Goal: Task Accomplishment & Management: Use online tool/utility

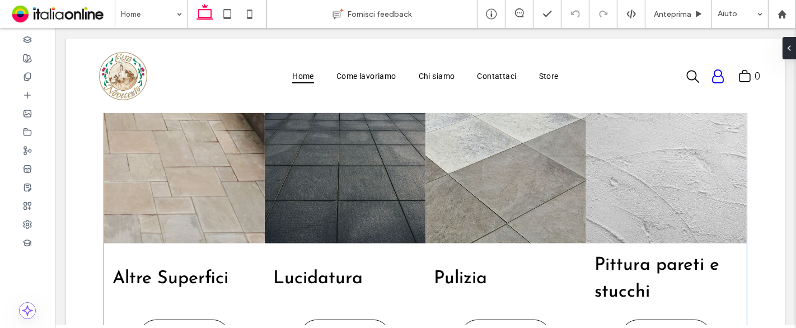
scroll to position [424, 0]
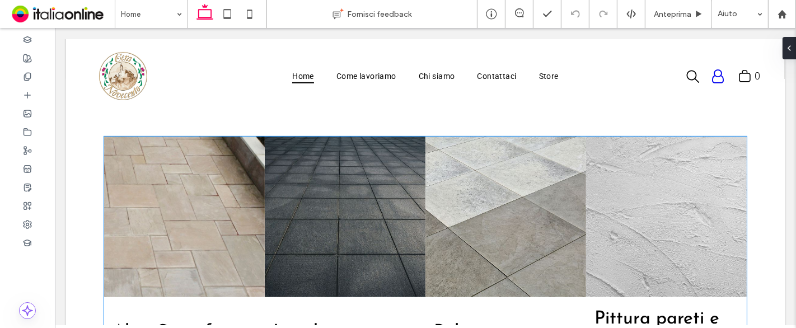
click at [601, 224] on link at bounding box center [665, 217] width 161 height 161
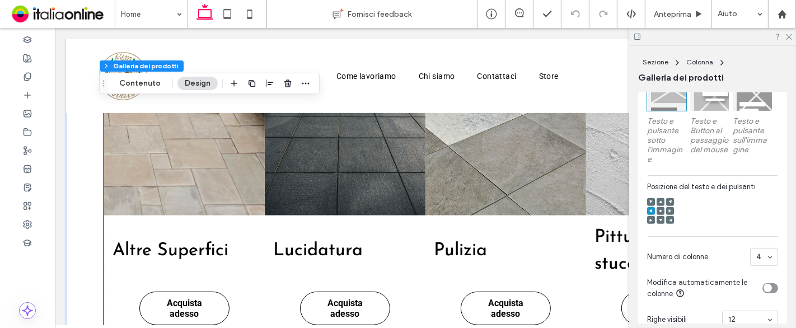
scroll to position [486, 0]
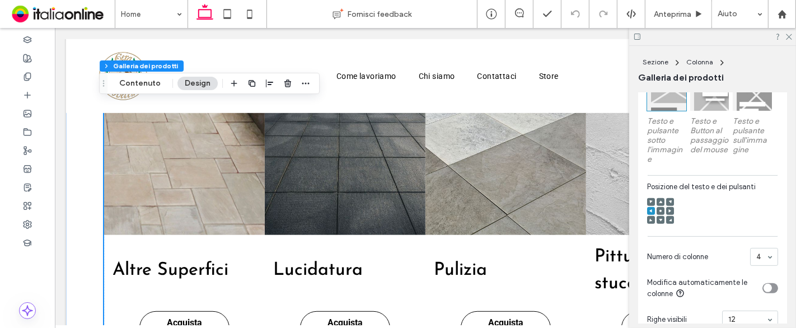
click at [660, 213] on icon at bounding box center [660, 210] width 3 height 3
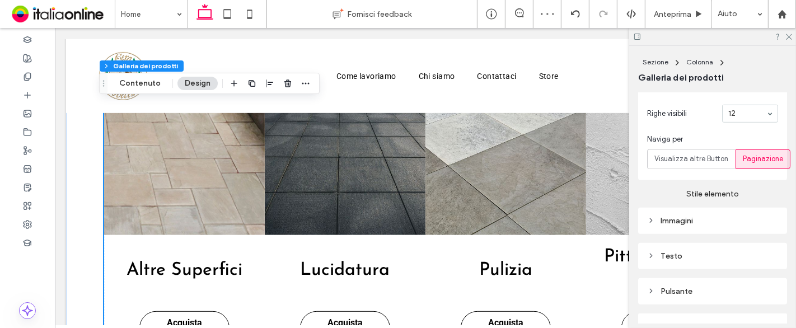
scroll to position [622, 0]
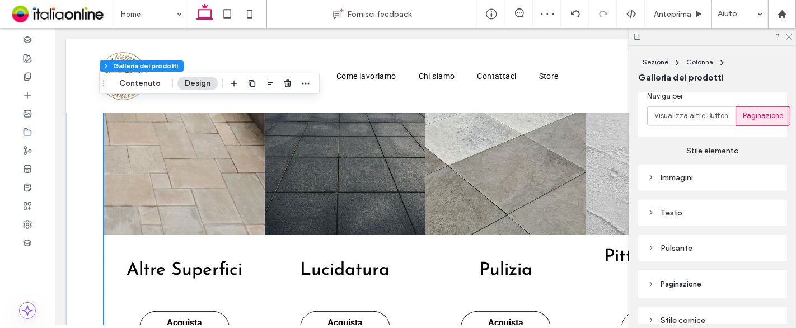
click at [719, 182] on div "Immagini" at bounding box center [712, 178] width 131 height 10
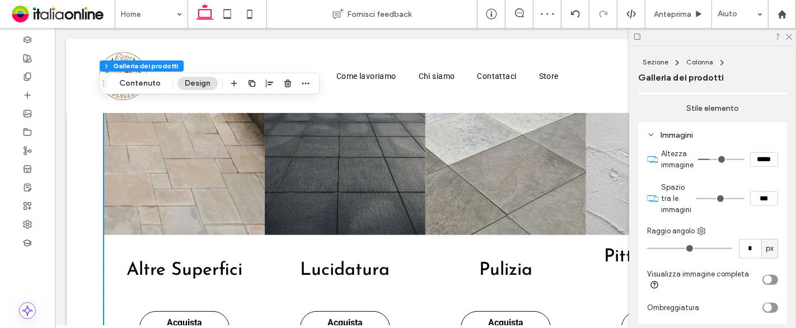
scroll to position [684, 0]
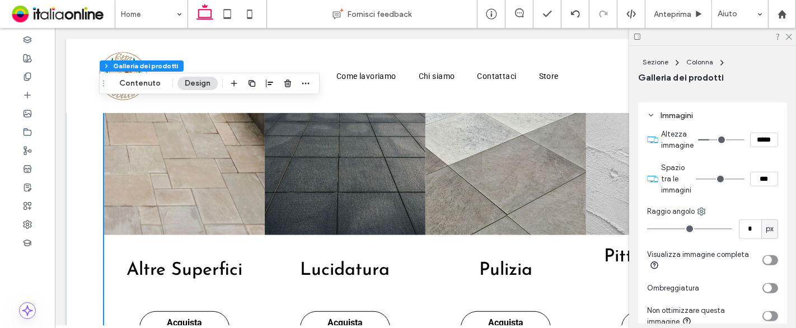
click at [750, 181] on input "***" at bounding box center [764, 179] width 28 height 15
type input "****"
type input "**"
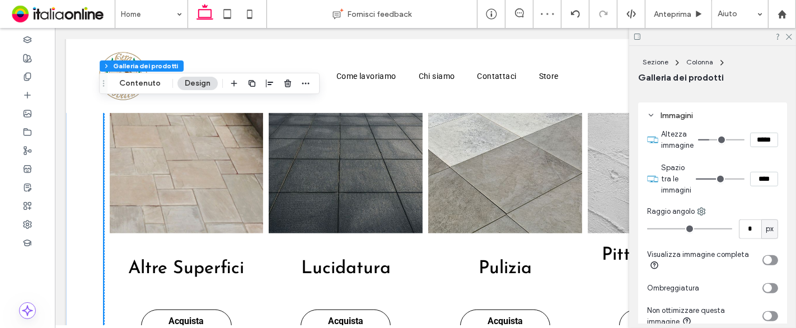
type input "****"
type input "**"
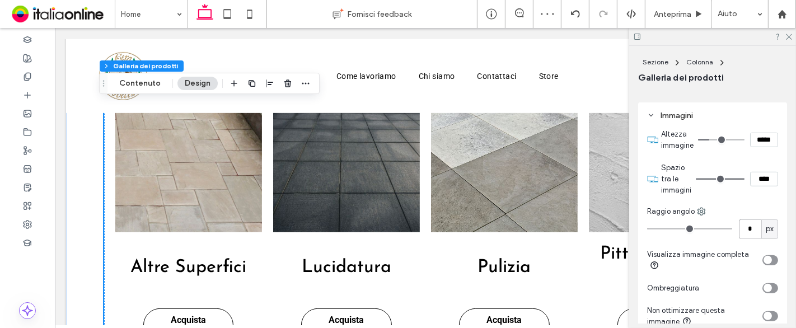
click at [747, 230] on input "*" at bounding box center [750, 229] width 22 height 20
type input "*"
click at [747, 230] on input "*" at bounding box center [750, 229] width 22 height 20
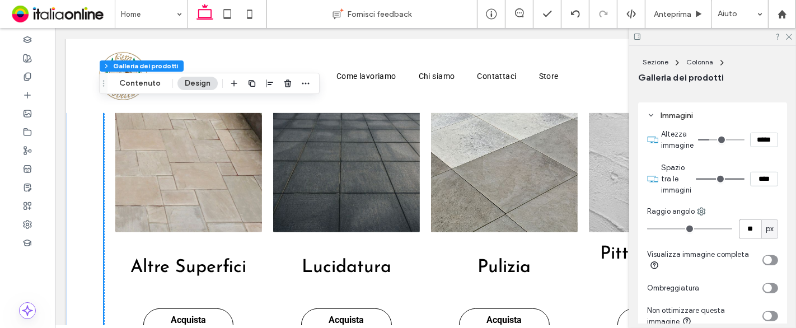
type input "**"
type input "*"
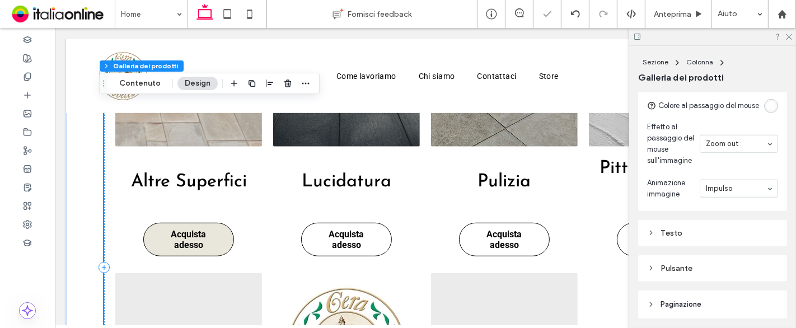
scroll to position [611, 0]
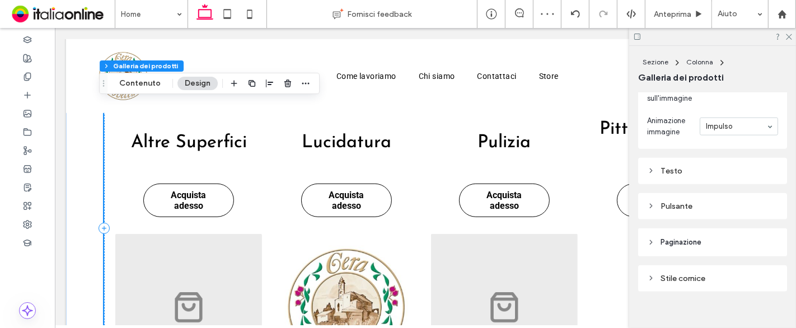
click at [685, 211] on div "Pulsante" at bounding box center [712, 206] width 131 height 10
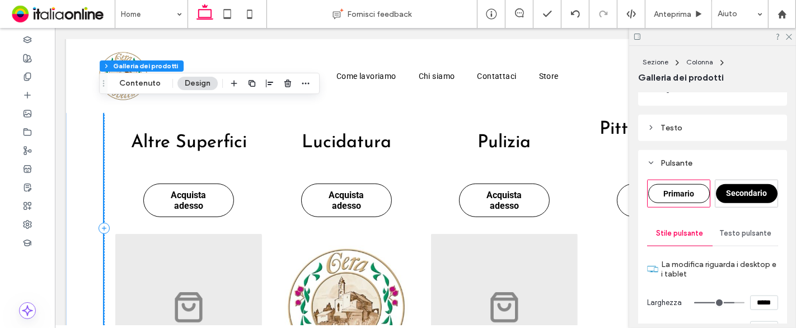
scroll to position [1119, 0]
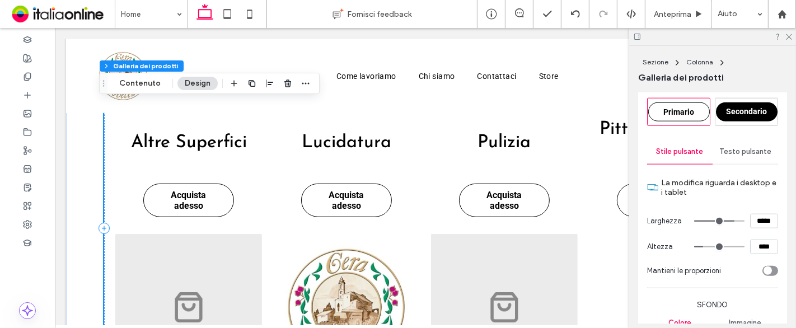
click at [754, 226] on input "*****" at bounding box center [764, 221] width 28 height 15
type input "*****"
type input "***"
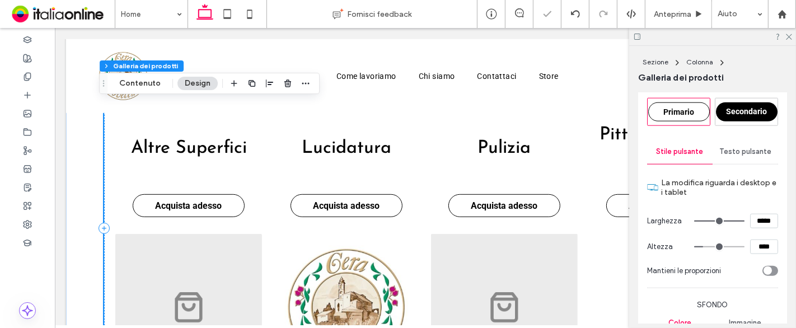
click at [760, 254] on input "****" at bounding box center [764, 247] width 28 height 15
type input "****"
type input "**"
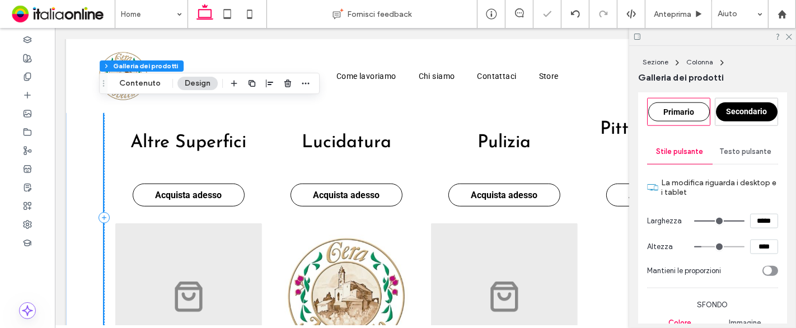
drag, startPoint x: 723, startPoint y: 204, endPoint x: 657, endPoint y: 202, distance: 65.5
click at [723, 203] on label "La modifica riguarda i desktop e i tablet" at bounding box center [719, 187] width 117 height 30
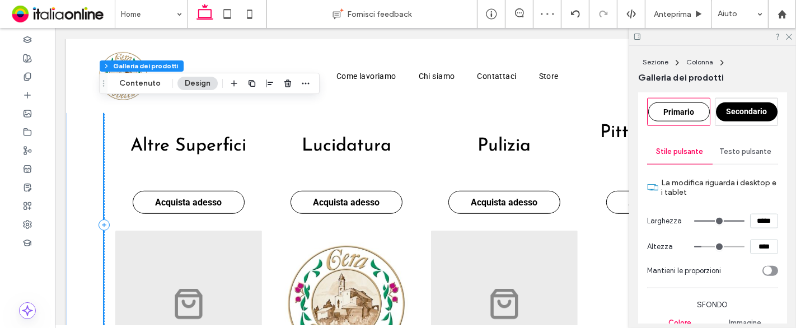
scroll to position [611, 0]
click at [737, 164] on div "Testo pulsante" at bounding box center [745, 151] width 65 height 25
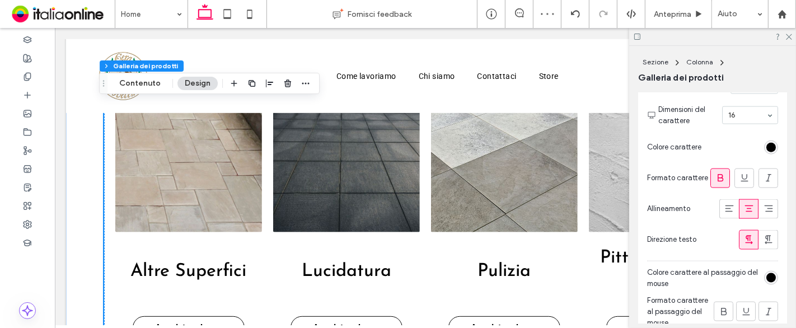
scroll to position [1182, 0]
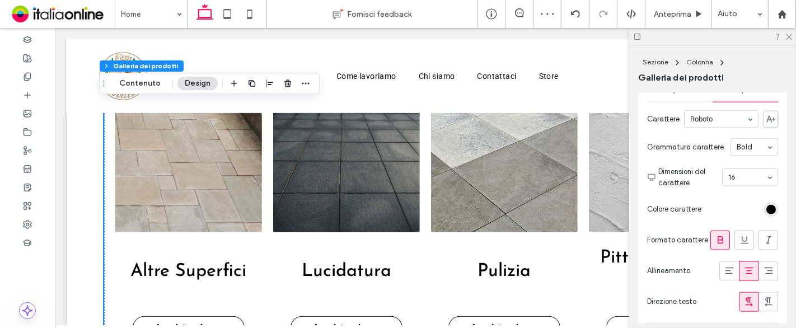
click at [728, 181] on input at bounding box center [747, 178] width 38 height 8
click at [744, 186] on div at bounding box center [750, 177] width 55 height 17
click at [686, 94] on span "Stile pulsante" at bounding box center [680, 89] width 47 height 9
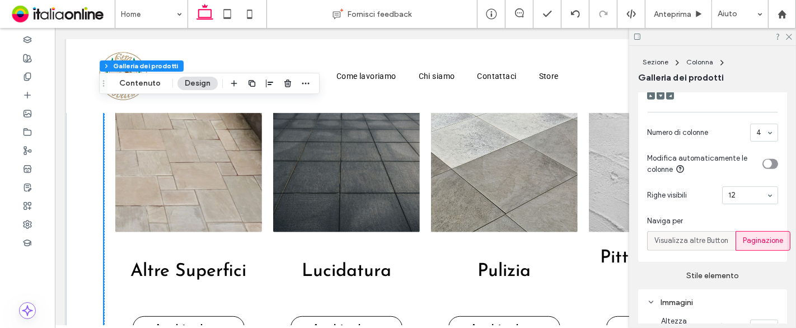
scroll to position [622, 0]
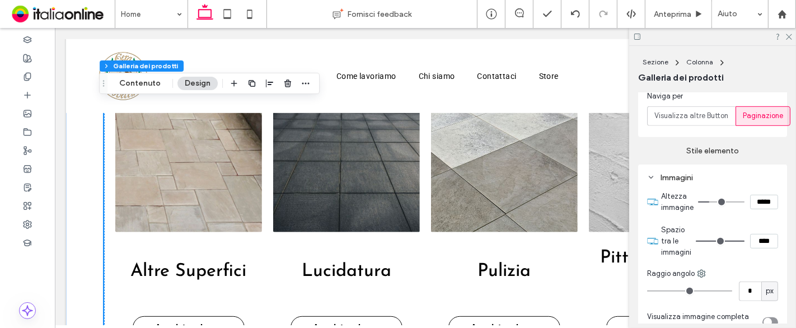
click at [713, 178] on div "Immagini" at bounding box center [712, 177] width 131 height 15
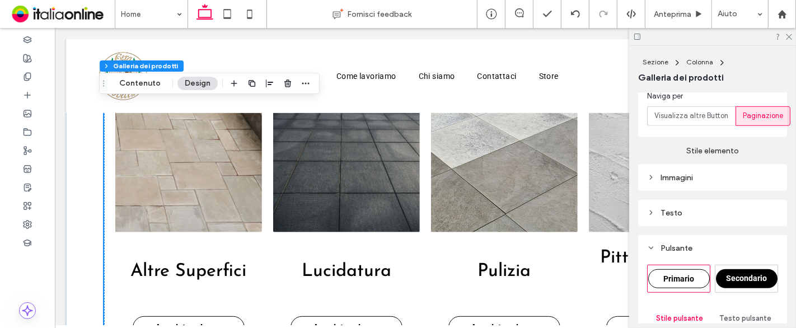
click at [713, 214] on div "Testo" at bounding box center [712, 213] width 131 height 10
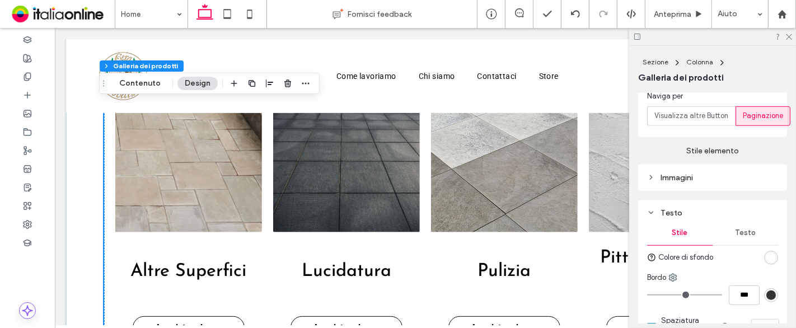
click at [741, 235] on span "Testo" at bounding box center [745, 232] width 21 height 9
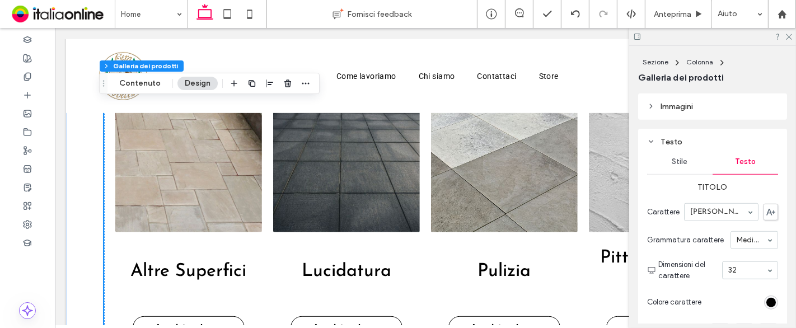
scroll to position [746, 0]
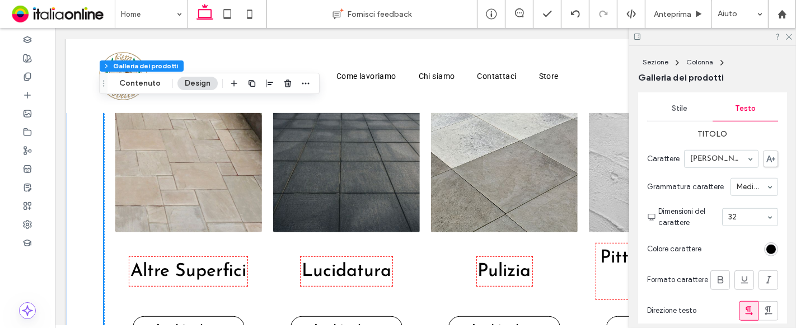
click at [742, 232] on section "Dimensioni del carattere 32" at bounding box center [718, 217] width 120 height 34
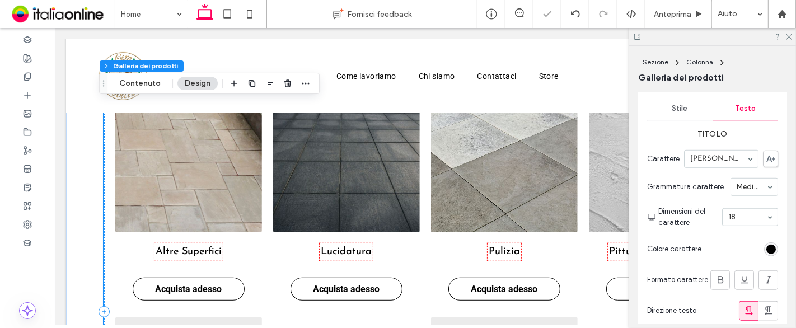
click at [740, 221] on input at bounding box center [747, 217] width 38 height 8
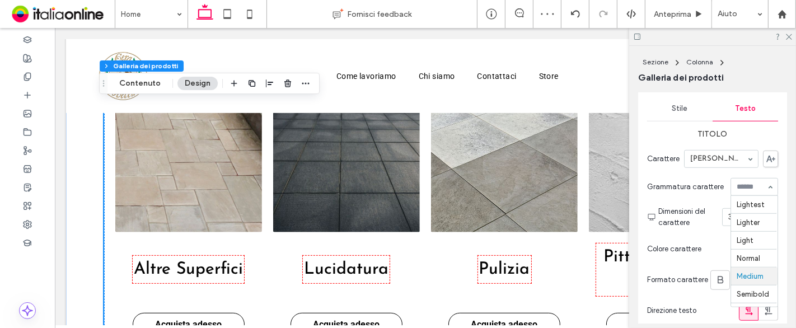
scroll to position [15, 0]
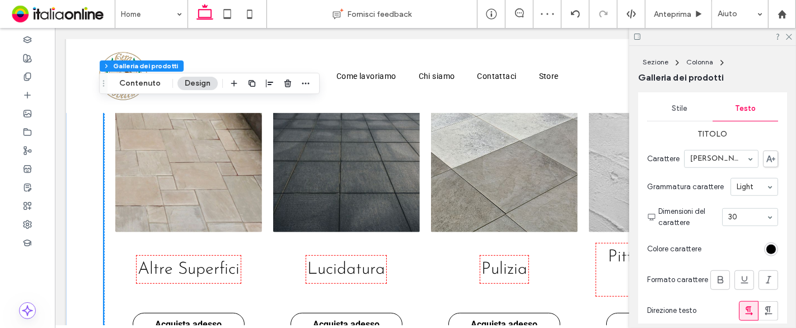
click at [744, 191] on input at bounding box center [752, 187] width 30 height 8
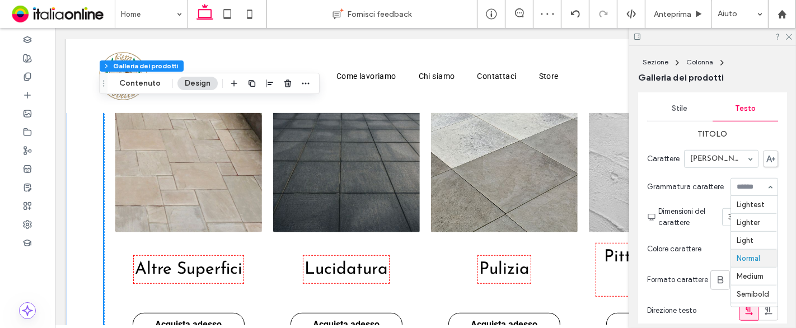
click at [745, 191] on input at bounding box center [752, 187] width 30 height 8
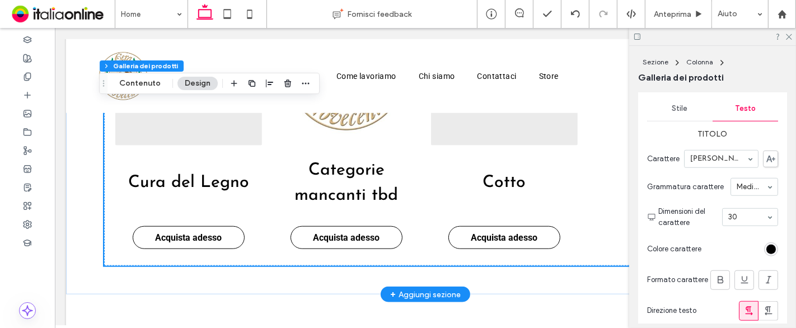
scroll to position [859, 0]
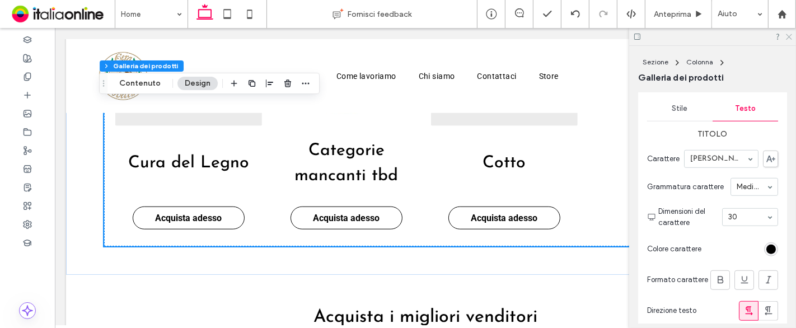
click at [788, 36] on icon at bounding box center [788, 35] width 7 height 7
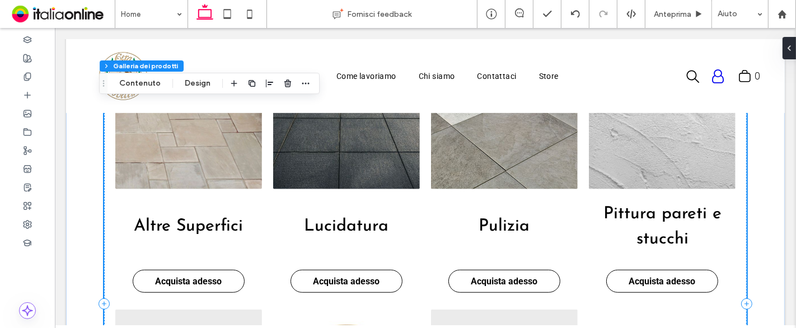
scroll to position [549, 0]
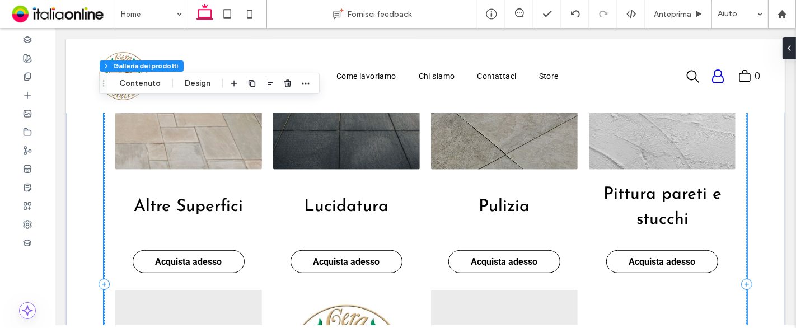
click at [464, 171] on link "Pulizia" at bounding box center [504, 207] width 130 height 75
click at [201, 78] on button "Design" at bounding box center [197, 83] width 40 height 13
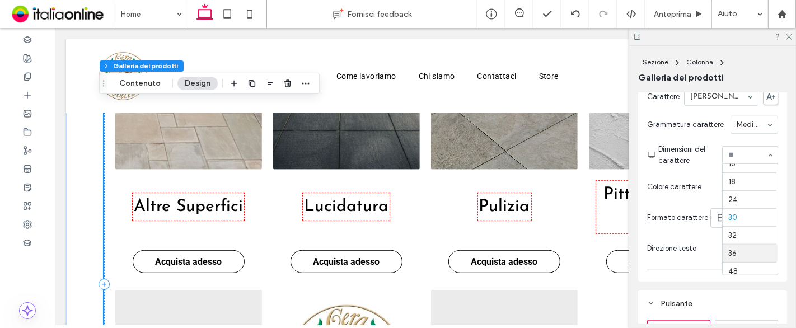
scroll to position [118, 0]
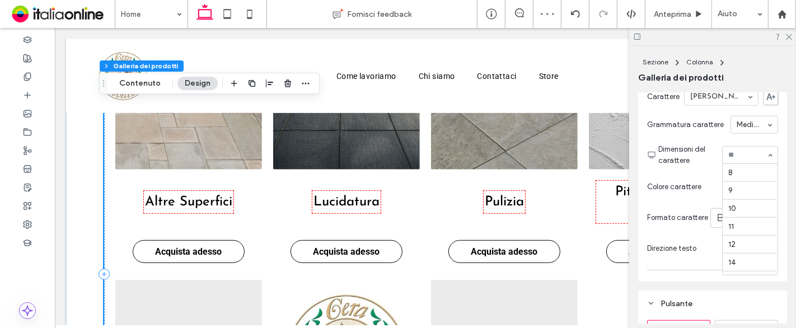
click at [741, 159] on input at bounding box center [747, 155] width 38 height 8
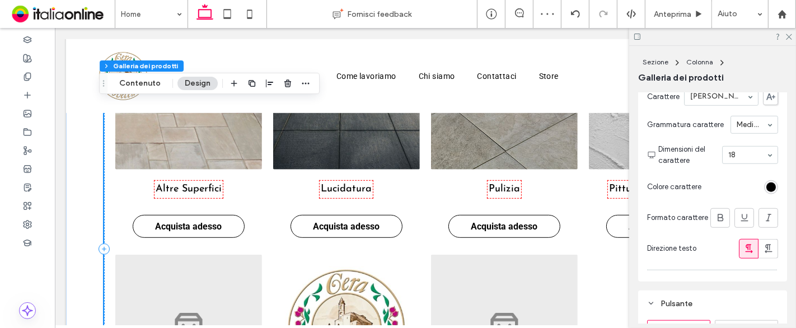
click at [735, 154] on div at bounding box center [750, 155] width 55 height 17
type input "**"
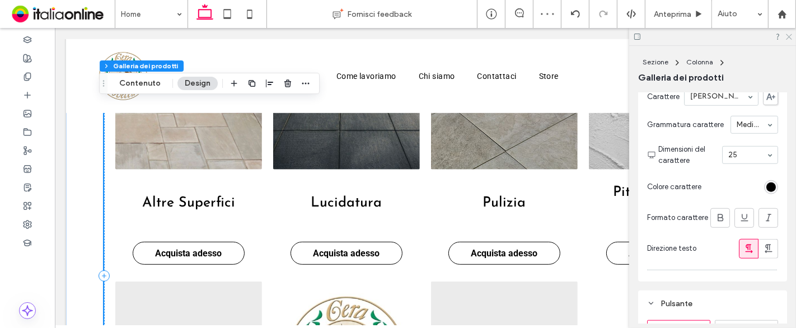
click at [791, 38] on icon at bounding box center [788, 35] width 7 height 7
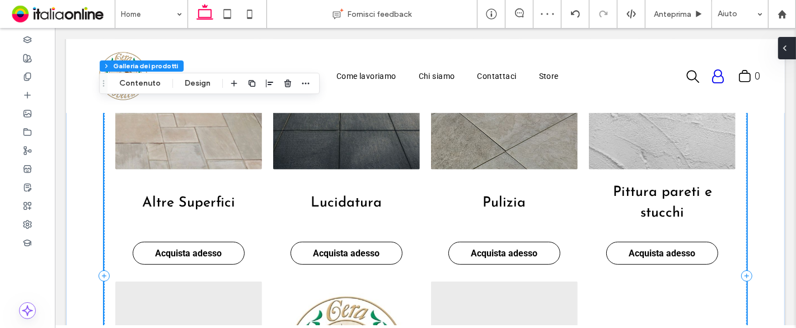
scroll to position [549, 0]
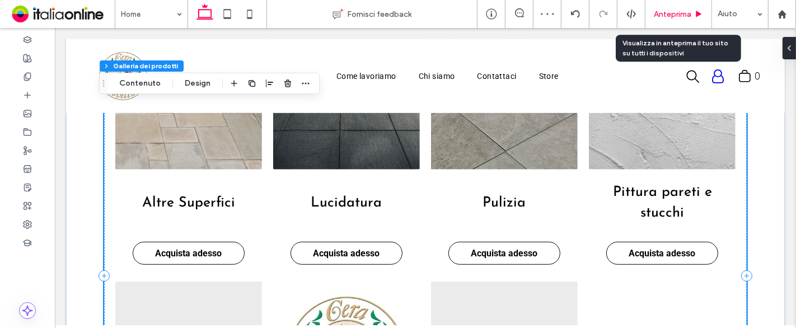
click at [679, 15] on span "Anteprima" at bounding box center [673, 15] width 38 height 10
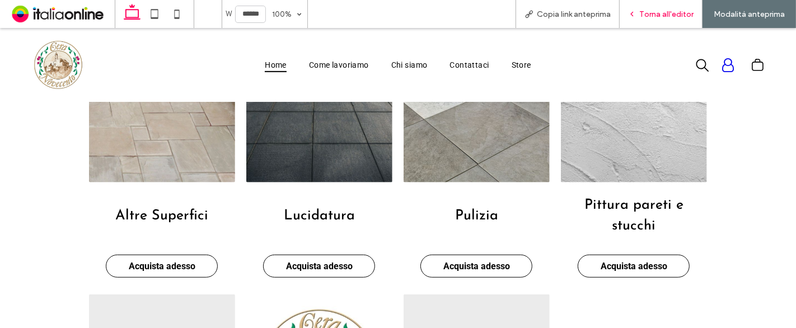
click at [679, 15] on span "Torna all'editor" at bounding box center [666, 15] width 54 height 10
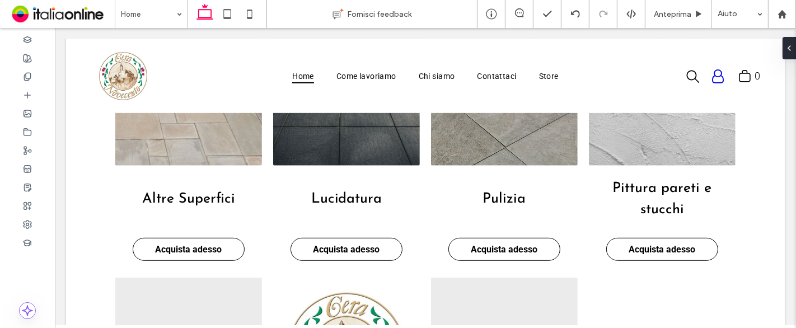
scroll to position [549, 0]
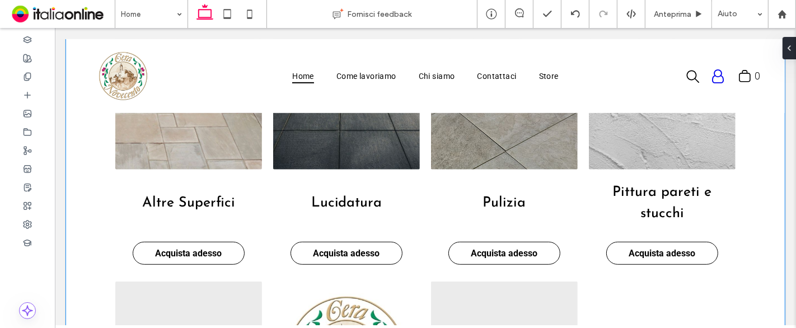
click at [768, 183] on div "Altre Superfici Acquista adesso Lucidatura Acquista adesso [GEOGRAPHIC_DATA] Ac…" at bounding box center [424, 261] width 719 height 615
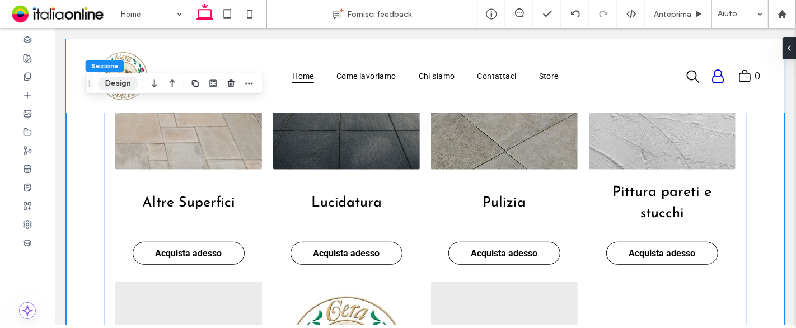
click at [126, 85] on button "Design" at bounding box center [118, 83] width 40 height 13
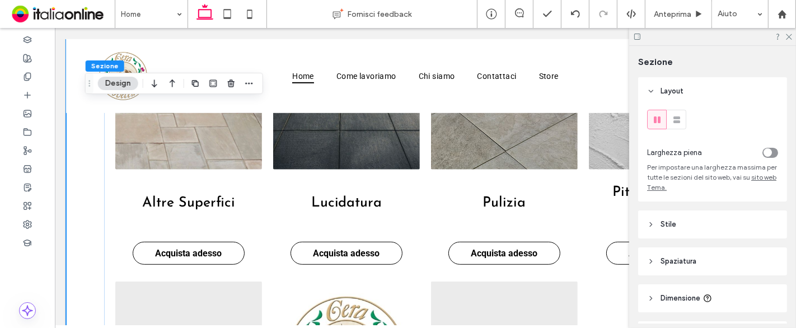
click at [763, 152] on div "toggle" at bounding box center [767, 152] width 8 height 8
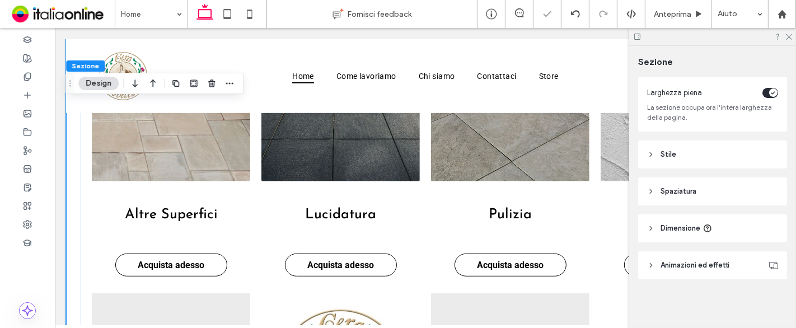
click at [699, 188] on header "Spaziatura" at bounding box center [712, 191] width 149 height 28
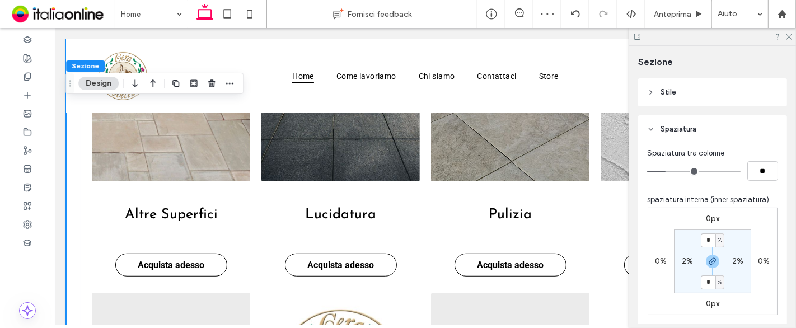
scroll to position [184, 0]
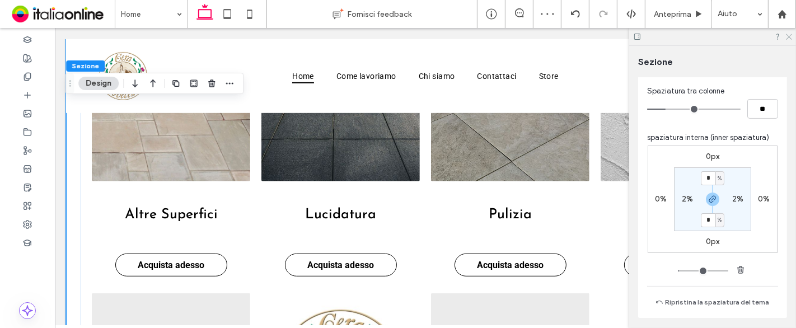
drag, startPoint x: 785, startPoint y: 34, endPoint x: 723, endPoint y: 6, distance: 68.7
click at [785, 34] on icon at bounding box center [788, 35] width 7 height 7
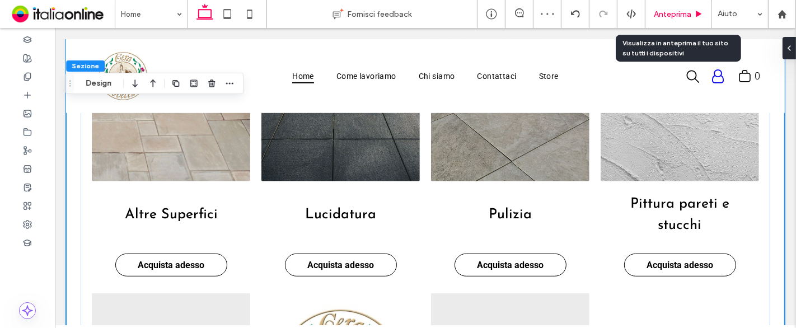
click at [681, 20] on div "Anteprima" at bounding box center [678, 14] width 67 height 28
click at [674, 7] on div "Anteprima" at bounding box center [678, 14] width 67 height 28
click at [665, 17] on span "Anteprima" at bounding box center [673, 15] width 38 height 10
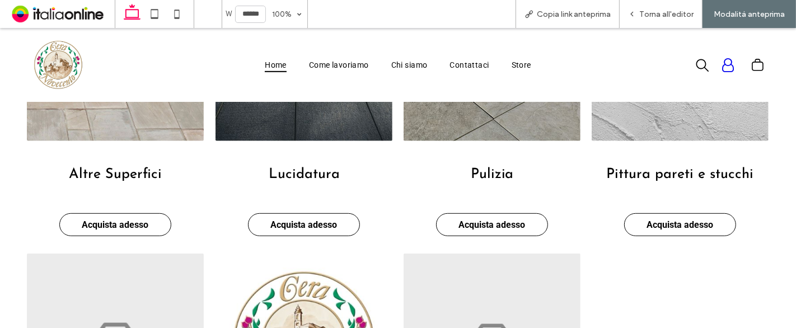
scroll to position [481, 0]
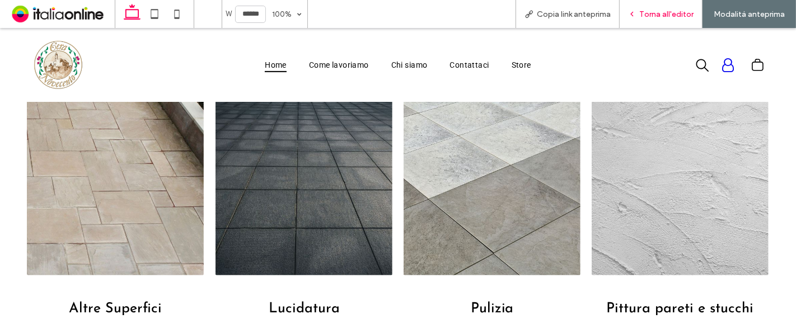
click at [668, 23] on div "Torna all'editor" at bounding box center [661, 14] width 83 height 28
click at [678, 12] on span "Torna all'editor" at bounding box center [666, 15] width 54 height 10
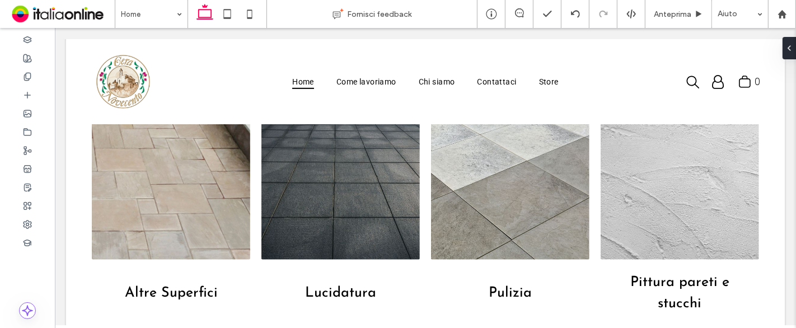
scroll to position [486, 0]
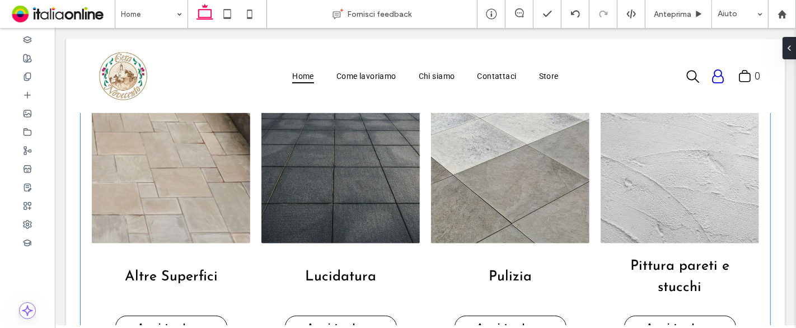
click at [377, 217] on link at bounding box center [340, 164] width 168 height 168
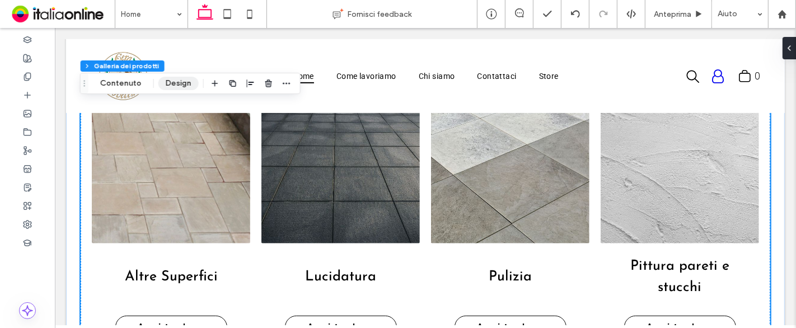
click at [179, 79] on button "Design" at bounding box center [178, 83] width 40 height 13
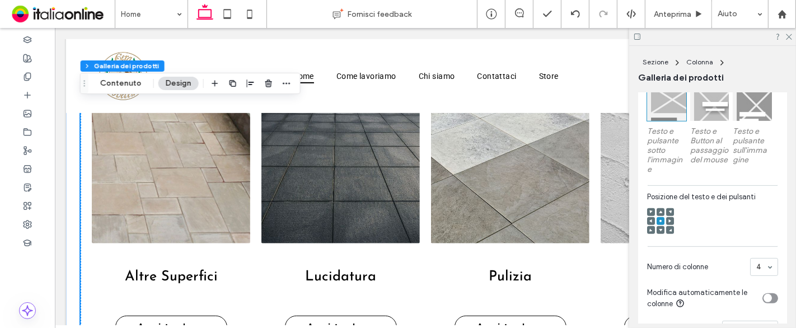
scroll to position [435, 0]
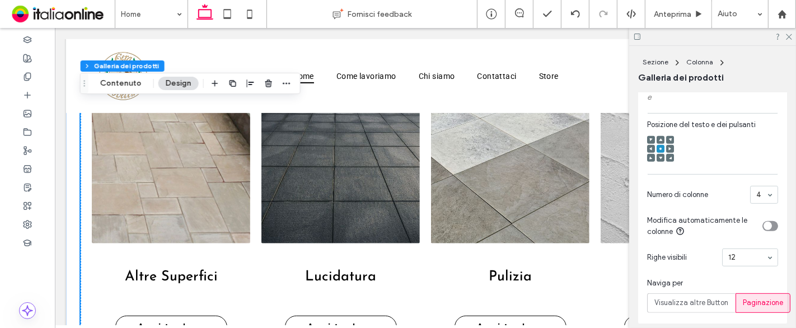
click at [662, 144] on span at bounding box center [660, 140] width 3 height 8
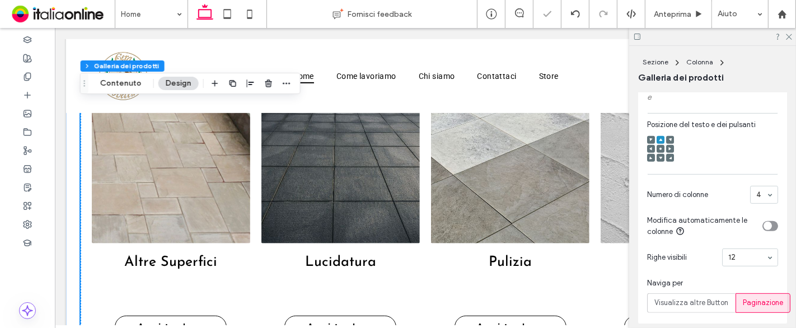
click at [661, 160] on use at bounding box center [660, 158] width 3 height 3
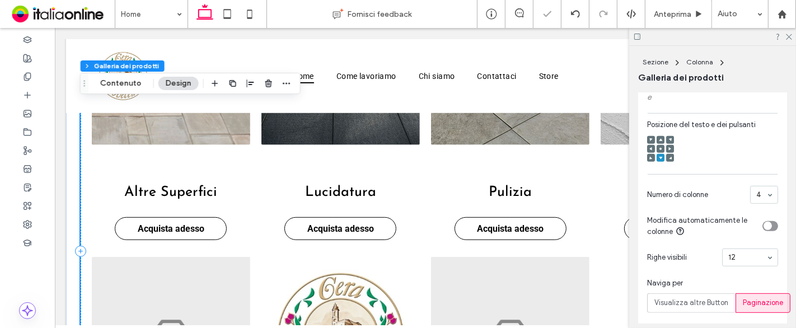
scroll to position [611, 0]
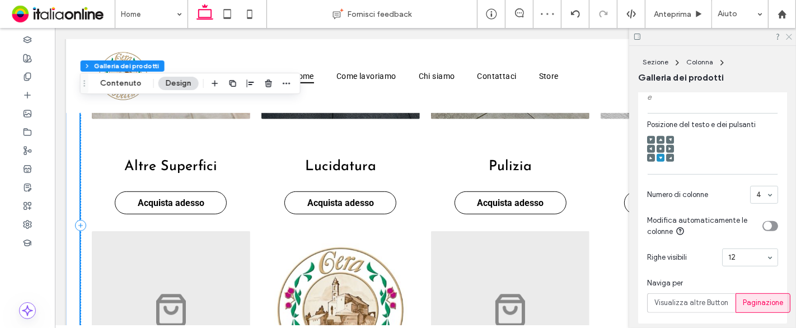
click at [787, 37] on icon at bounding box center [788, 35] width 7 height 7
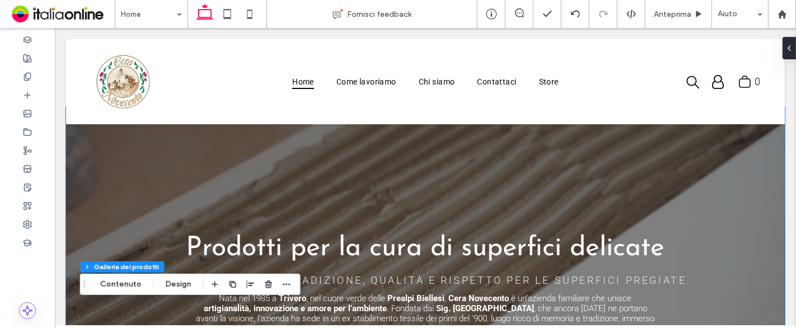
scroll to position [0, 0]
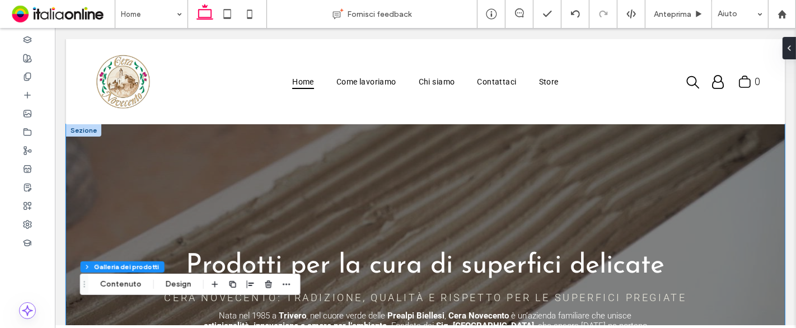
click at [329, 153] on div "Prodotti per la cura di superfici delicate Cera Novecento: tradizione, qualità …" at bounding box center [425, 319] width 672 height 390
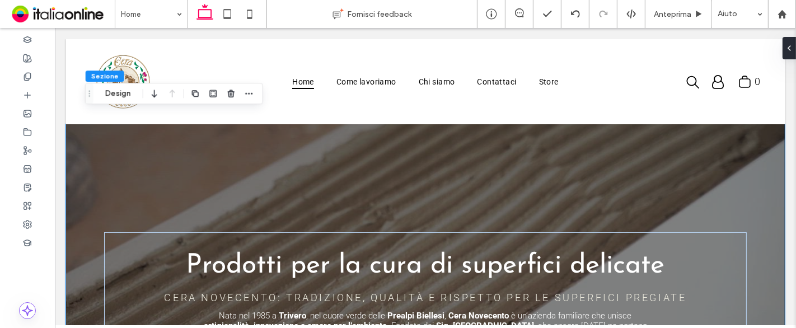
click at [282, 146] on div "Prodotti per la cura di superfici delicate Cera Novecento: tradizione, qualità …" at bounding box center [425, 319] width 672 height 390
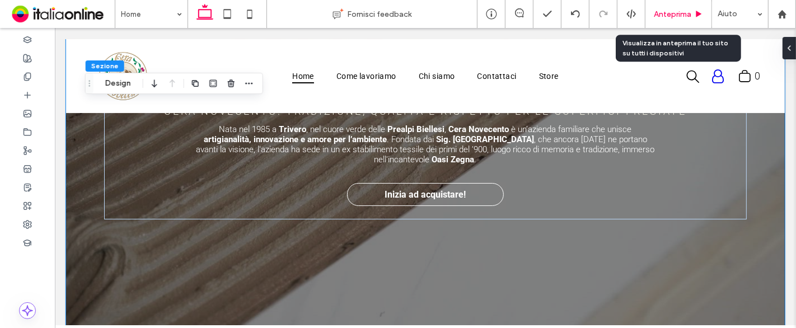
click at [703, 17] on icon at bounding box center [699, 14] width 8 height 8
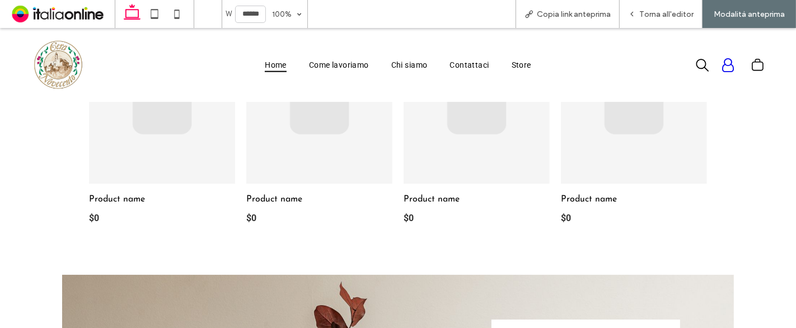
scroll to position [1232, 0]
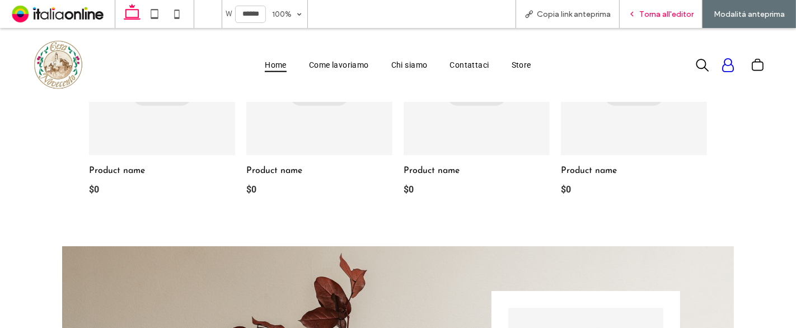
click at [652, 27] on div "Torna all'editor" at bounding box center [661, 14] width 83 height 28
click at [663, 12] on span "Torna all'editor" at bounding box center [666, 15] width 54 height 10
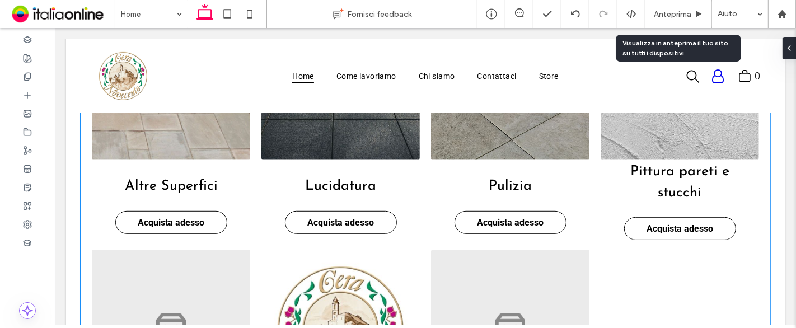
scroll to position [572, 0]
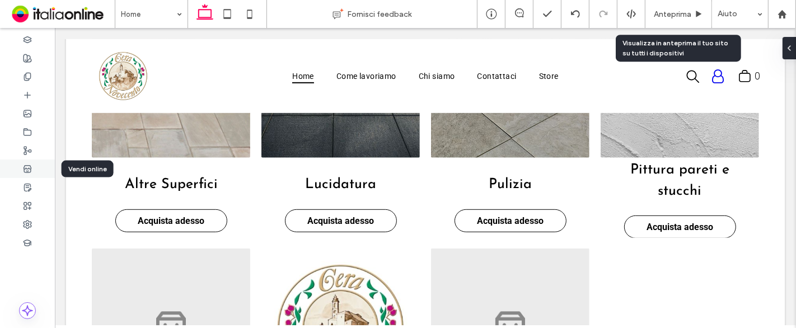
click at [23, 168] on icon at bounding box center [27, 169] width 9 height 9
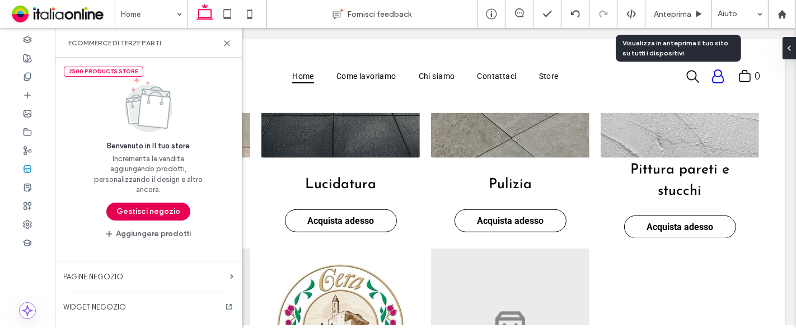
click at [136, 207] on button "Gestisci negozio" at bounding box center [148, 212] width 84 height 18
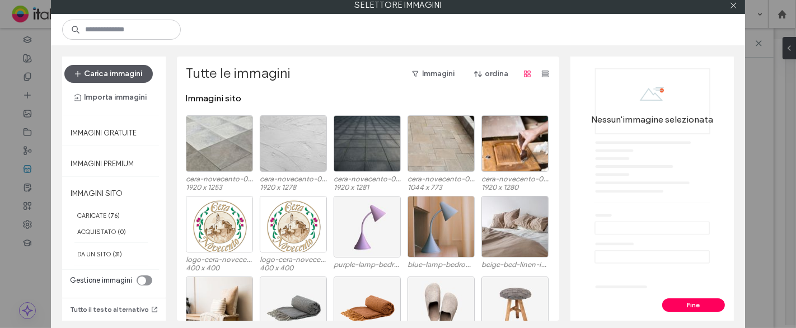
click at [95, 71] on button "Carica immagini" at bounding box center [108, 74] width 88 height 18
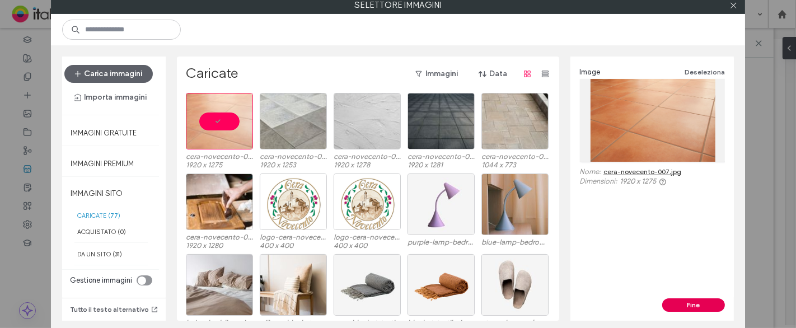
click at [668, 303] on button "Fine" at bounding box center [693, 304] width 63 height 13
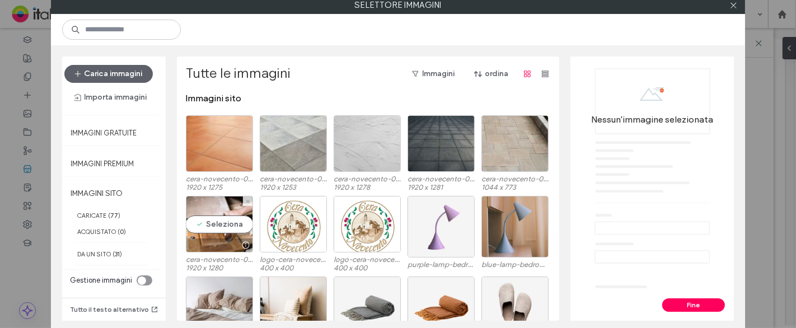
drag, startPoint x: 222, startPoint y: 211, endPoint x: 249, endPoint y: 215, distance: 27.2
click at [222, 211] on div "Seleziona" at bounding box center [219, 224] width 67 height 57
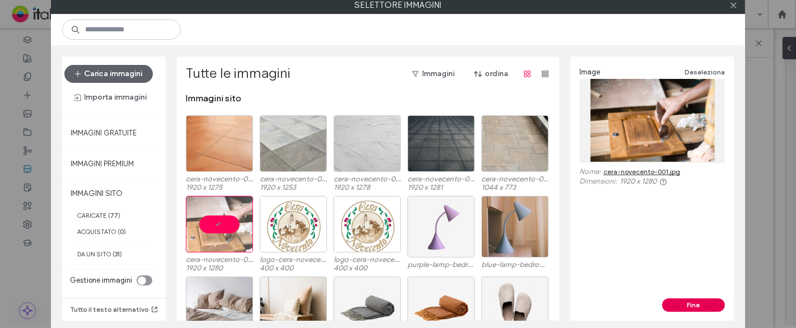
click at [677, 302] on button "Fine" at bounding box center [693, 304] width 63 height 13
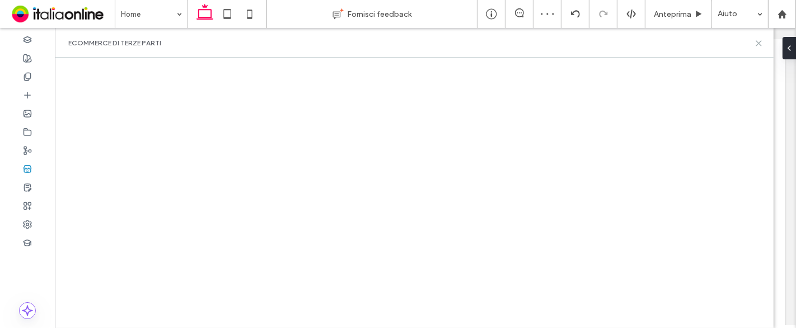
click at [758, 44] on icon at bounding box center [758, 43] width 8 height 8
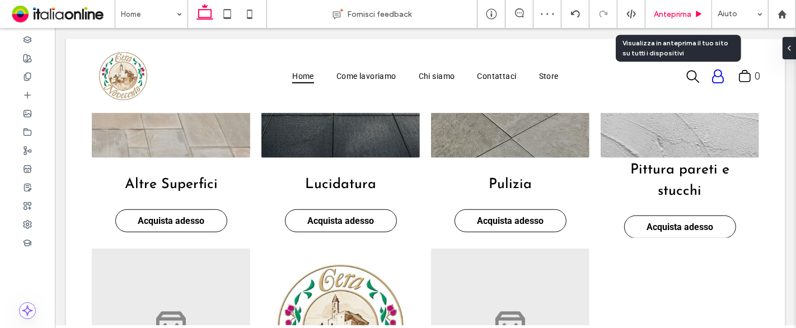
click at [670, 21] on div "Anteprima" at bounding box center [678, 14] width 67 height 28
click at [667, 15] on span "Anteprima" at bounding box center [673, 15] width 38 height 10
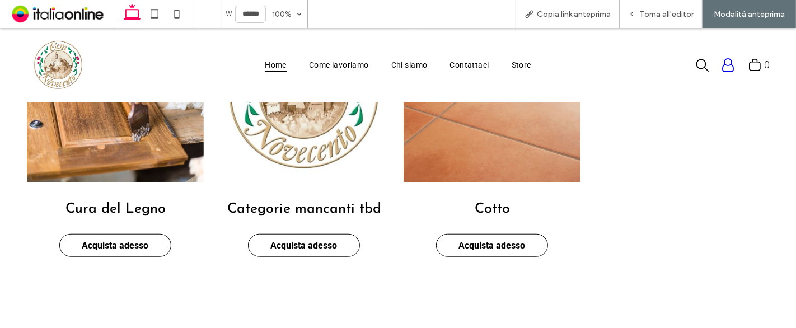
scroll to position [859, 0]
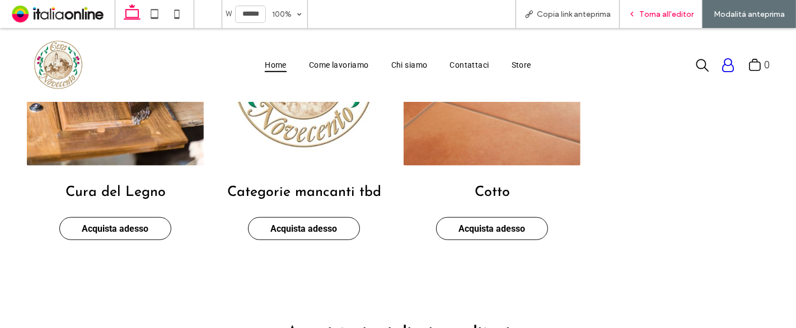
click at [674, 16] on span "Torna all'editor" at bounding box center [666, 15] width 54 height 10
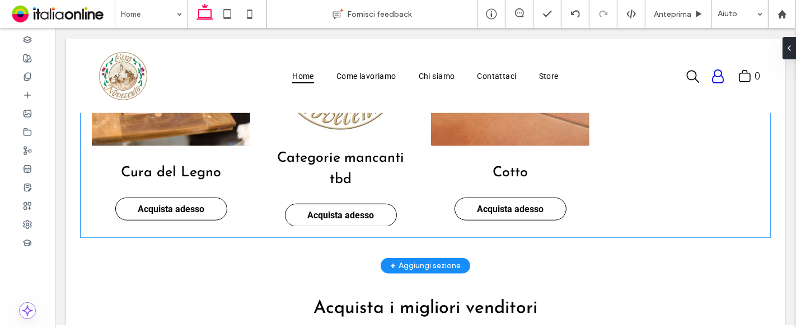
scroll to position [655, 0]
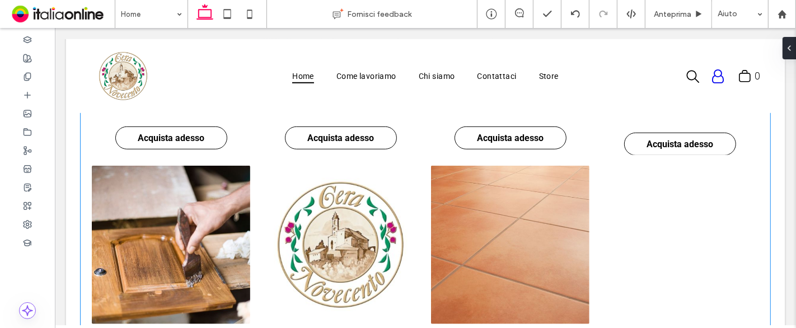
drag, startPoint x: 470, startPoint y: 245, endPoint x: 258, endPoint y: 135, distance: 238.3
click at [470, 245] on link at bounding box center [509, 245] width 158 height 158
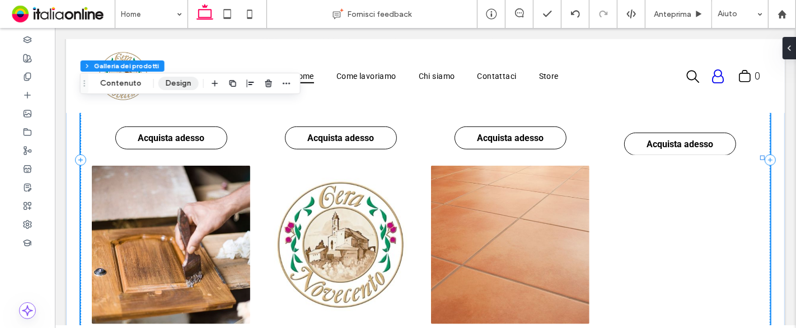
click at [174, 82] on button "Design" at bounding box center [178, 83] width 40 height 13
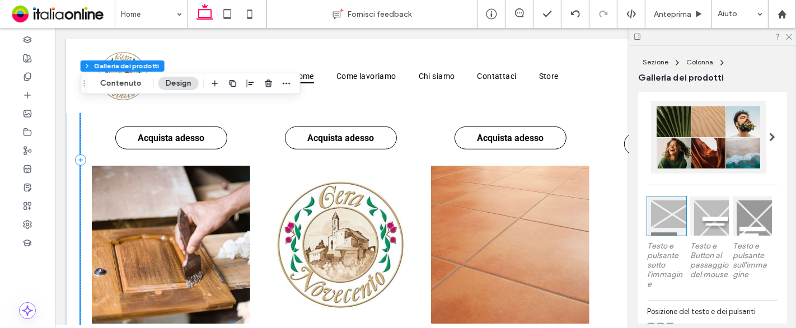
scroll to position [249, 0]
click at [715, 232] on div at bounding box center [709, 215] width 39 height 39
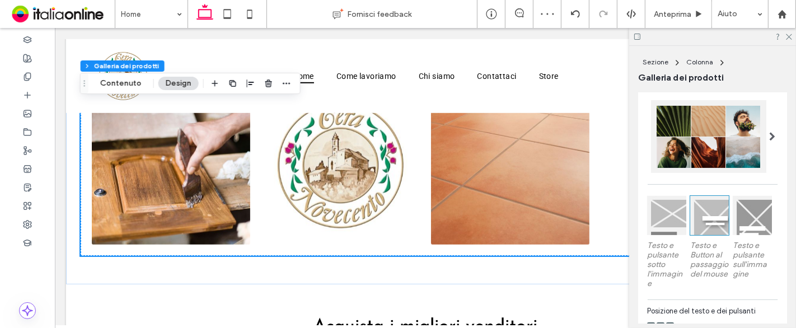
click at [746, 221] on div at bounding box center [752, 215] width 39 height 39
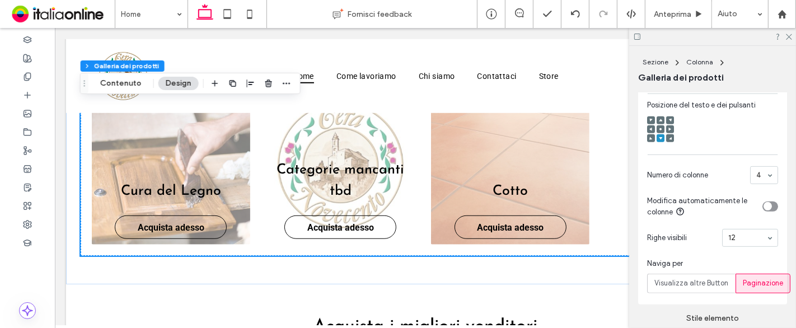
scroll to position [435, 0]
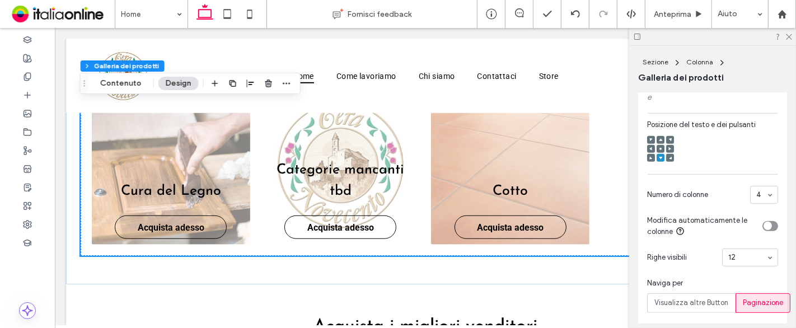
click at [661, 151] on icon at bounding box center [660, 148] width 3 height 3
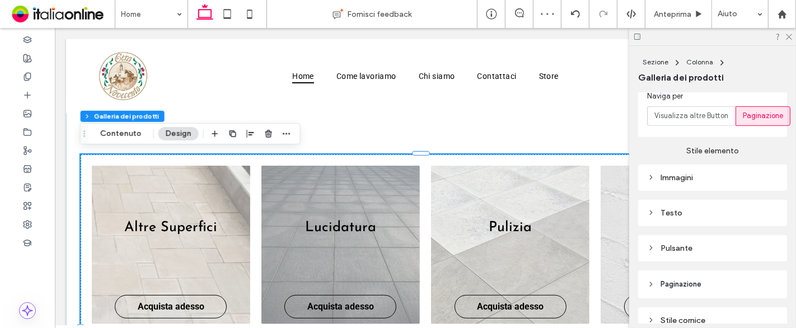
scroll to position [683, 0]
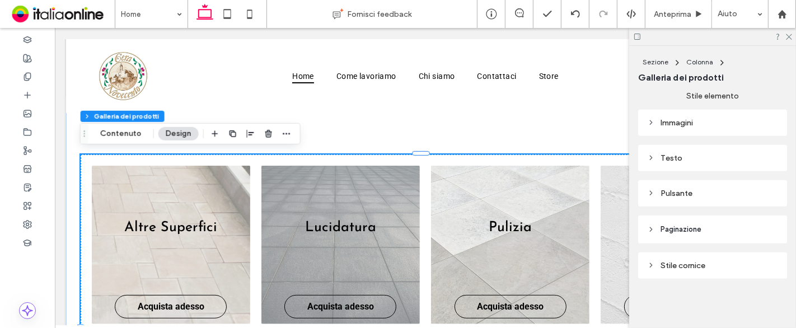
click at [710, 120] on div "Immagini" at bounding box center [712, 123] width 131 height 10
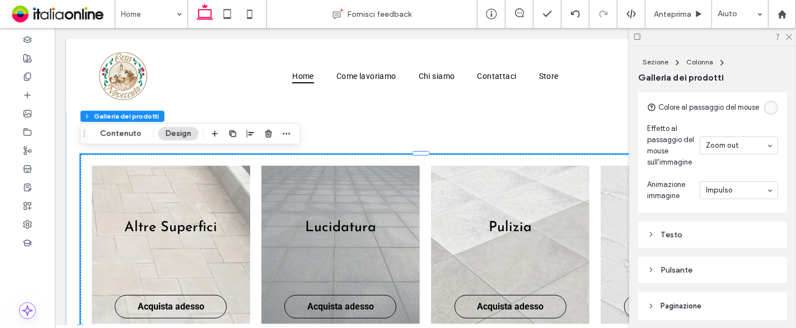
scroll to position [931, 0]
click at [764, 113] on div "rgba(255, 255, 255, 0.5)" at bounding box center [771, 107] width 14 height 14
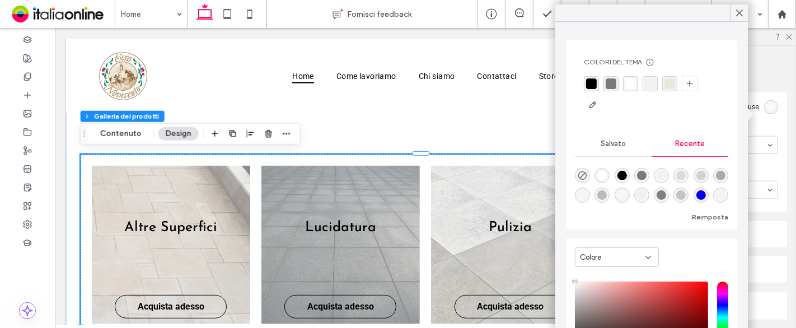
click at [608, 80] on div "rgba(119, 124, 117, 1)" at bounding box center [611, 83] width 11 height 11
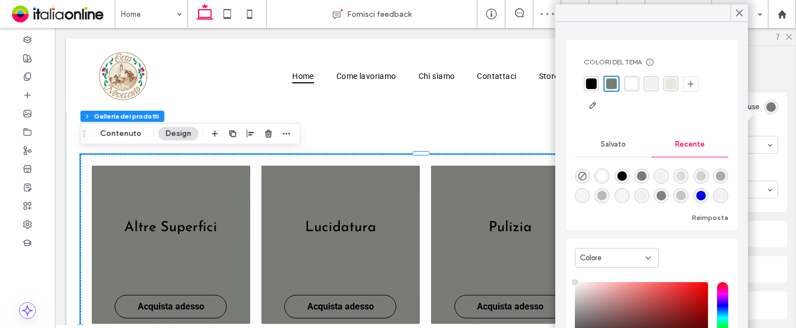
click at [666, 195] on div "rgba(128, 128, 128, 1)" at bounding box center [662, 196] width 10 height 10
type input "*******"
type input "***"
type input "****"
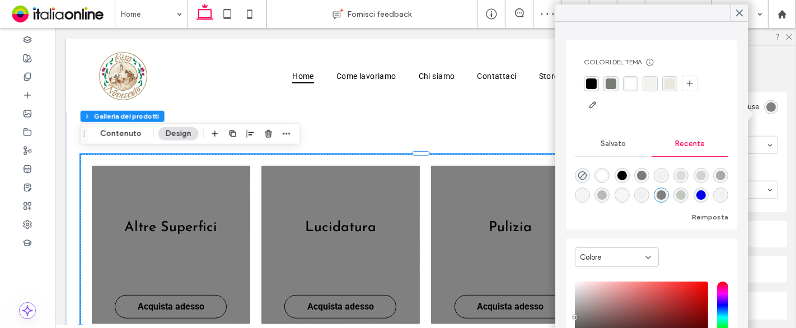
click at [686, 198] on div "rgba(194, 199, 189, 1)" at bounding box center [681, 195] width 10 height 10
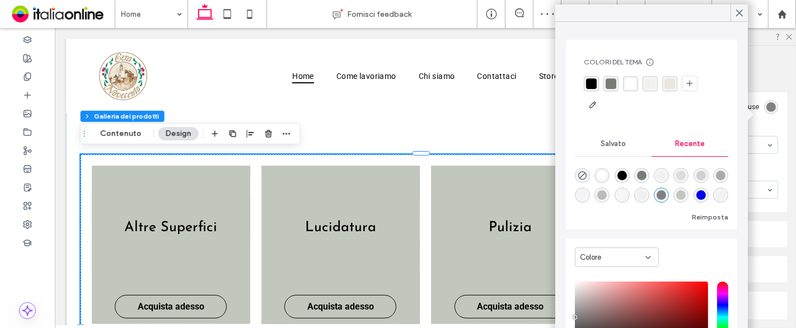
type input "*******"
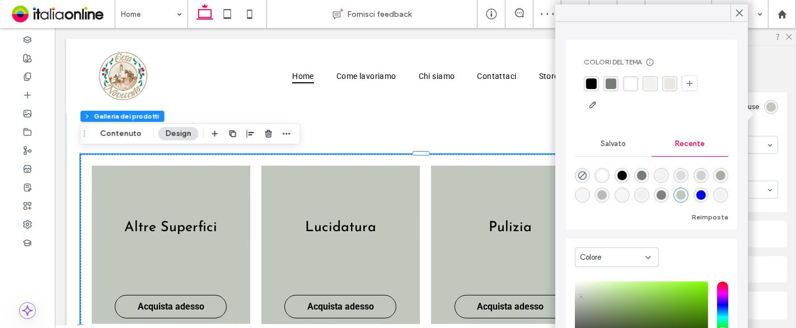
scroll to position [85, 0]
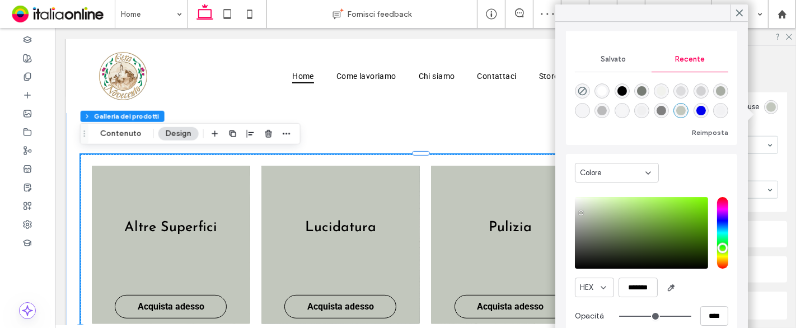
type input "**"
type input "***"
type input "**"
type input "***"
type input "**"
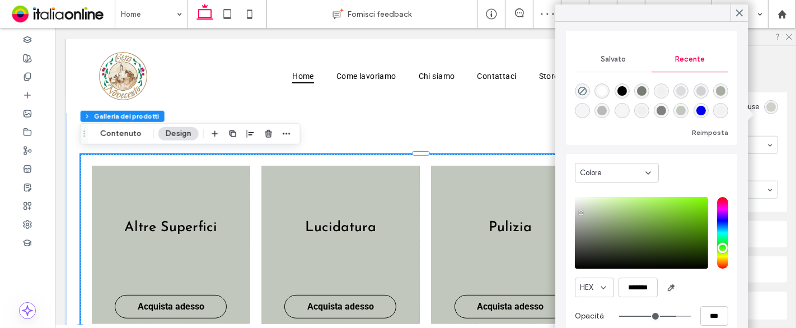
type input "***"
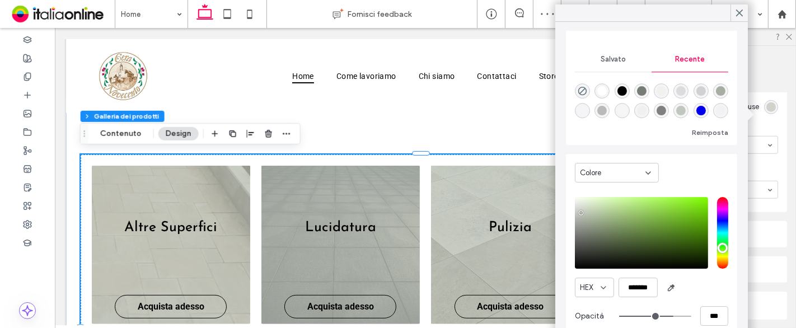
type input "**"
type input "***"
type input "**"
type input "***"
type input "**"
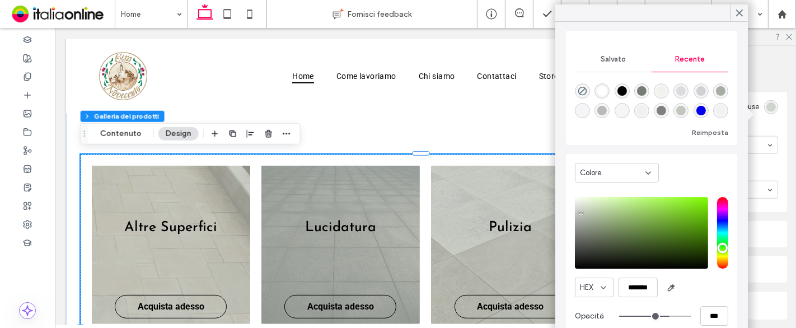
type input "***"
type input "**"
type input "***"
type input "**"
type input "***"
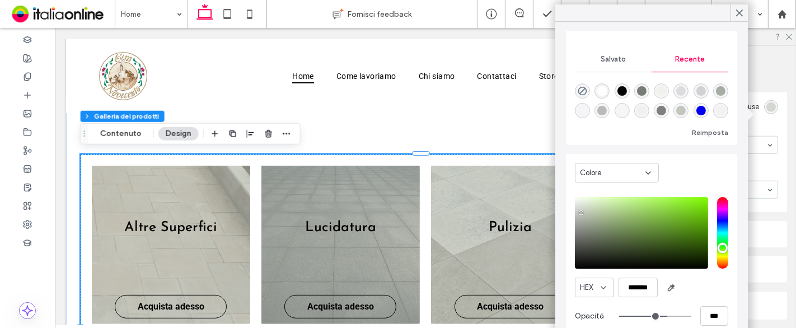
type input "**"
type input "***"
type input "**"
type input "***"
drag, startPoint x: 673, startPoint y: 317, endPoint x: 655, endPoint y: 310, distance: 19.1
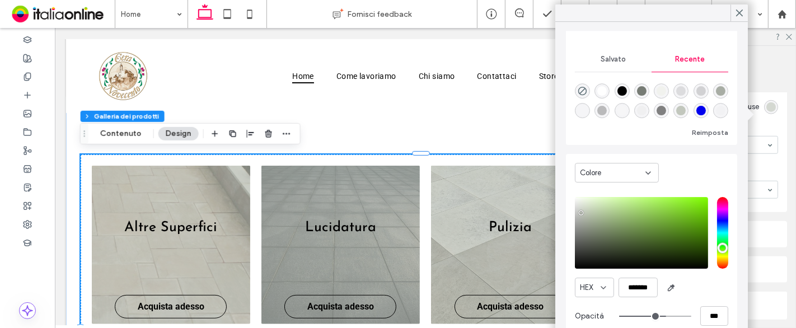
click at [655, 316] on input "range" at bounding box center [655, 316] width 72 height 1
type input "**"
click at [761, 135] on section "Effetto al passaggio del mouse sull'immagine Zoom out" at bounding box center [712, 145] width 131 height 56
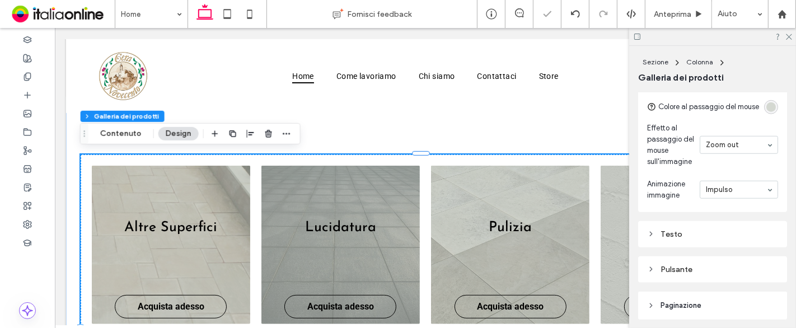
click at [716, 239] on div "Testo" at bounding box center [712, 234] width 131 height 10
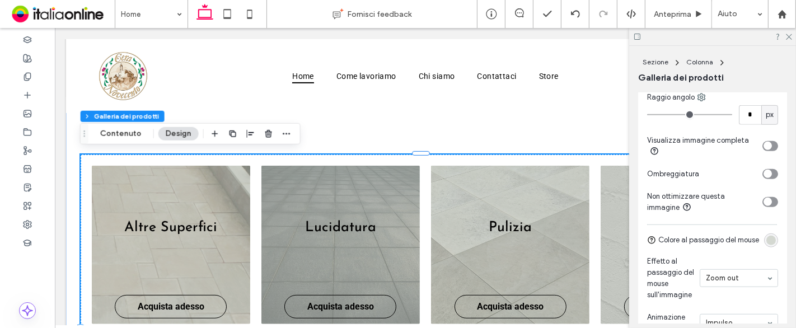
scroll to position [807, 0]
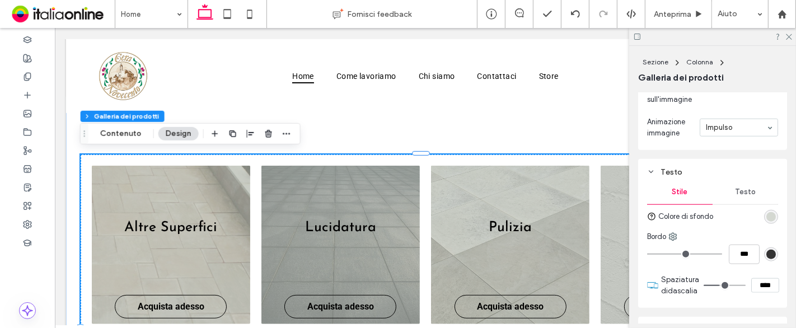
click at [735, 196] on span "Testo" at bounding box center [745, 192] width 21 height 9
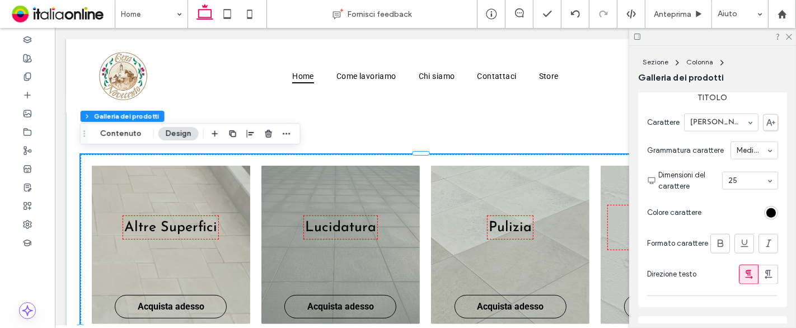
scroll to position [1118, 0]
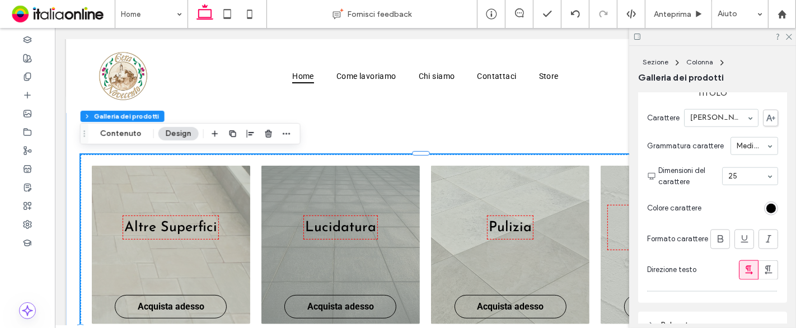
click at [766, 213] on div "rgb(0, 0, 0)" at bounding box center [771, 209] width 10 height 10
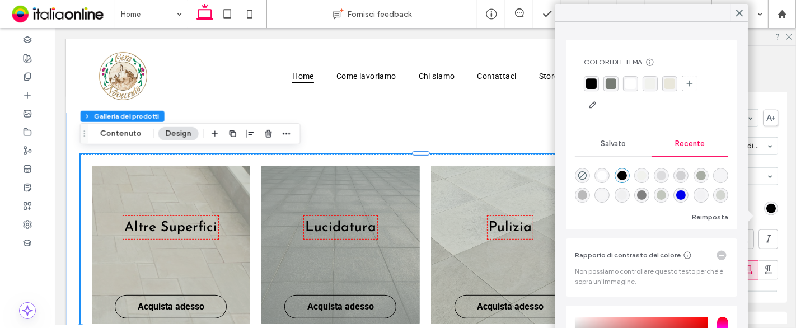
click at [664, 81] on div "rgba(233, 231, 219, 1)" at bounding box center [669, 83] width 11 height 11
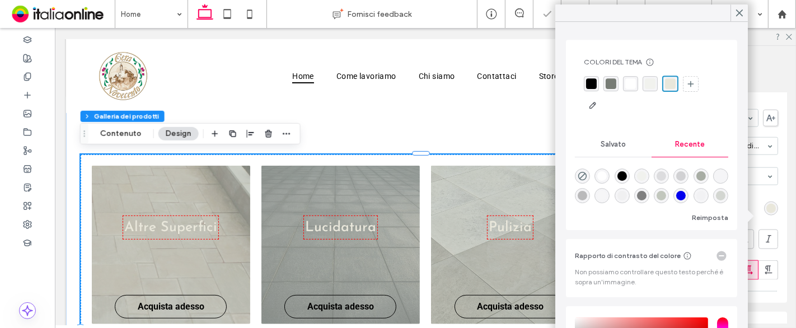
click at [630, 82] on div "rgba(255, 255, 255, 1)" at bounding box center [630, 83] width 11 height 11
click at [592, 85] on div "rgba(0, 0, 0, 1)" at bounding box center [591, 83] width 11 height 11
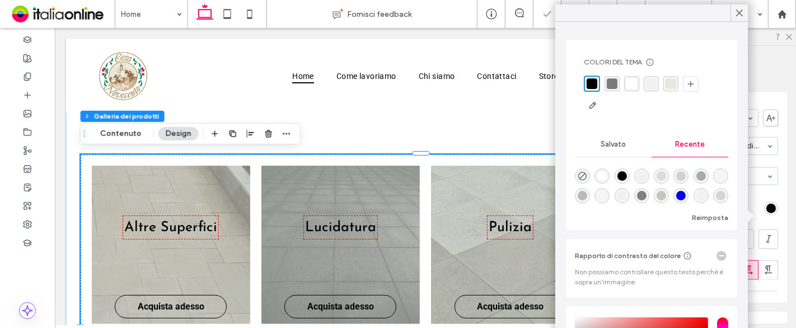
click at [758, 227] on div "Carattere [PERSON_NAME] Grammatura carattere Medium Dimensioni del carattere 25…" at bounding box center [712, 195] width 131 height 182
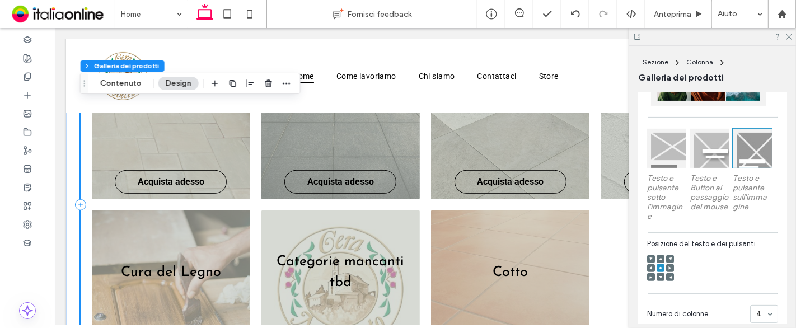
scroll to position [310, 0]
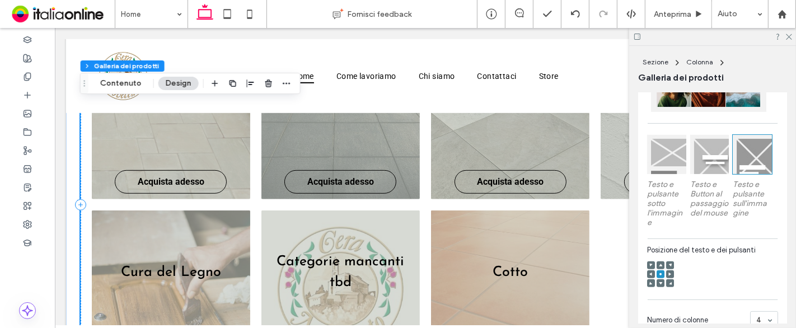
click at [650, 167] on div at bounding box center [666, 154] width 39 height 39
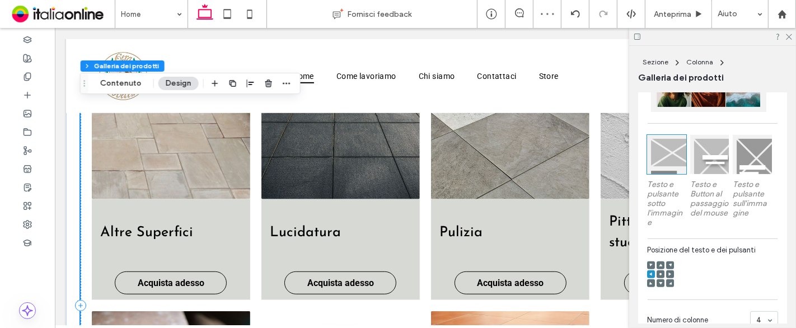
click at [659, 277] on span at bounding box center [660, 274] width 3 height 8
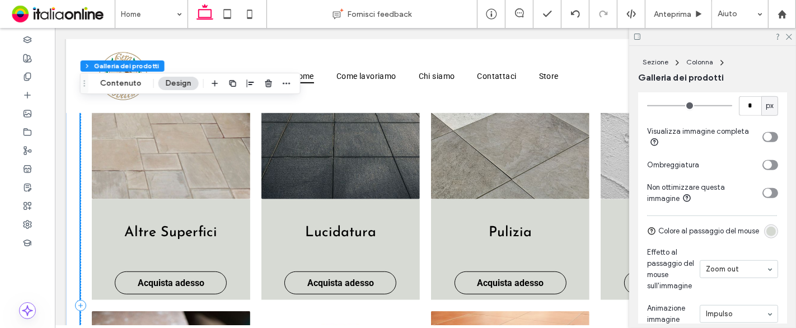
scroll to position [869, 0]
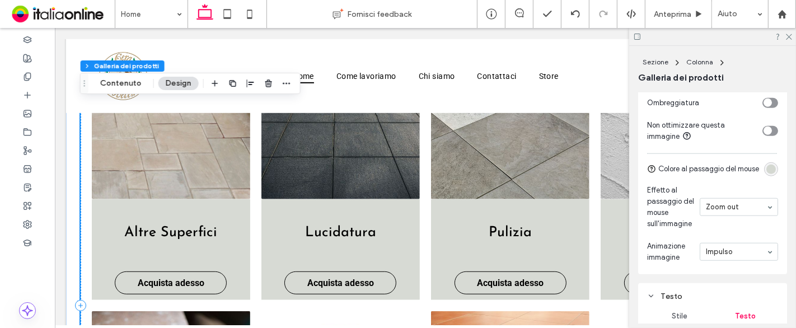
click at [766, 174] on div "rgba(194, 199, 189, 0.65)" at bounding box center [771, 170] width 10 height 10
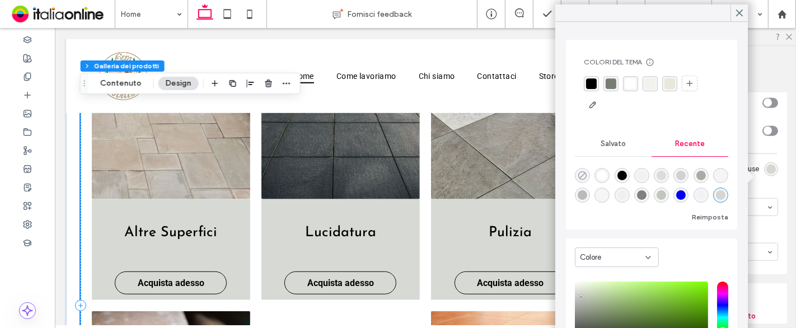
click at [585, 172] on use "rgba(0, 0, 0, 0)" at bounding box center [582, 175] width 8 height 8
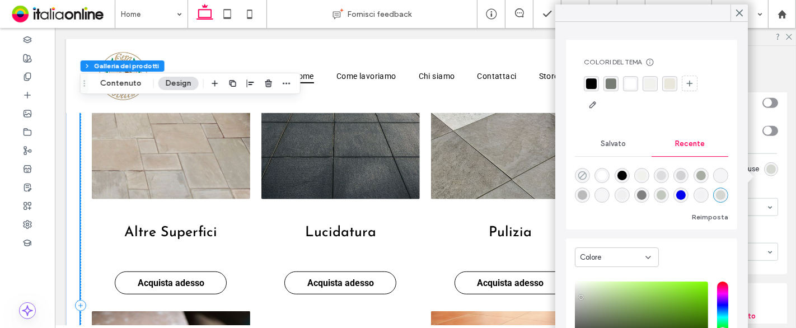
type input "*******"
type input "*"
type input "**"
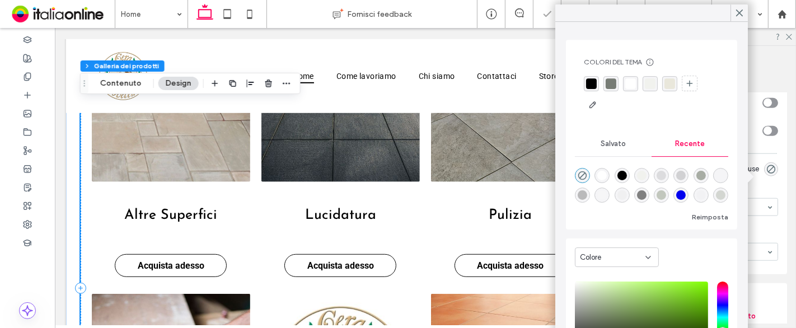
scroll to position [593, 0]
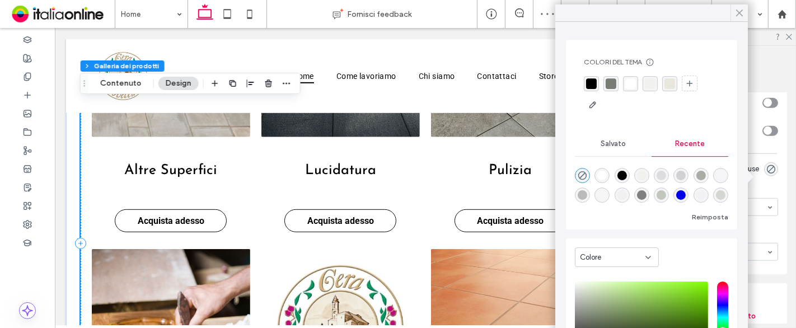
click at [739, 11] on icon at bounding box center [739, 13] width 10 height 10
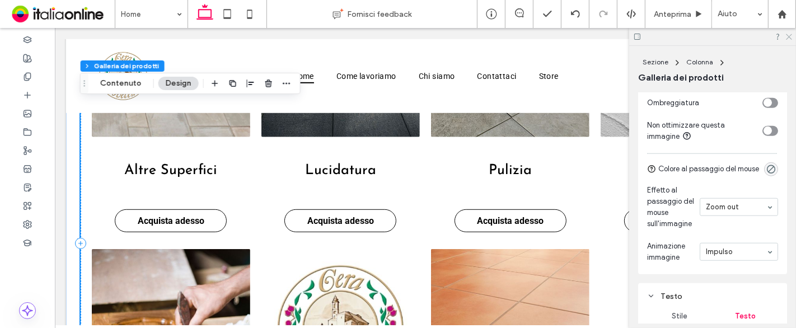
click at [790, 40] on div at bounding box center [712, 36] width 167 height 17
click at [789, 38] on icon at bounding box center [788, 35] width 7 height 7
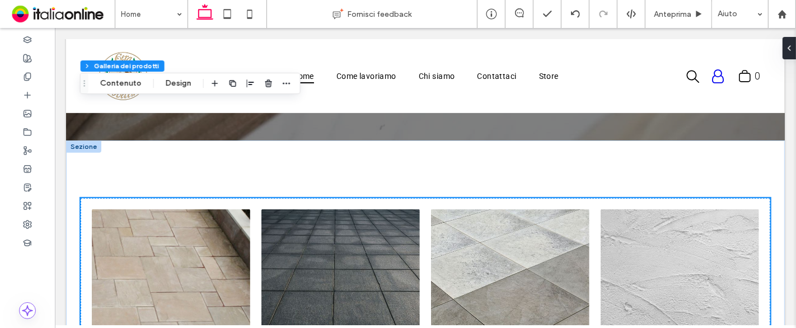
scroll to position [362, 0]
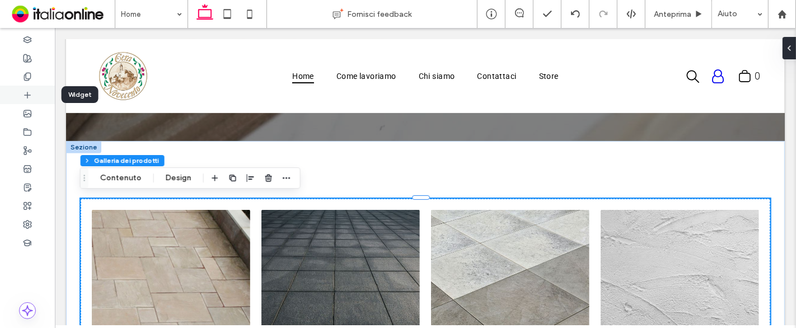
click at [27, 92] on icon at bounding box center [27, 95] width 9 height 9
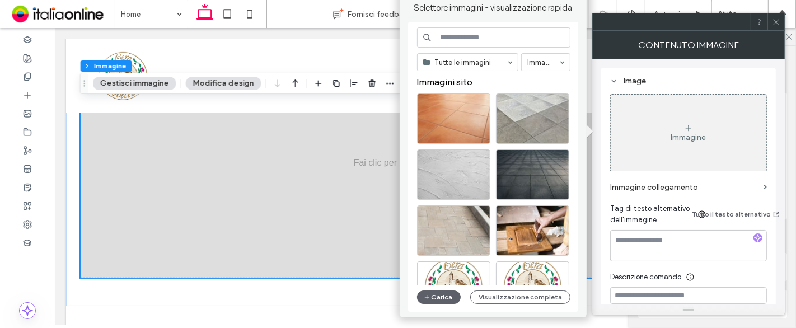
scroll to position [1049, 0]
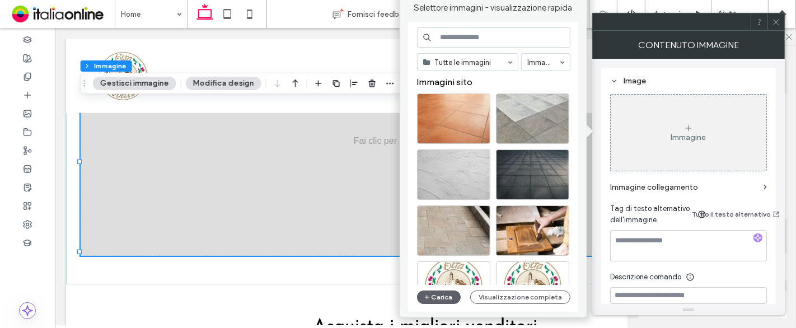
click at [776, 23] on icon at bounding box center [776, 22] width 8 height 8
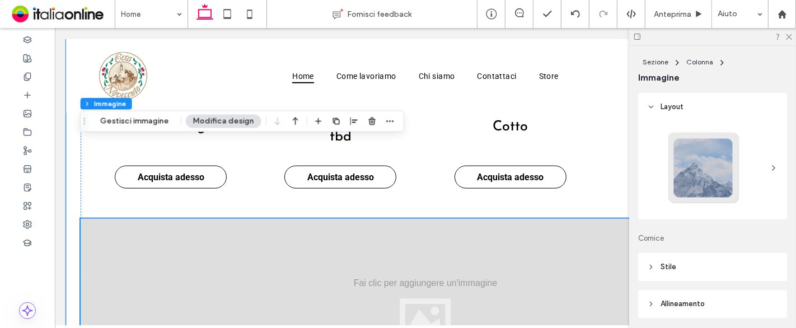
scroll to position [862, 0]
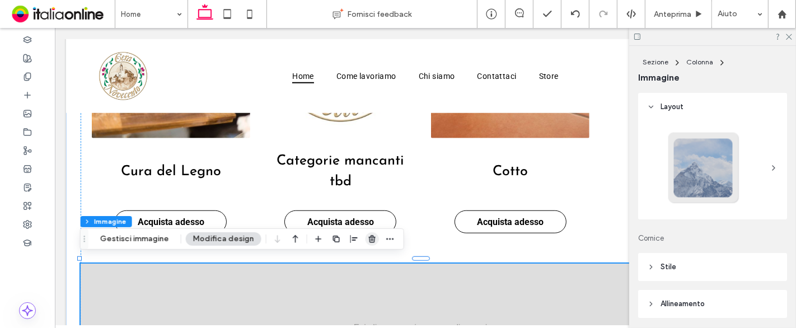
drag, startPoint x: 377, startPoint y: 236, endPoint x: 372, endPoint y: 238, distance: 5.8
click at [374, 237] on div at bounding box center [354, 239] width 85 height 20
drag, startPoint x: 370, startPoint y: 238, endPoint x: 310, endPoint y: 214, distance: 64.8
click at [370, 238] on use "button" at bounding box center [372, 238] width 7 height 7
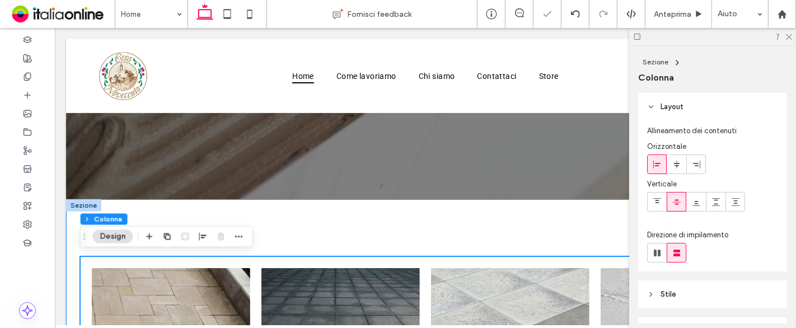
scroll to position [302, 0]
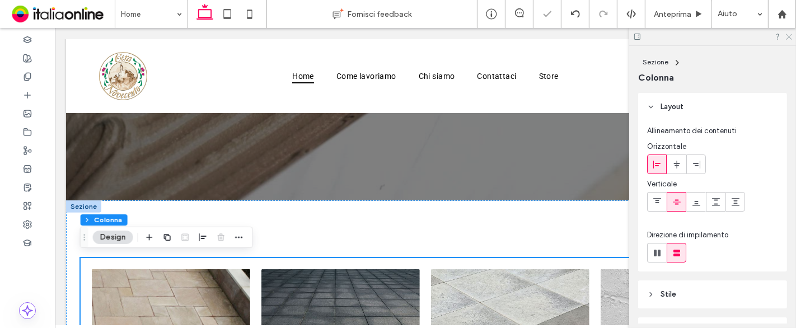
drag, startPoint x: 789, startPoint y: 36, endPoint x: 773, endPoint y: 40, distance: 16.3
click at [789, 36] on icon at bounding box center [788, 35] width 7 height 7
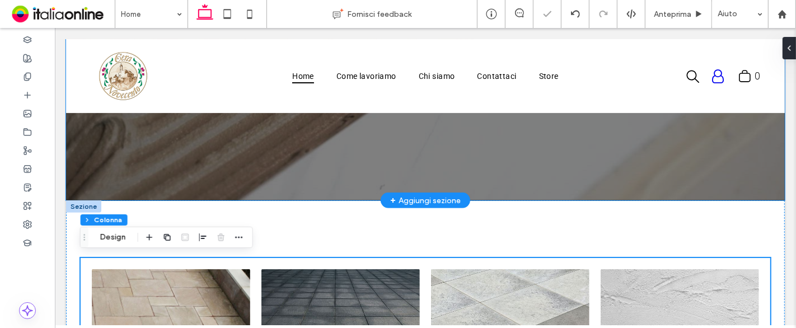
scroll to position [364, 0]
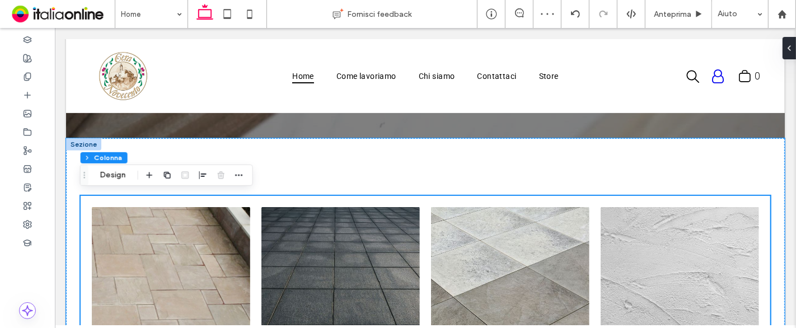
drag, startPoint x: 328, startPoint y: 221, endPoint x: 81, endPoint y: 134, distance: 261.5
click at [328, 221] on link at bounding box center [340, 286] width 168 height 168
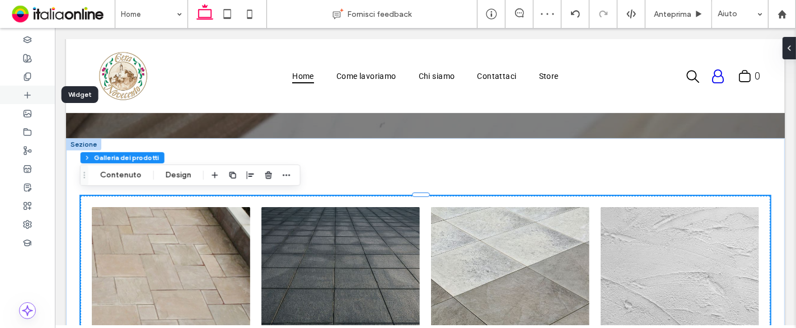
click at [16, 89] on div at bounding box center [27, 95] width 55 height 18
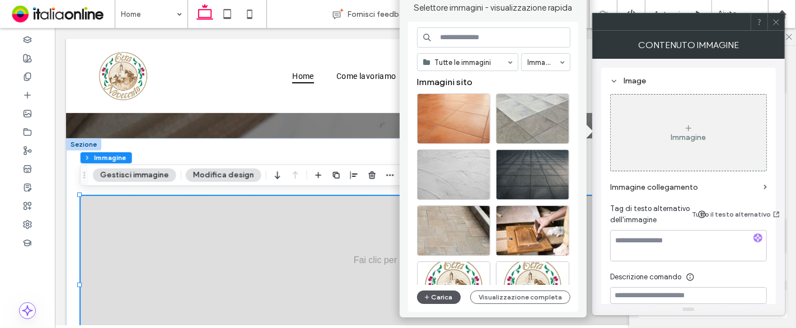
click at [446, 301] on button "Carica" at bounding box center [439, 296] width 44 height 13
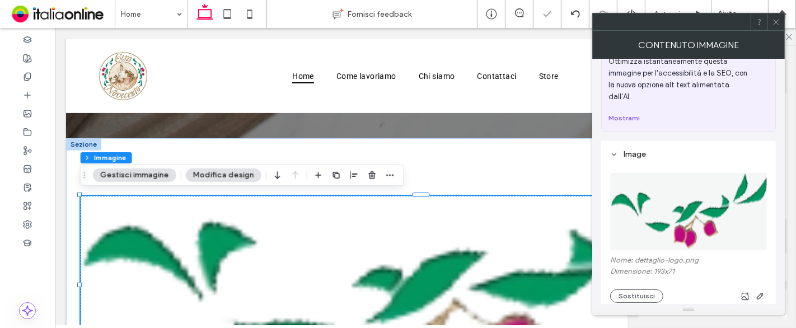
scroll to position [249, 0]
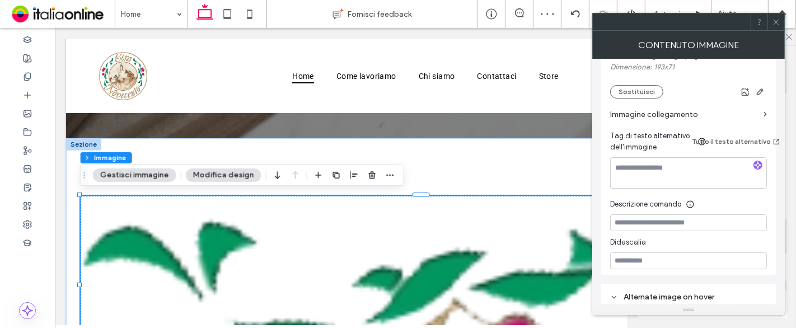
click at [146, 174] on button "Gestisci immagine" at bounding box center [134, 174] width 83 height 13
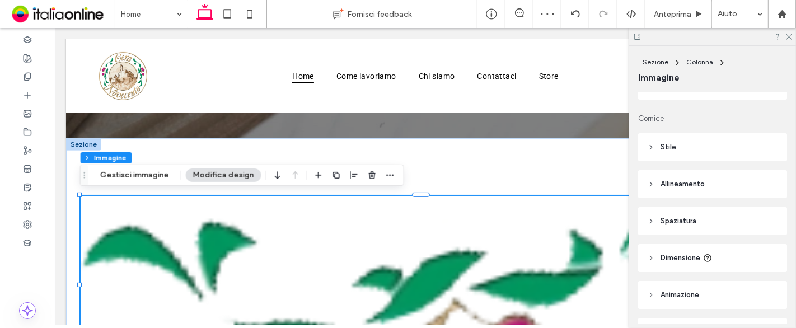
scroll to position [124, 0]
drag, startPoint x: 713, startPoint y: 254, endPoint x: 727, endPoint y: 198, distance: 57.6
click at [713, 254] on header "Dimensione" at bounding box center [712, 254] width 149 height 28
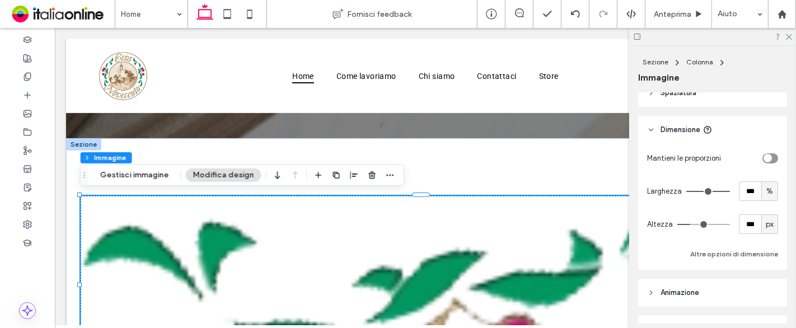
scroll to position [249, 0]
type input "**"
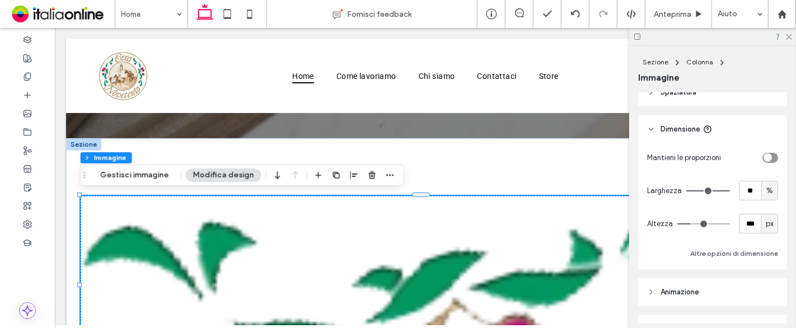
type input "**"
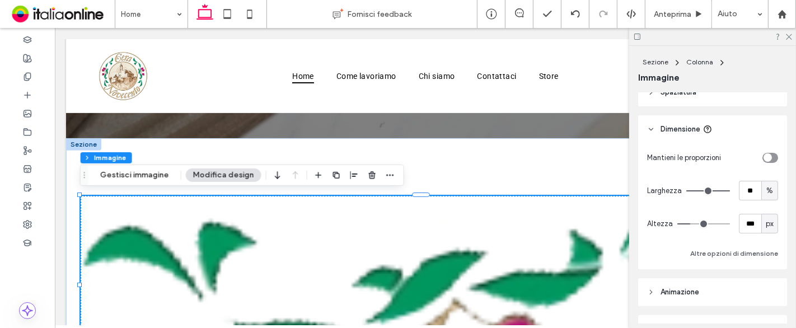
type input "**"
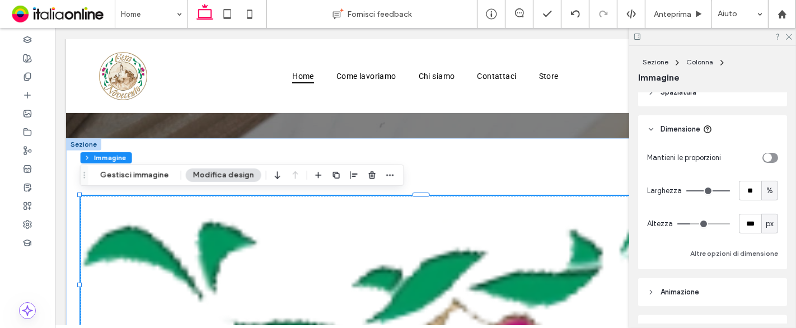
type input "**"
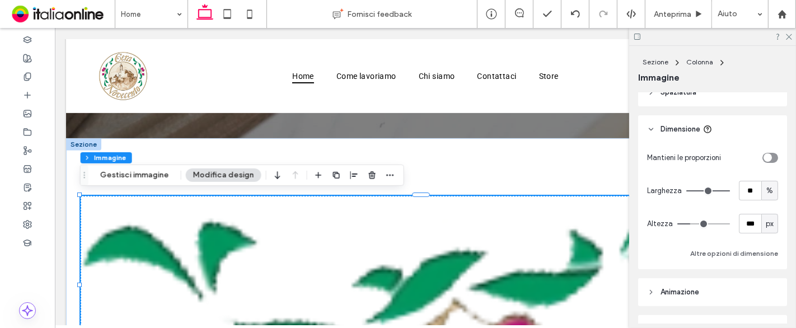
type input "**"
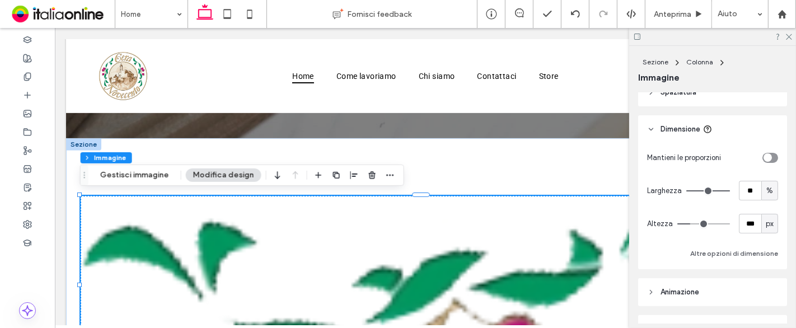
type input "**"
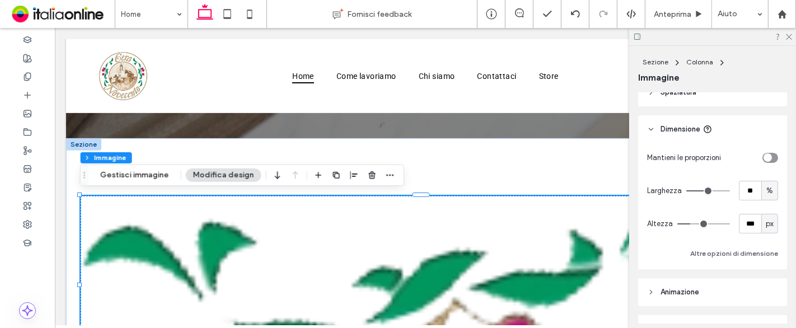
type input "**"
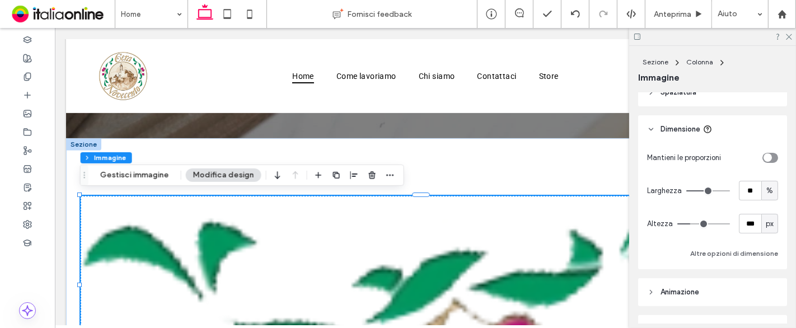
type input "**"
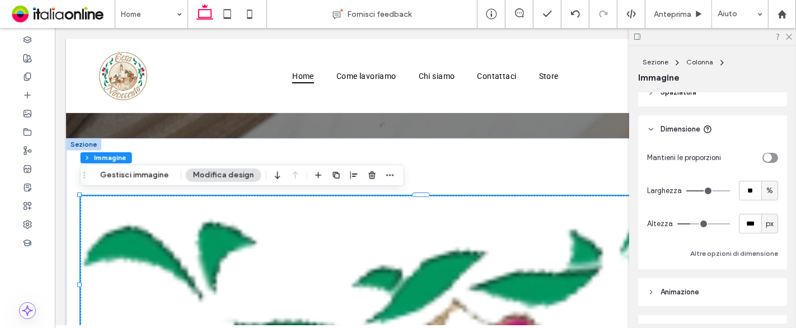
type input "**"
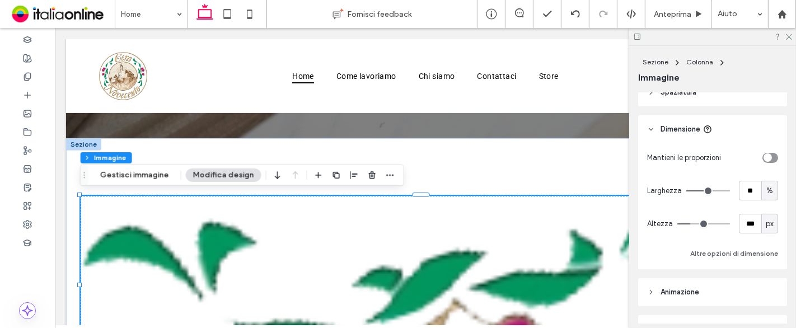
type input "**"
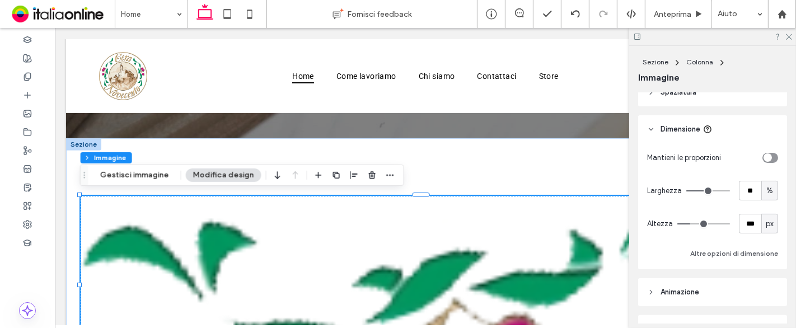
type input "**"
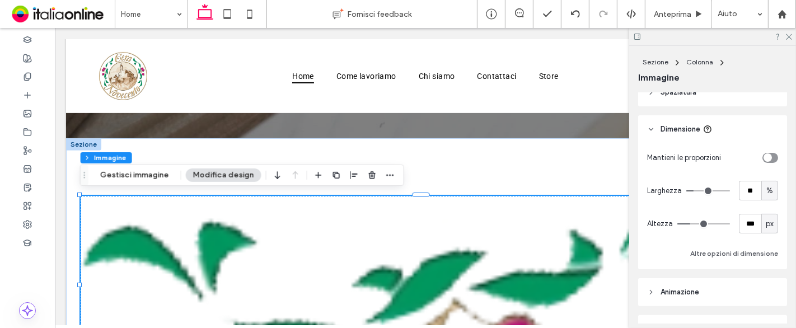
type input "**"
drag, startPoint x: 719, startPoint y: 193, endPoint x: 694, endPoint y: 189, distance: 25.4
type input "**"
click at [694, 190] on input "range" at bounding box center [708, 190] width 44 height 1
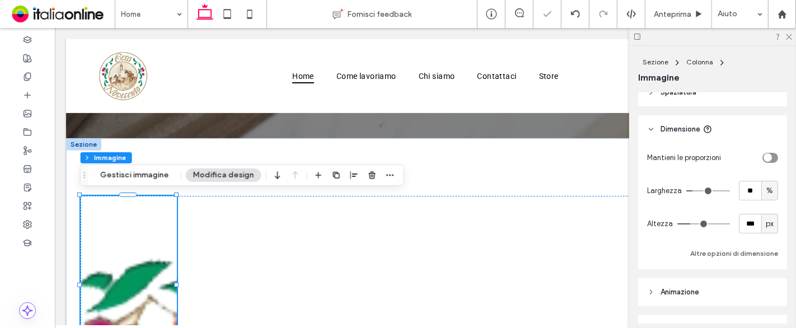
click at [767, 153] on div "toggle" at bounding box center [770, 158] width 16 height 10
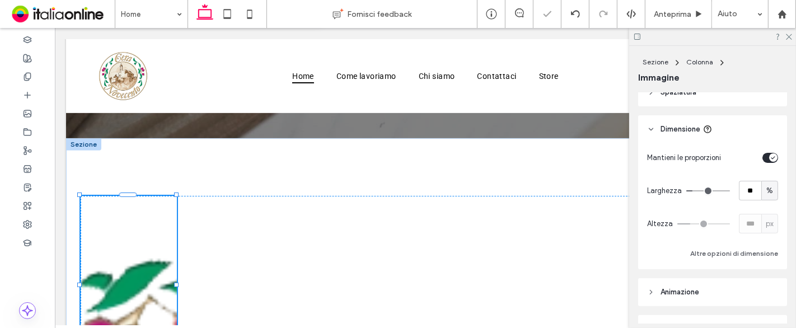
type input "*"
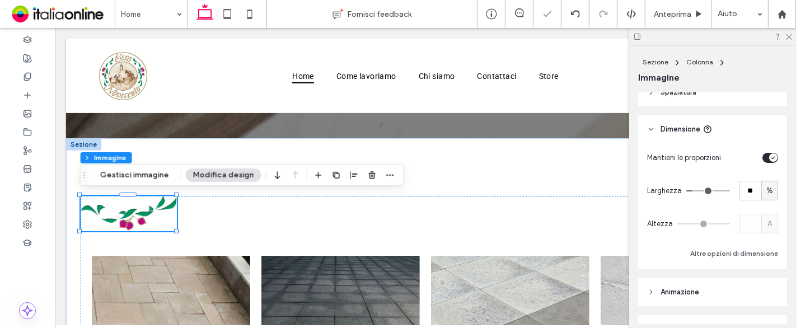
type input "**"
type input "*"
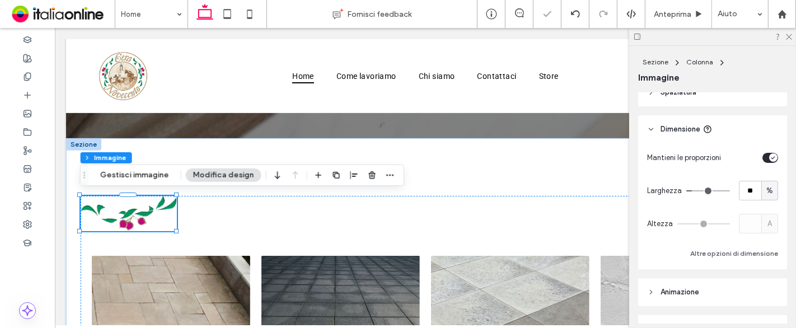
type input "*"
click at [691, 190] on input "range" at bounding box center [708, 190] width 44 height 1
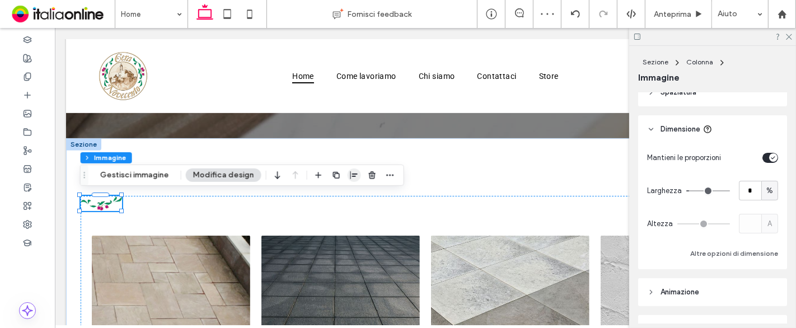
click at [350, 174] on icon "button" at bounding box center [354, 175] width 9 height 9
click at [338, 194] on icon "center" at bounding box center [342, 197] width 9 height 9
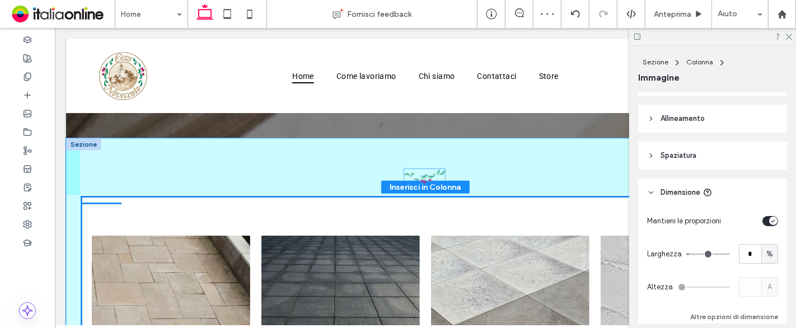
scroll to position [196, 0]
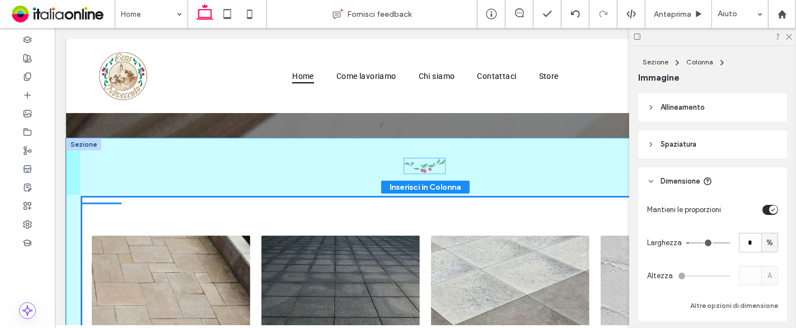
drag, startPoint x: 419, startPoint y: 202, endPoint x: 423, endPoint y: 166, distance: 36.0
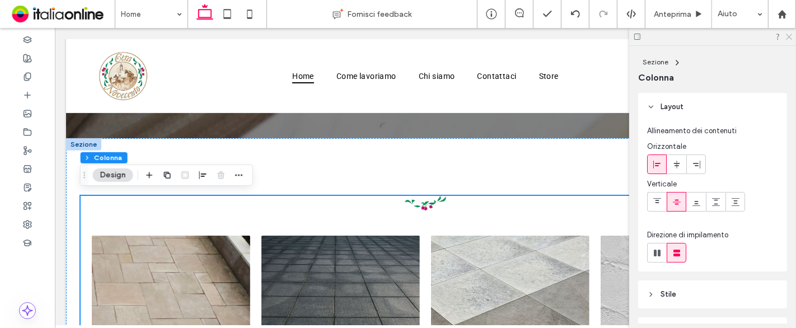
click at [790, 35] on use at bounding box center [789, 37] width 6 height 6
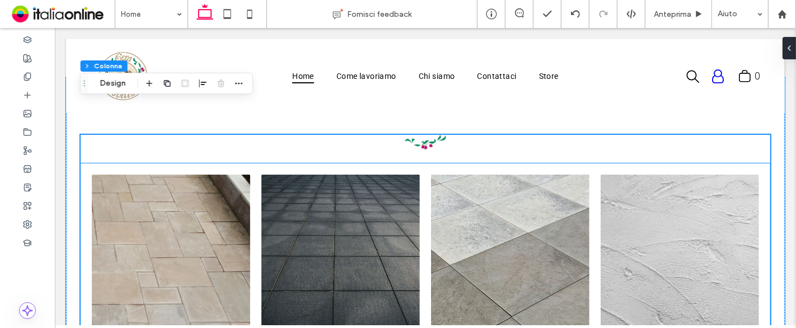
scroll to position [364, 0]
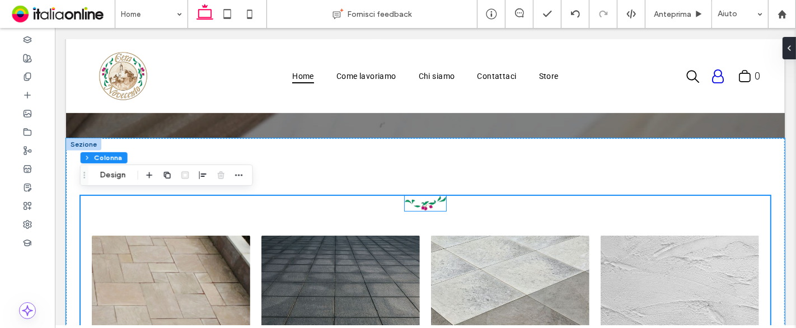
click at [425, 204] on img at bounding box center [424, 203] width 41 height 15
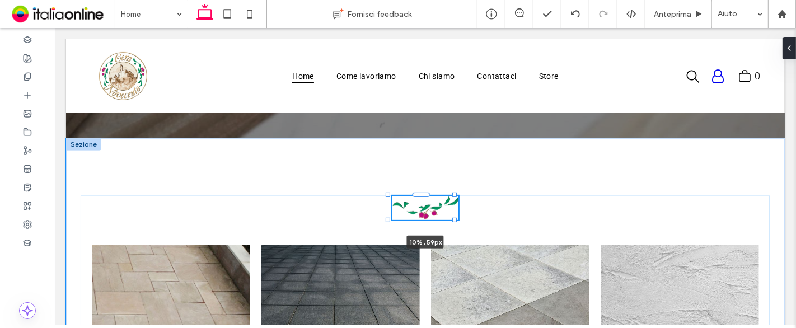
drag, startPoint x: 442, startPoint y: 209, endPoint x: 455, endPoint y: 211, distance: 13.0
click at [453, 218] on div at bounding box center [454, 220] width 4 height 4
type input "**"
type input "***"
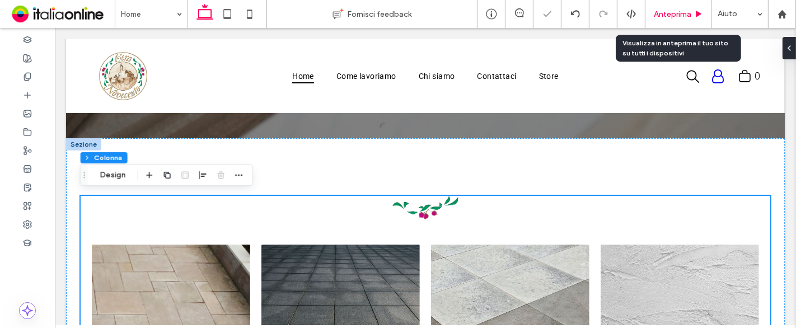
click at [674, 6] on div "Anteprima" at bounding box center [678, 14] width 67 height 28
click at [683, 6] on div "Anteprima" at bounding box center [678, 14] width 67 height 28
click at [678, 10] on span "Anteprima" at bounding box center [673, 15] width 38 height 10
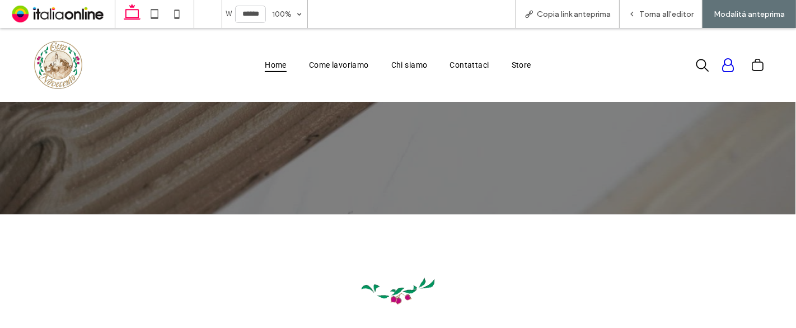
scroll to position [299, 0]
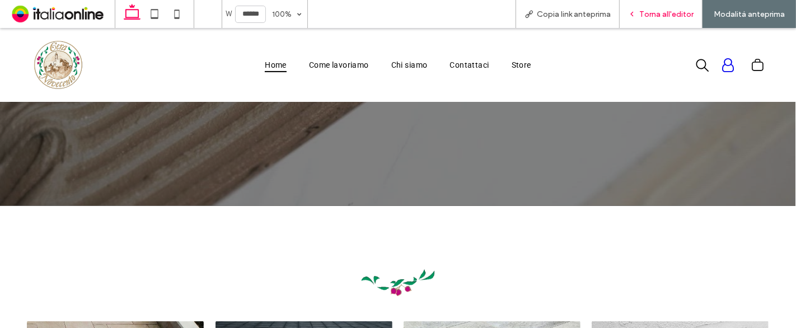
click at [678, 13] on span "Torna all'editor" at bounding box center [666, 15] width 54 height 10
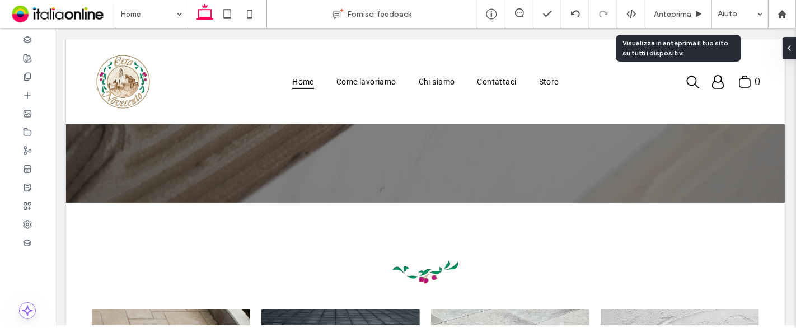
scroll to position [310, 0]
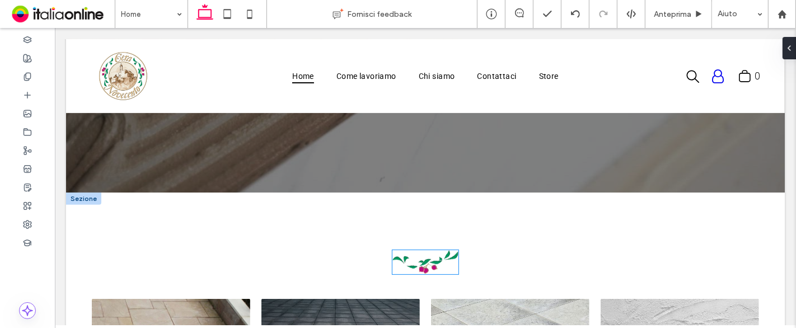
click at [433, 260] on img at bounding box center [425, 262] width 66 height 25
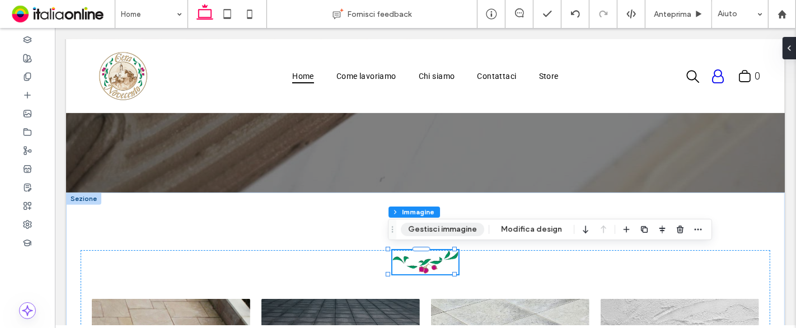
drag, startPoint x: 456, startPoint y: 233, endPoint x: 462, endPoint y: 231, distance: 6.6
click at [456, 233] on button "Gestisci immagine" at bounding box center [442, 229] width 83 height 13
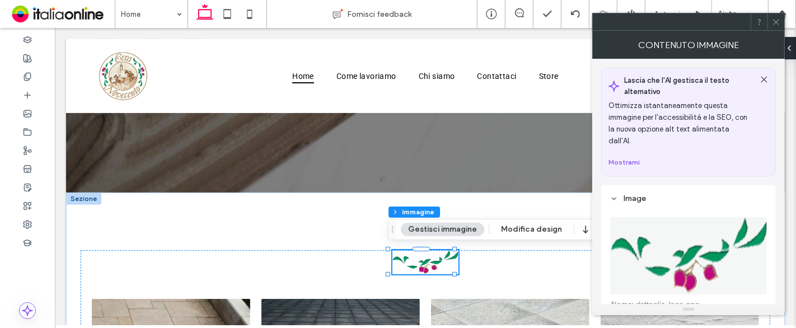
click at [699, 217] on img at bounding box center [689, 255] width 158 height 77
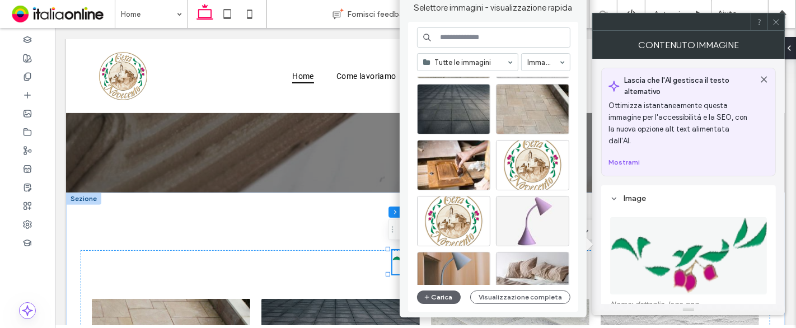
scroll to position [124, 0]
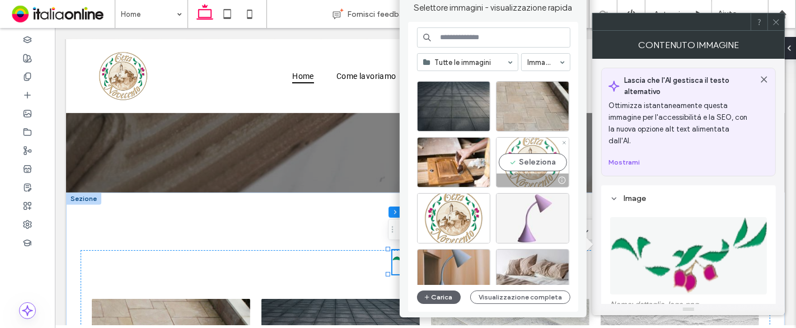
click at [534, 164] on div "Seleziona" at bounding box center [532, 162] width 73 height 50
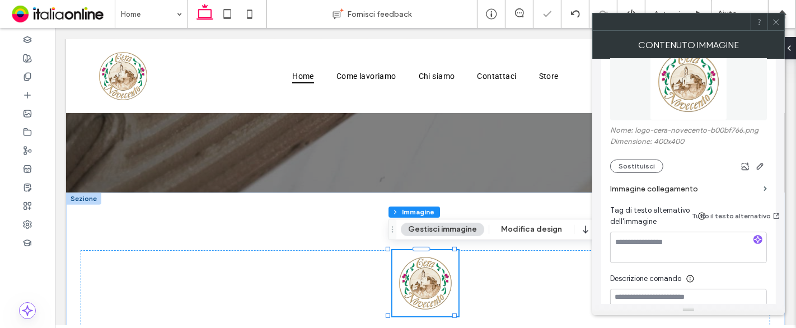
scroll to position [186, 0]
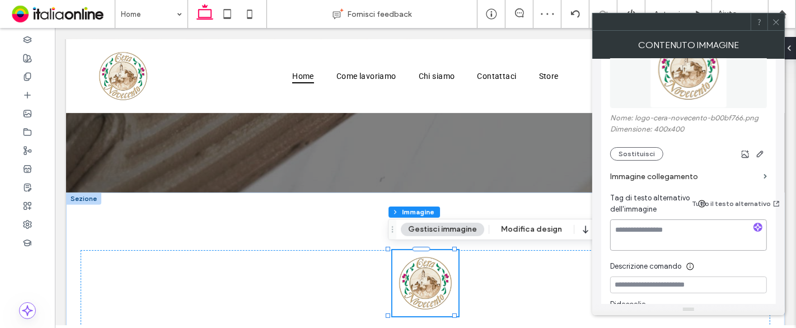
click at [726, 221] on textarea at bounding box center [688, 234] width 157 height 31
type textarea "****"
click at [781, 15] on div at bounding box center [775, 21] width 17 height 17
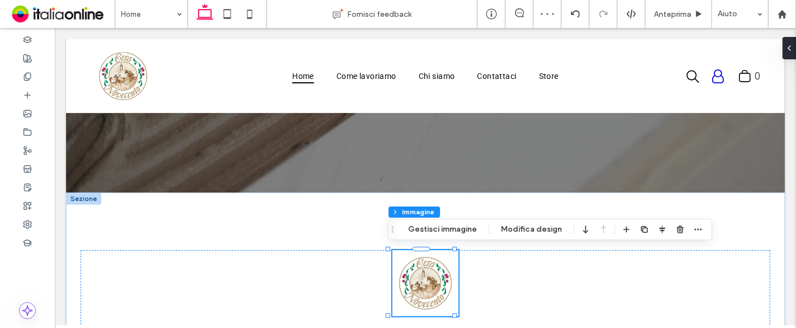
click at [415, 269] on img at bounding box center [425, 283] width 66 height 66
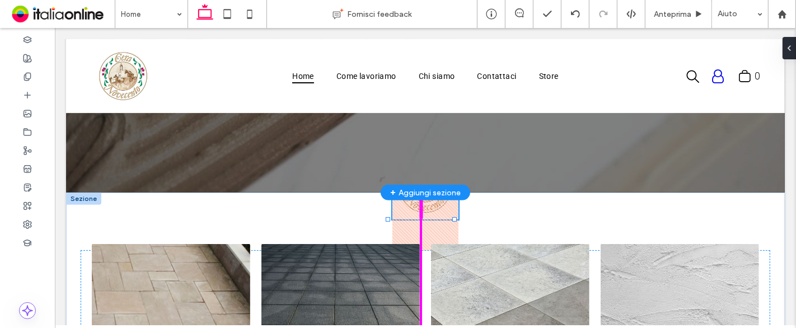
drag, startPoint x: 424, startPoint y: 247, endPoint x: 426, endPoint y: 151, distance: 96.3
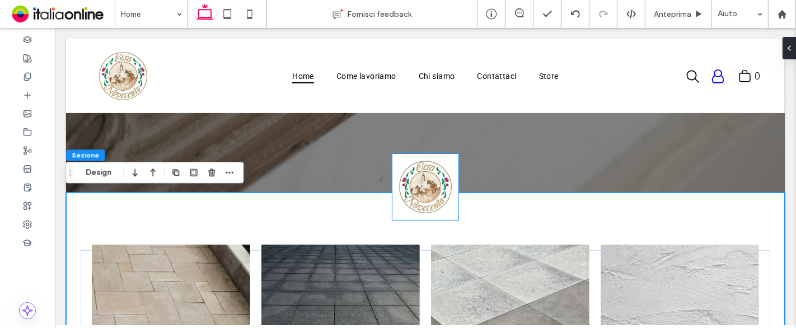
click at [422, 185] on img at bounding box center [425, 187] width 66 height 66
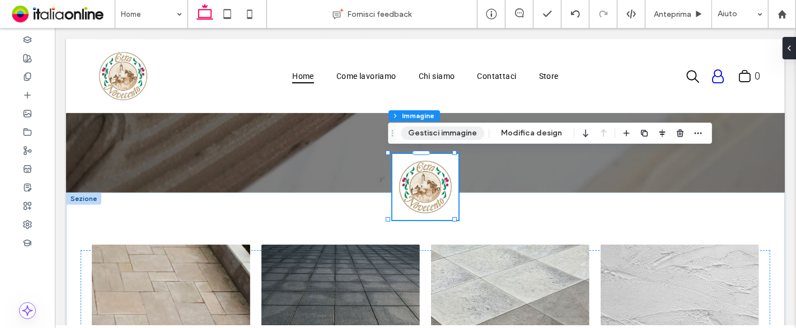
click at [422, 132] on button "Gestisci immagine" at bounding box center [442, 132] width 83 height 13
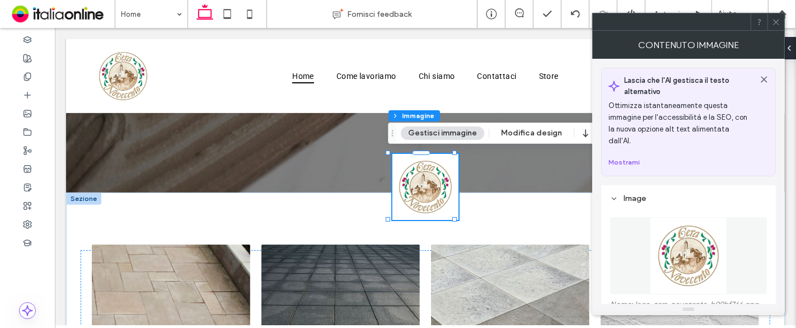
click at [697, 241] on img at bounding box center [688, 255] width 77 height 77
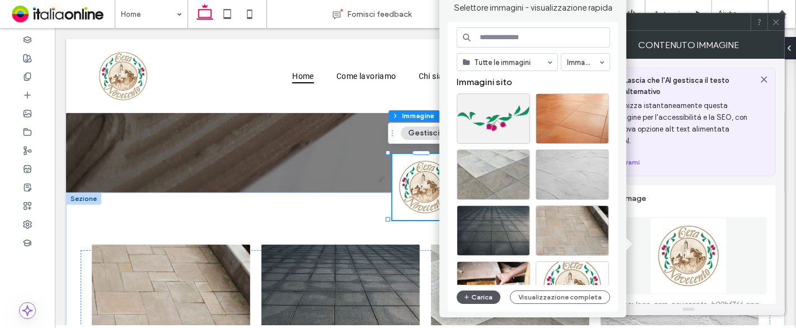
click at [476, 292] on button "Carica" at bounding box center [479, 296] width 44 height 13
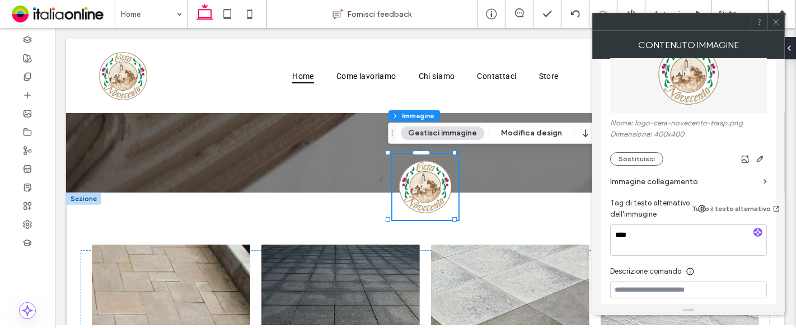
scroll to position [249, 0]
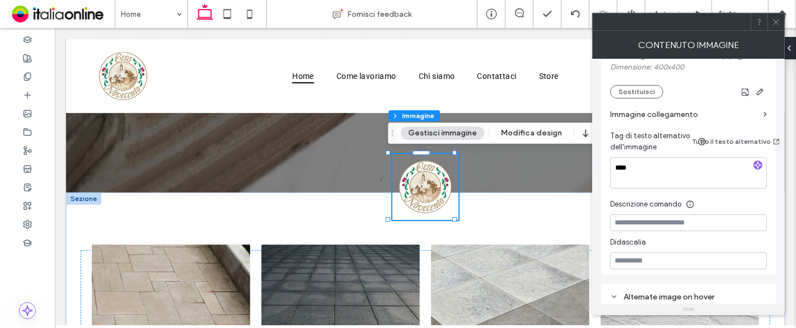
click at [774, 25] on icon at bounding box center [776, 22] width 8 height 8
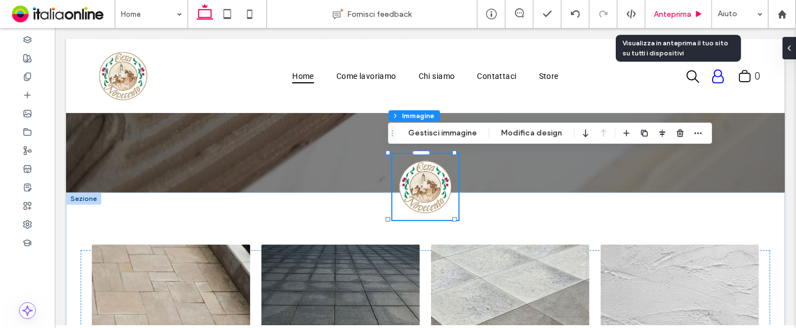
click at [691, 17] on div "Anteprima" at bounding box center [678, 15] width 66 height 10
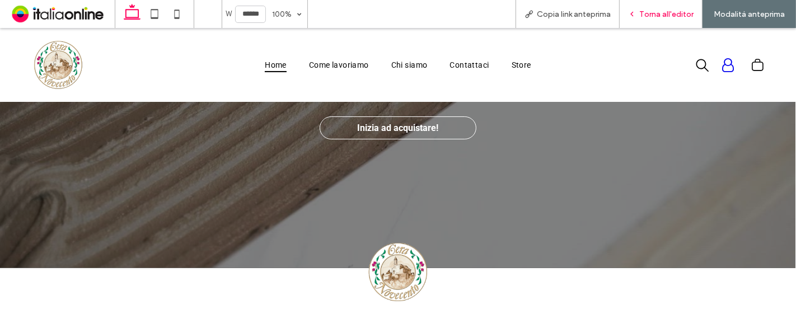
click at [648, 17] on span "Torna all'editor" at bounding box center [666, 15] width 54 height 10
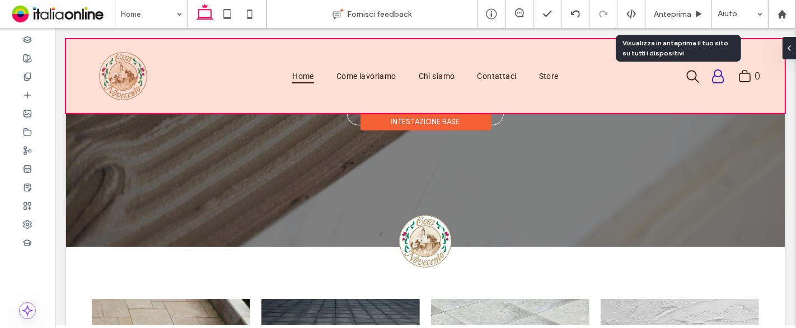
scroll to position [248, 0]
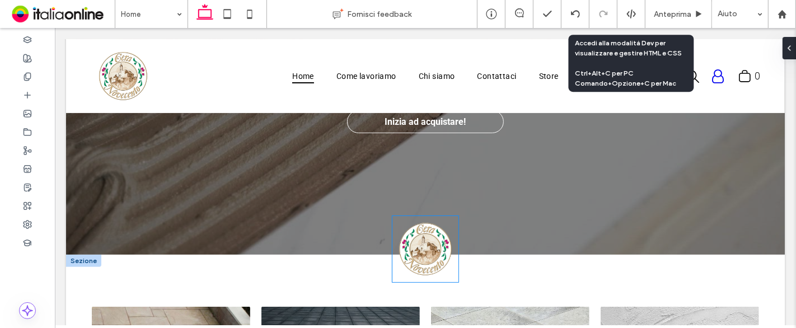
click at [420, 252] on img at bounding box center [425, 249] width 66 height 66
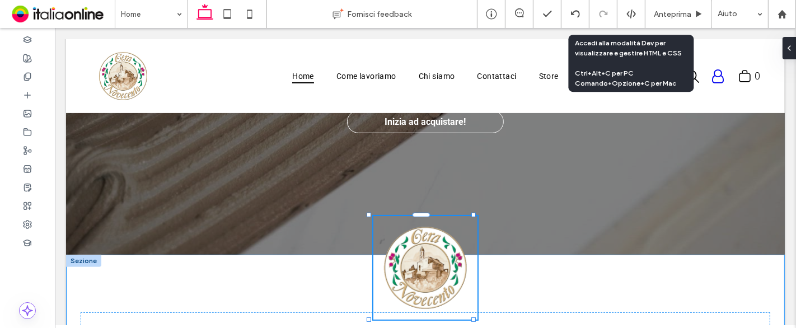
drag, startPoint x: 454, startPoint y: 279, endPoint x: 435, endPoint y: 265, distance: 23.3
type input "**"
type input "****"
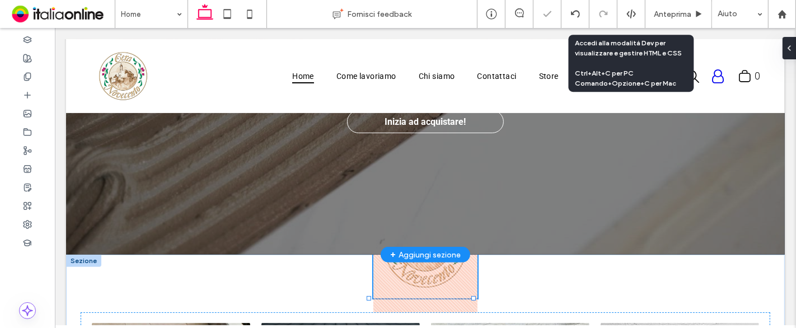
drag, startPoint x: 420, startPoint y: 214, endPoint x: 420, endPoint y: 193, distance: 21.3
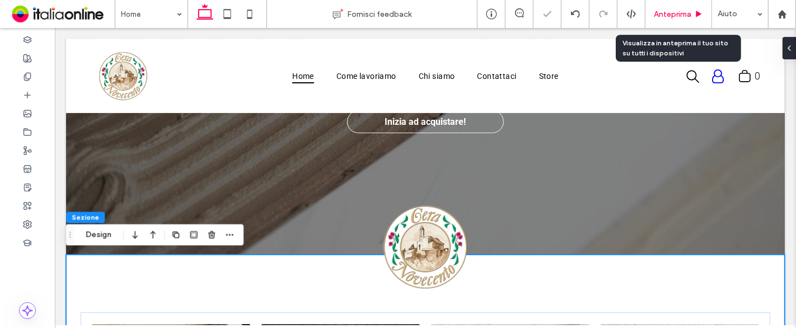
click at [668, 12] on span "Anteprima" at bounding box center [673, 15] width 38 height 10
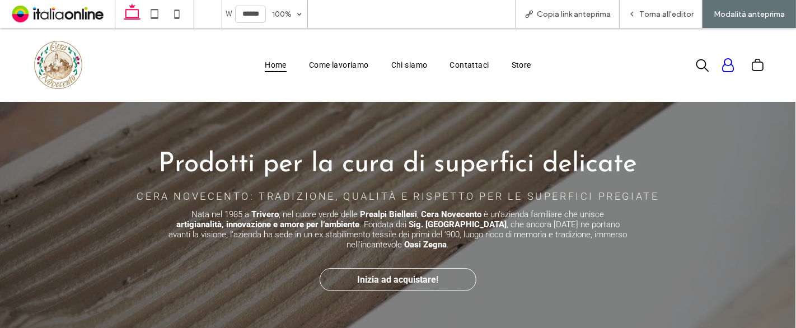
scroll to position [175, 0]
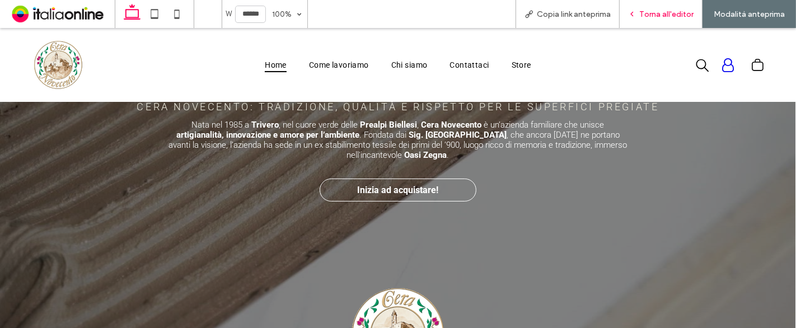
click at [660, 8] on div "Torna all'editor" at bounding box center [661, 14] width 83 height 28
click at [655, 18] on span "Torna all'editor" at bounding box center [666, 15] width 54 height 10
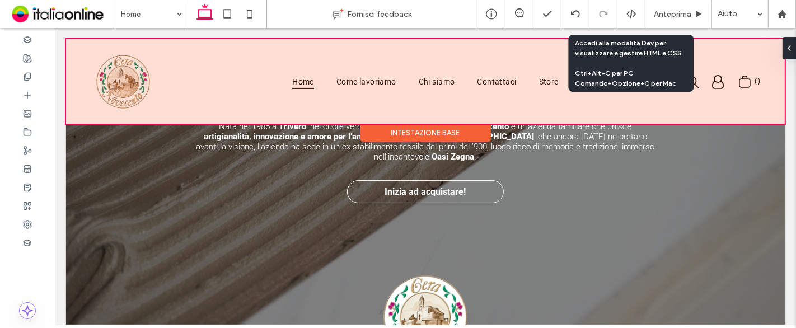
scroll to position [186, 0]
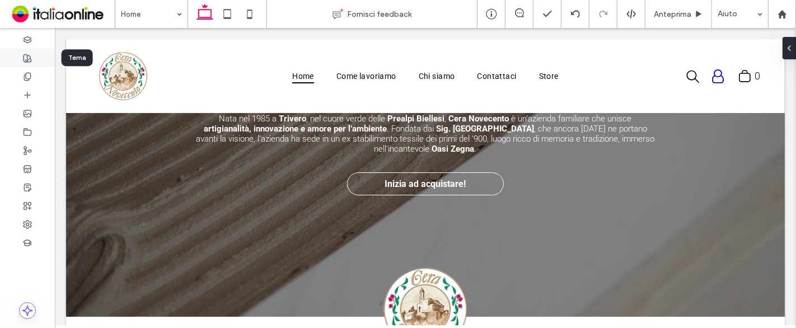
click at [32, 59] on div at bounding box center [27, 58] width 55 height 18
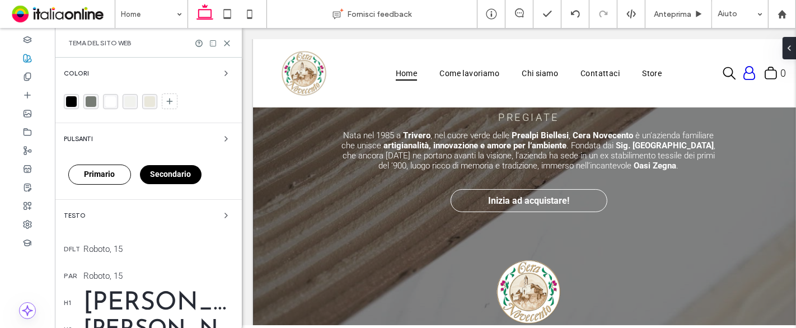
scroll to position [169, 0]
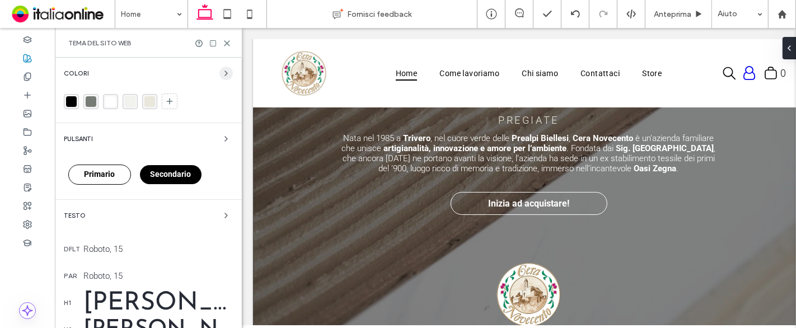
click at [222, 72] on icon "button" at bounding box center [226, 73] width 9 height 9
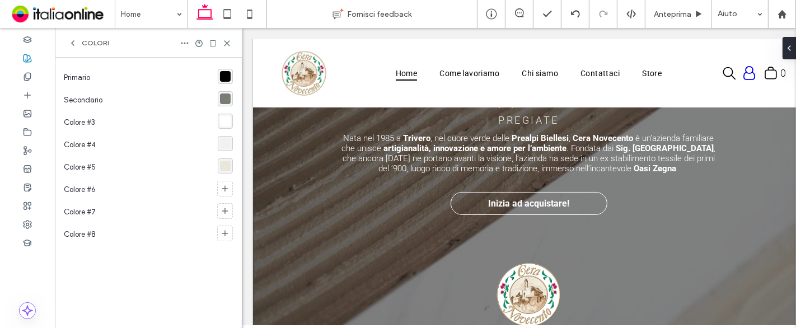
click at [83, 44] on span "Colori" at bounding box center [95, 43] width 27 height 9
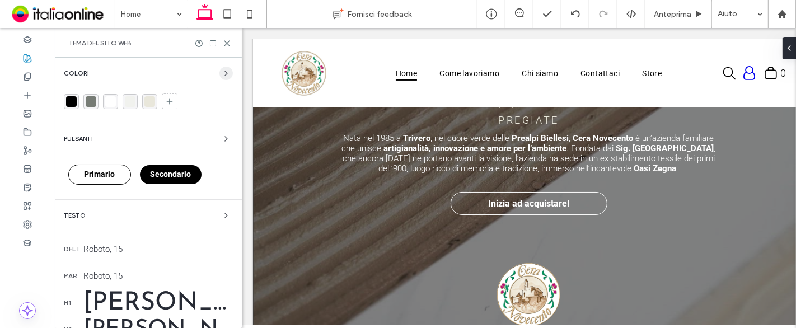
click at [223, 74] on icon "button" at bounding box center [226, 73] width 9 height 9
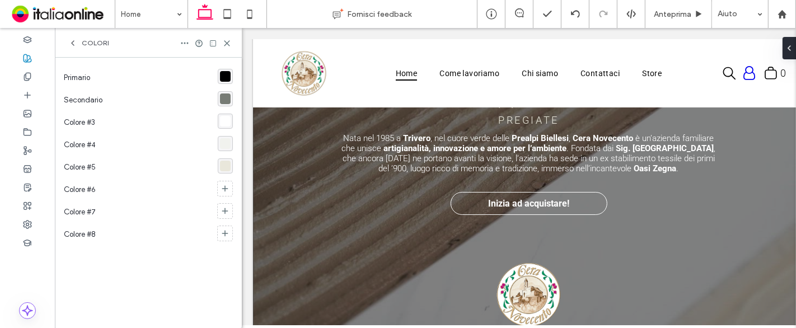
click at [223, 74] on div "rgba(0, 0, 0, 1)" at bounding box center [225, 76] width 11 height 11
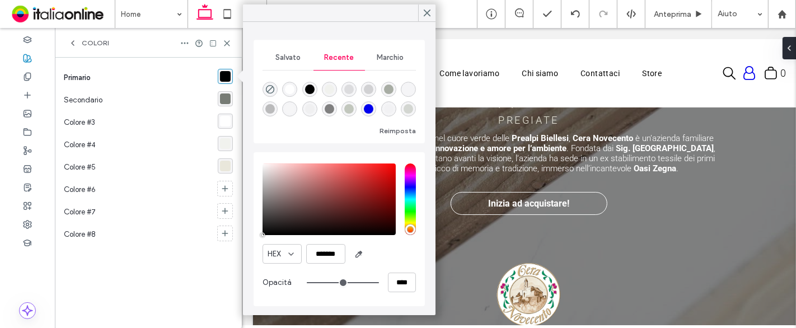
click at [382, 53] on span "Marchio" at bounding box center [390, 57] width 27 height 9
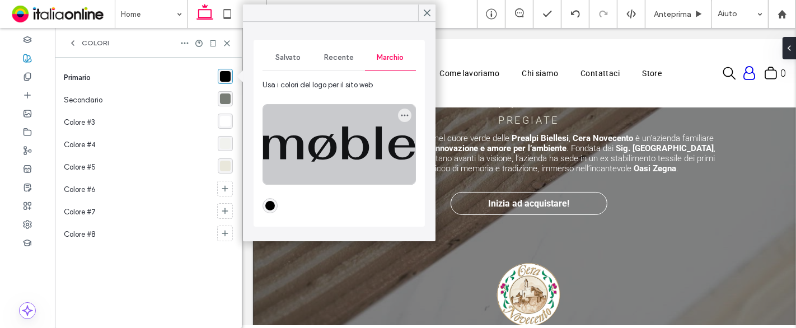
click at [334, 141] on div at bounding box center [339, 144] width 152 height 79
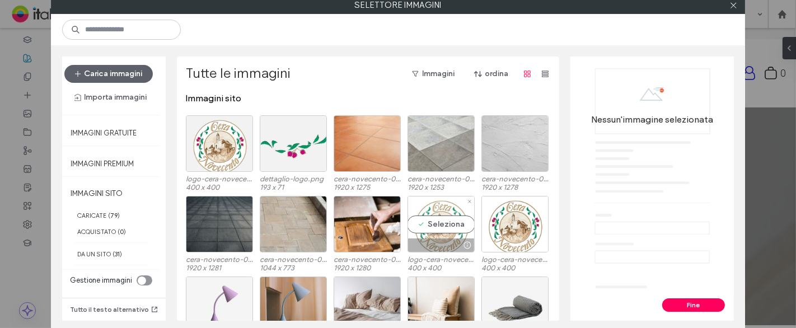
click at [430, 215] on div "Seleziona" at bounding box center [440, 224] width 67 height 57
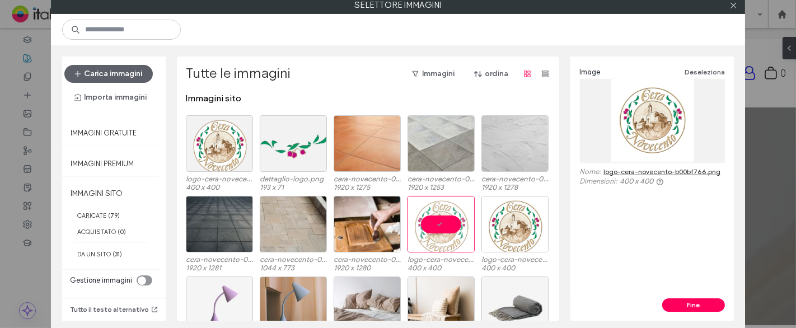
click at [671, 297] on div "Image Deseleziona Nome: logo-cera-novecento-b00bf766.png Dimensioni: 400 x 400" at bounding box center [651, 178] width 163 height 242
click at [674, 303] on button "Fine" at bounding box center [693, 304] width 63 height 13
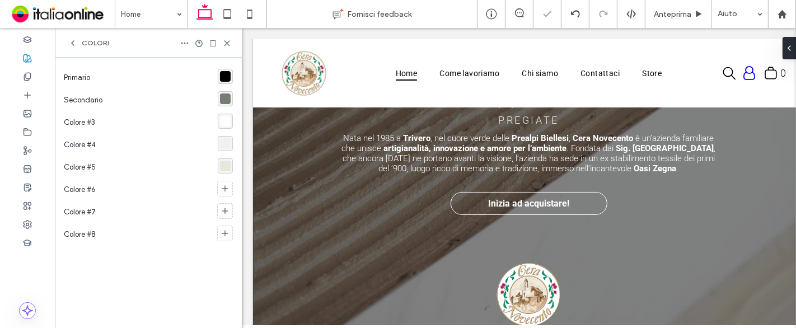
click at [227, 96] on div "rgba(119, 124, 117, 1)" at bounding box center [225, 98] width 11 height 11
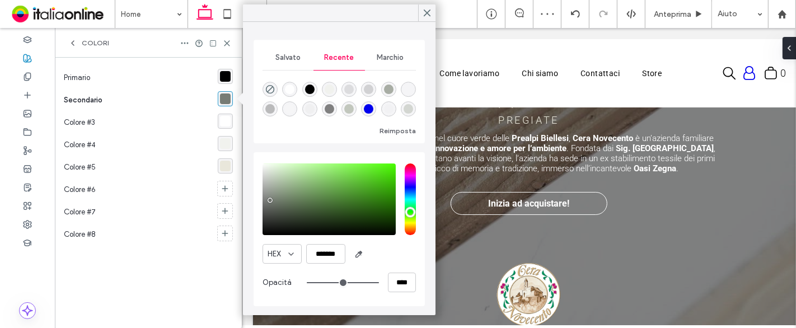
click at [377, 63] on div "Marchio" at bounding box center [390, 57] width 51 height 25
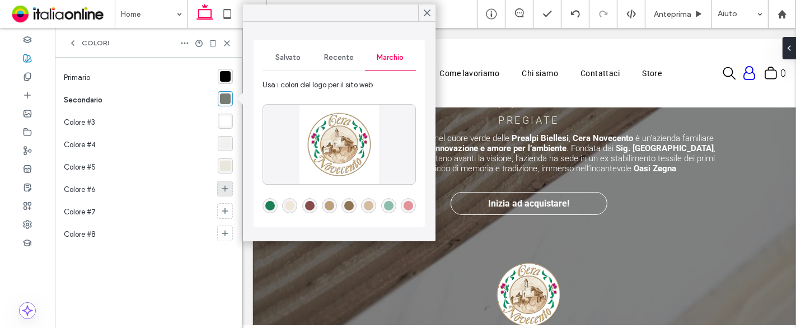
click at [228, 186] on icon at bounding box center [225, 188] width 9 height 9
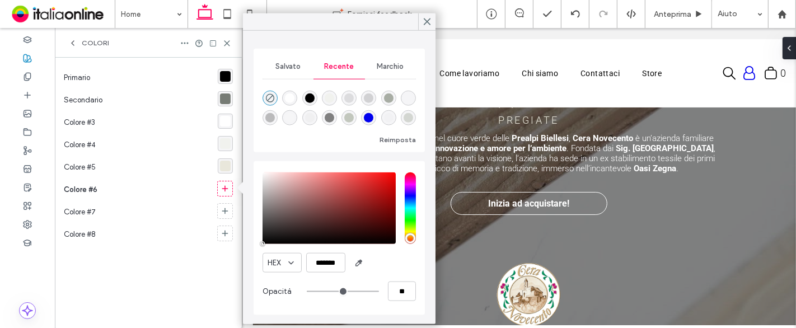
click at [393, 68] on span "Marchio" at bounding box center [390, 66] width 27 height 9
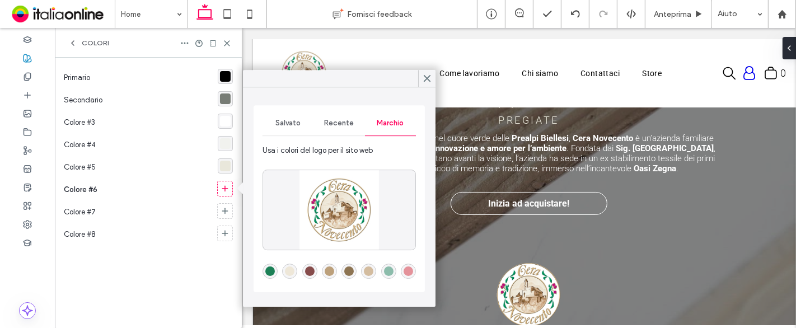
click at [365, 271] on div "rgba(211,188,159,1)" at bounding box center [369, 271] width 10 height 10
click at [225, 209] on use at bounding box center [225, 211] width 6 height 6
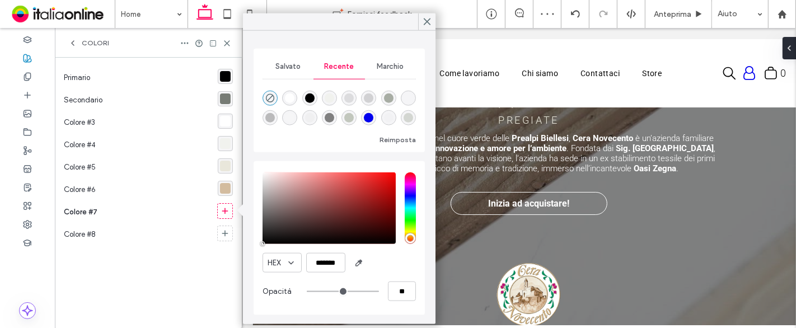
click at [399, 65] on span "Marchio" at bounding box center [390, 66] width 27 height 9
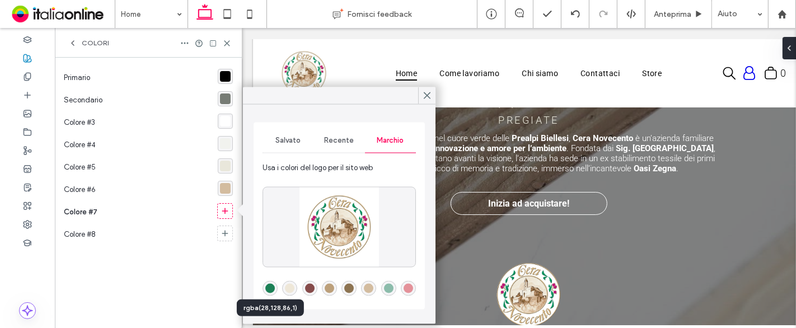
click at [266, 289] on div "rgba(28,128,86,1)" at bounding box center [270, 289] width 10 height 10
click at [225, 230] on icon at bounding box center [225, 233] width 9 height 9
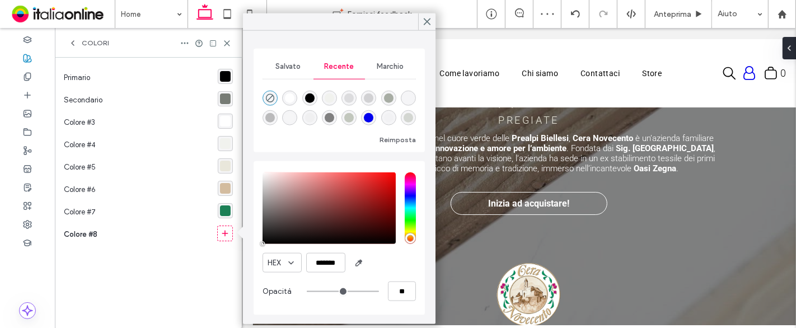
click at [396, 67] on span "Marchio" at bounding box center [390, 66] width 27 height 9
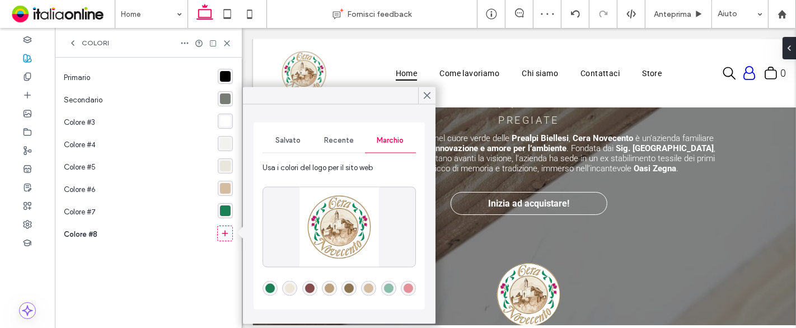
click at [408, 287] on div "rgba(228,146,154,1)" at bounding box center [409, 289] width 10 height 10
click at [221, 48] on div "Colori" at bounding box center [148, 43] width 187 height 30
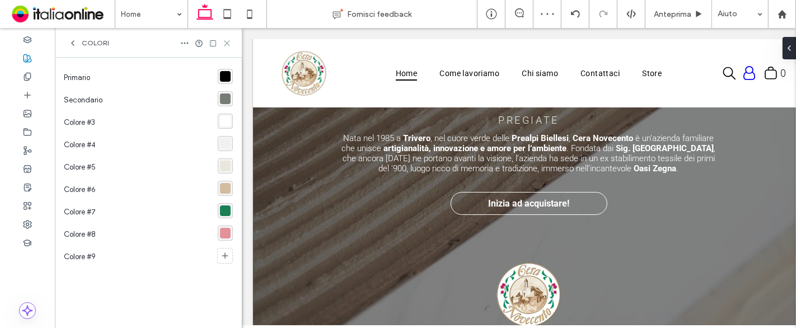
click at [224, 44] on icon at bounding box center [227, 43] width 8 height 8
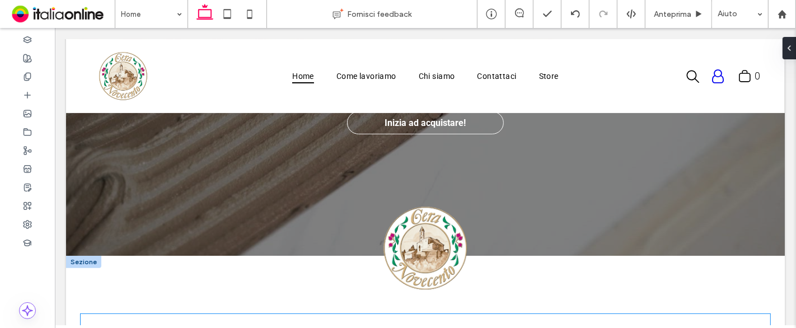
scroll to position [238, 0]
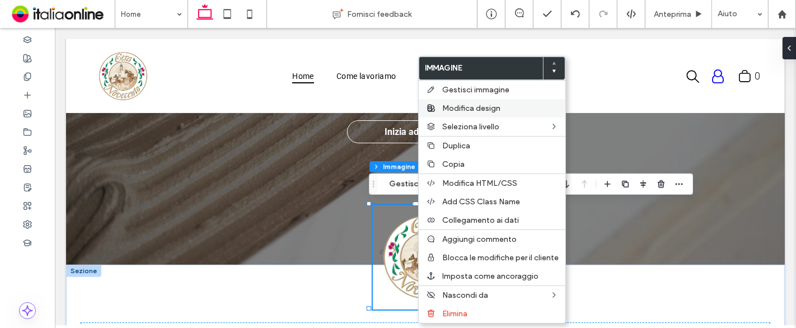
click at [493, 109] on span "Modifica design" at bounding box center [471, 109] width 58 height 10
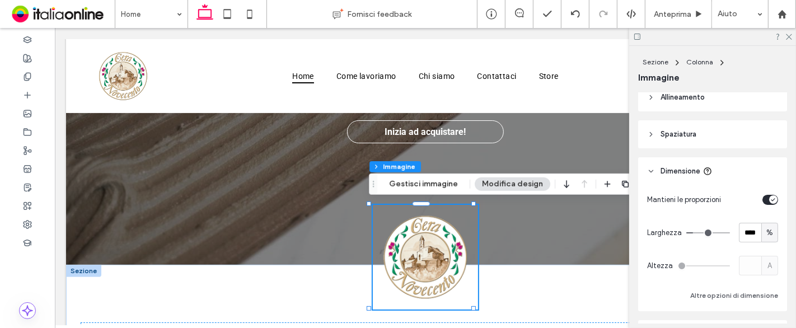
scroll to position [311, 0]
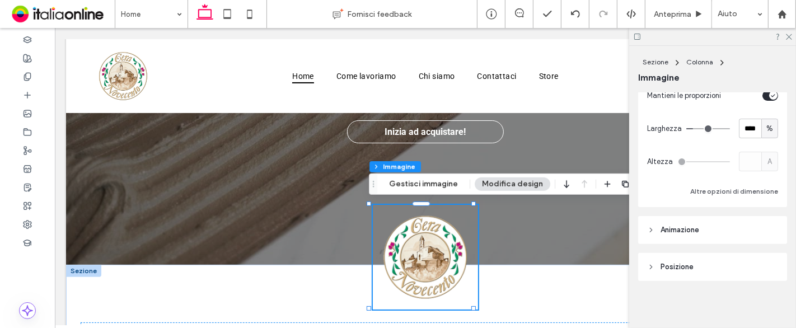
click at [713, 228] on header "Animazione" at bounding box center [712, 230] width 149 height 28
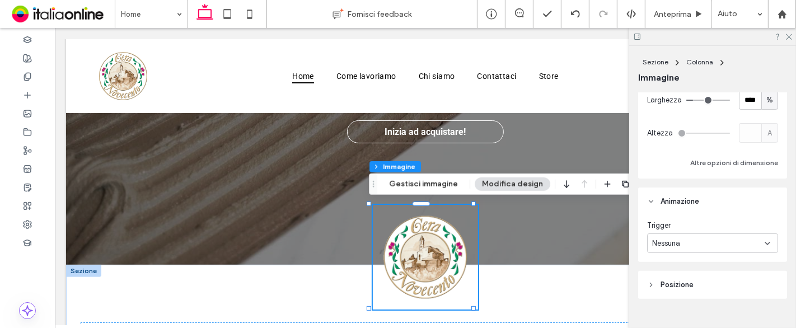
scroll to position [358, 0]
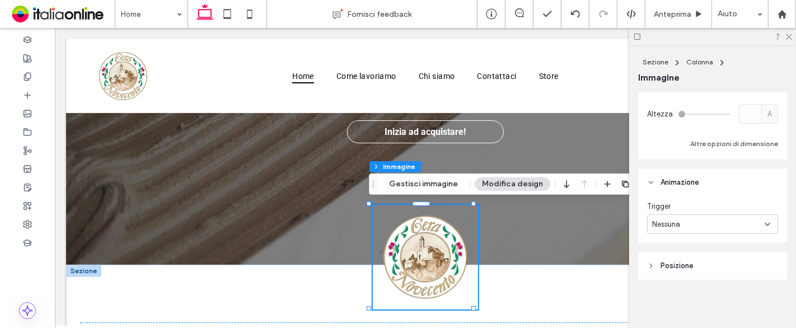
click at [707, 223] on div "Nessuna" at bounding box center [708, 224] width 113 height 11
click at [704, 260] on div "Ingresso" at bounding box center [710, 263] width 124 height 20
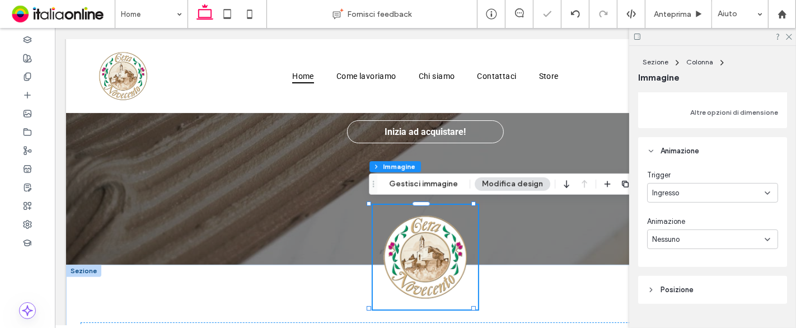
scroll to position [414, 0]
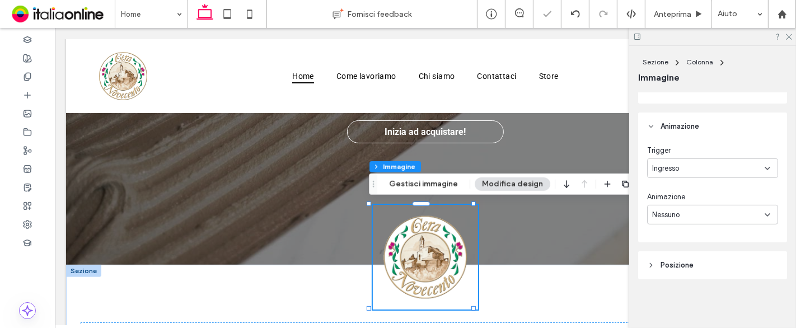
click at [706, 222] on div "Nessuno" at bounding box center [712, 215] width 131 height 20
click at [703, 180] on div "Ruota in" at bounding box center [710, 176] width 124 height 20
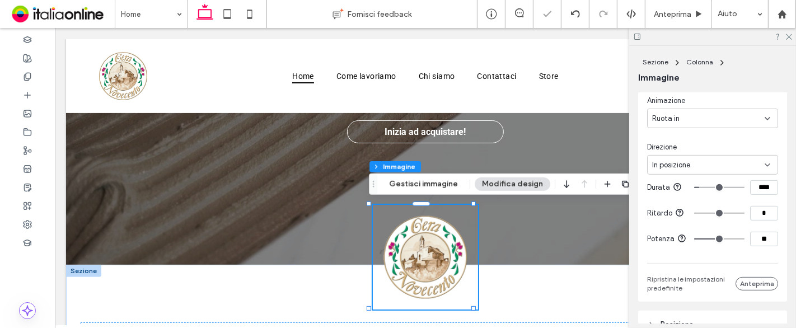
scroll to position [538, 0]
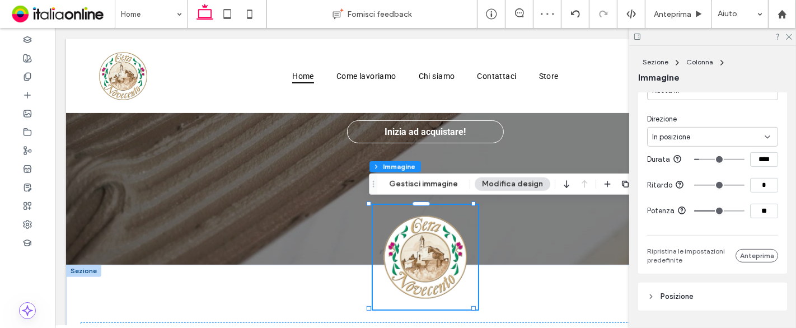
click at [701, 140] on div "In posizione" at bounding box center [708, 137] width 113 height 11
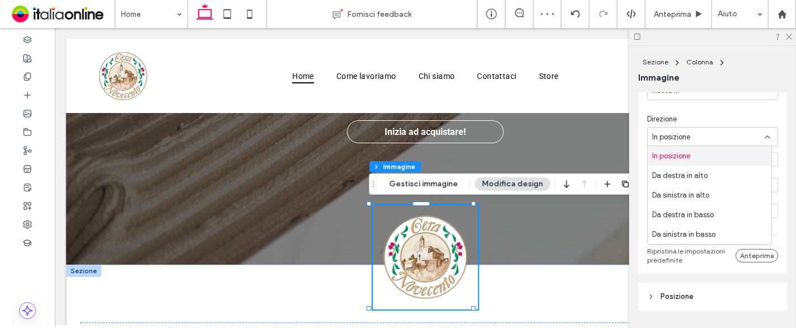
click at [698, 139] on div "In posizione" at bounding box center [708, 137] width 113 height 11
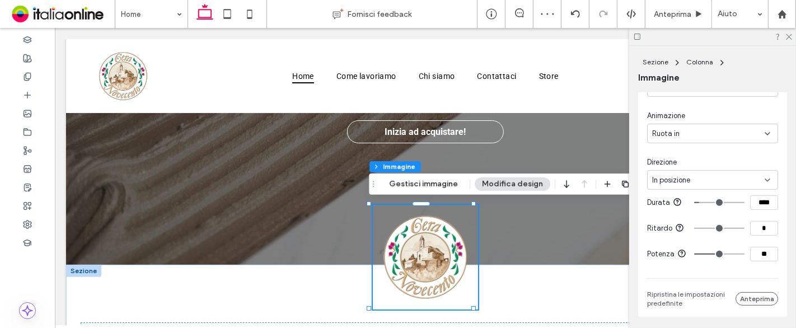
scroll to position [476, 0]
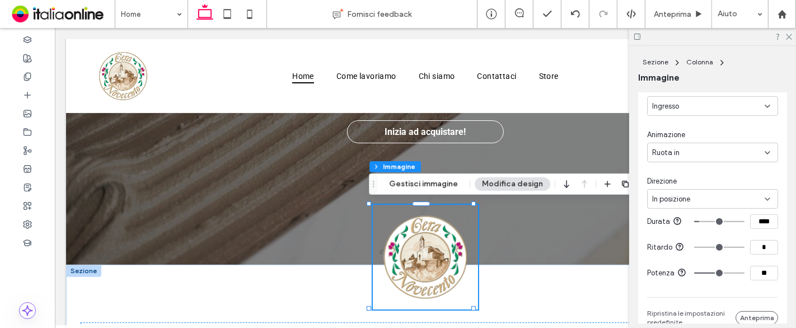
click at [696, 145] on div "Ruota in" at bounding box center [712, 153] width 131 height 20
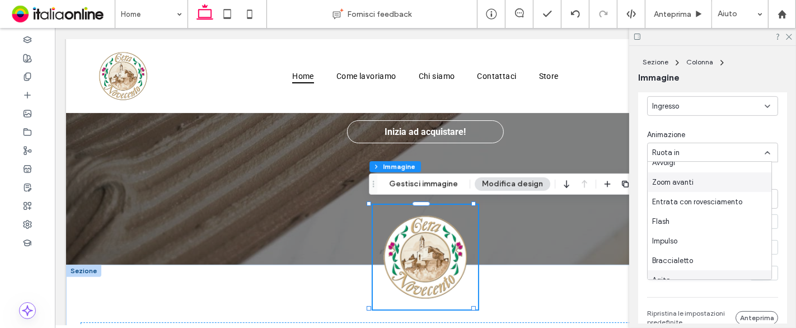
scroll to position [52, 0]
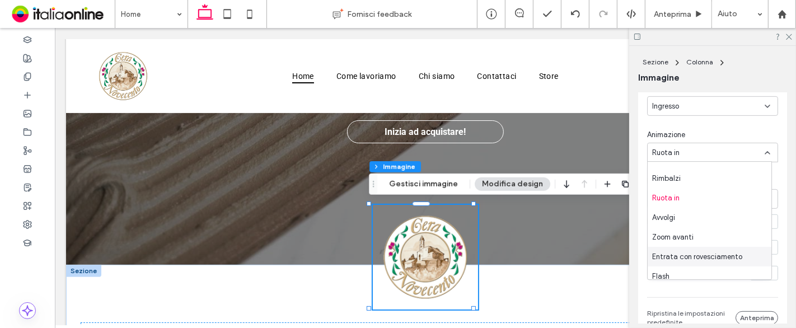
click at [695, 257] on span "Entrata con rovesciamento" at bounding box center [697, 256] width 90 height 11
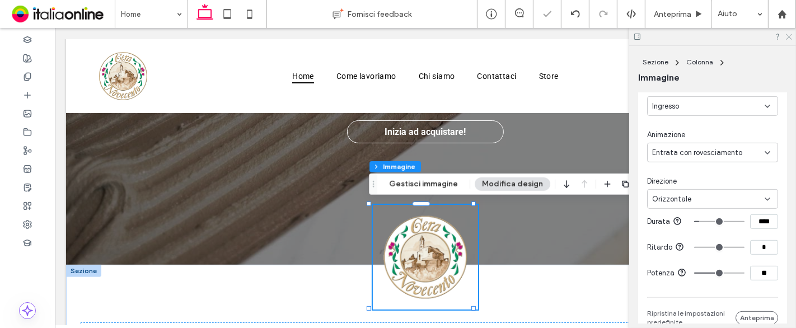
click at [786, 35] on icon at bounding box center [788, 35] width 7 height 7
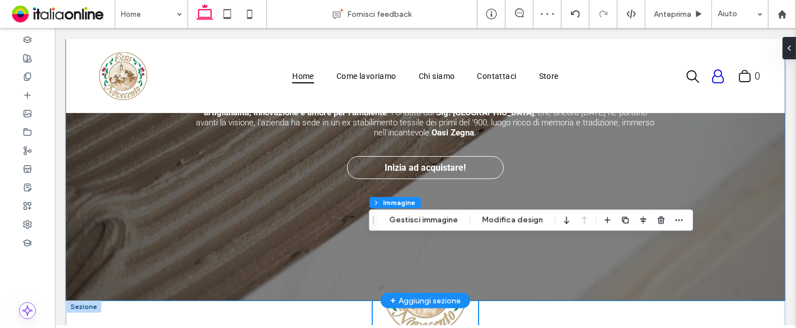
scroll to position [0, 0]
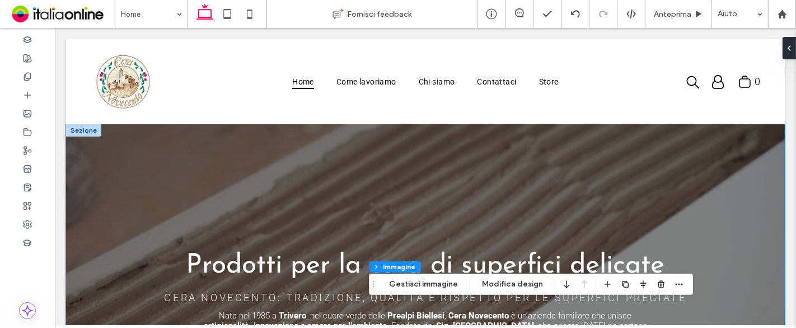
click at [340, 208] on div "Prodotti per la cura di superfici delicate Cera Novecento: tradizione, qualità …" at bounding box center [425, 319] width 672 height 390
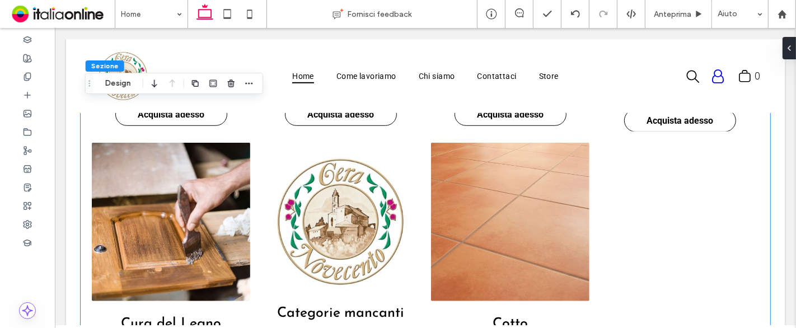
scroll to position [797, 0]
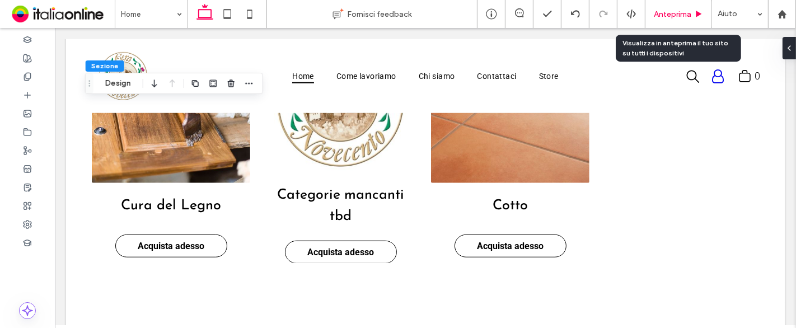
click at [665, 23] on div "Anteprima" at bounding box center [678, 14] width 67 height 28
click at [669, 13] on span "Anteprima" at bounding box center [673, 15] width 38 height 10
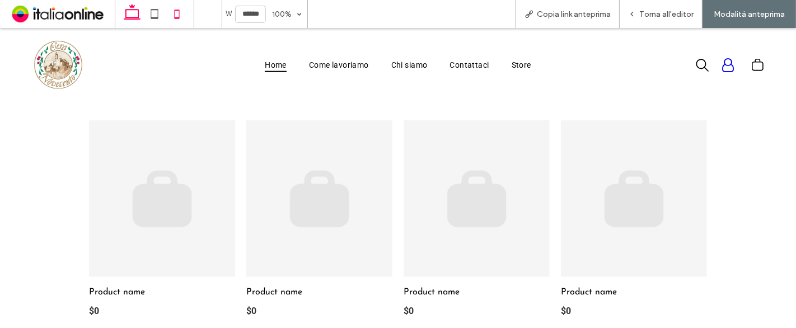
scroll to position [1177, 0]
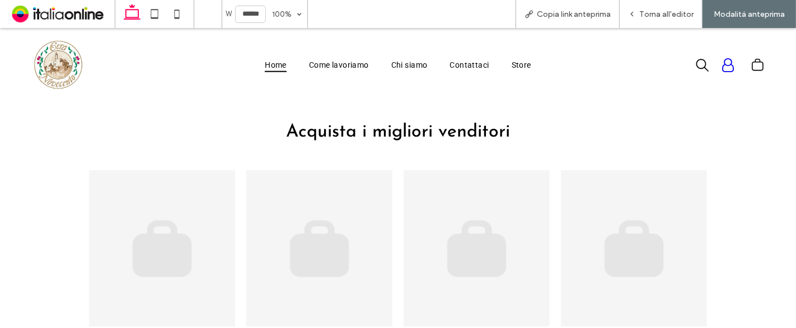
scroll to position [990, 0]
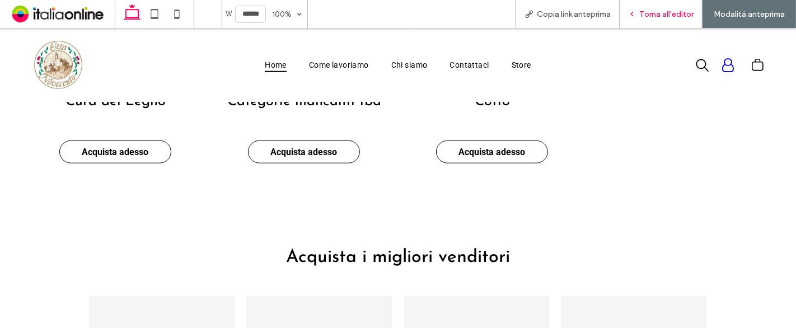
click at [654, 17] on span "Torna all'editor" at bounding box center [666, 15] width 54 height 10
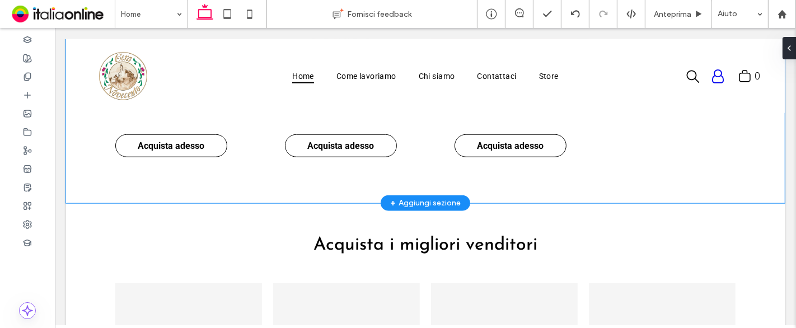
scroll to position [966, 0]
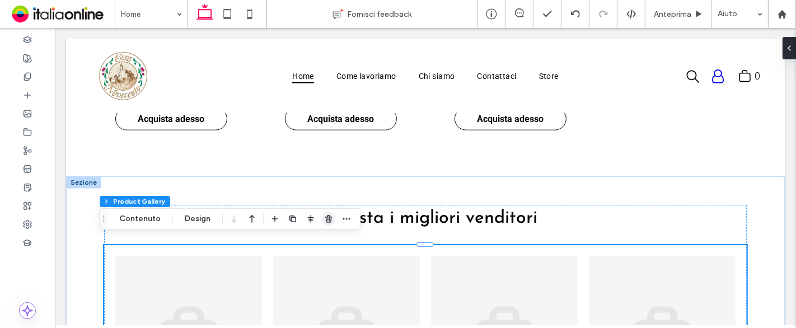
click at [326, 218] on icon "button" at bounding box center [328, 218] width 9 height 9
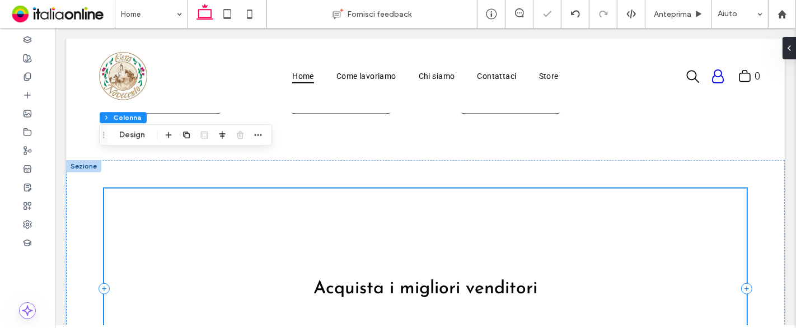
scroll to position [1028, 0]
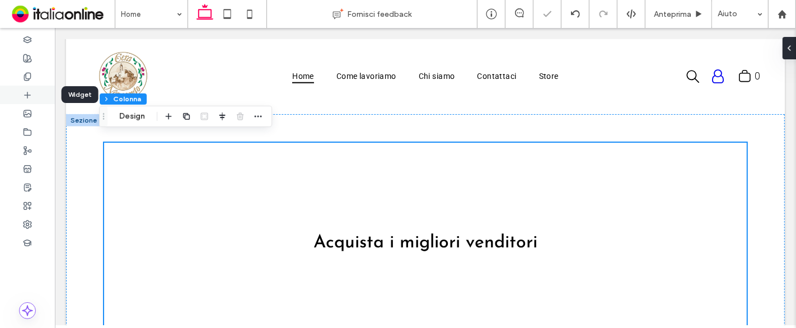
click at [29, 93] on icon at bounding box center [27, 95] width 9 height 9
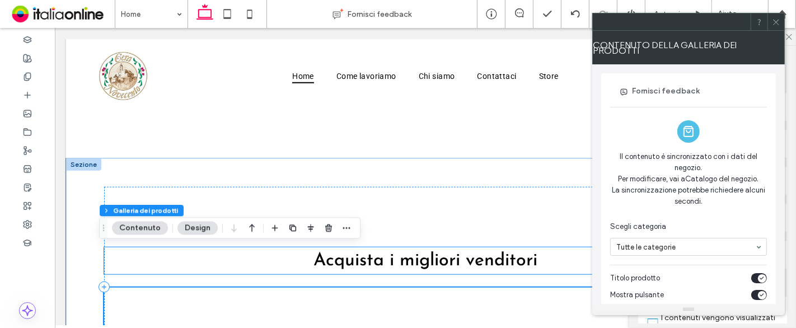
scroll to position [955, 0]
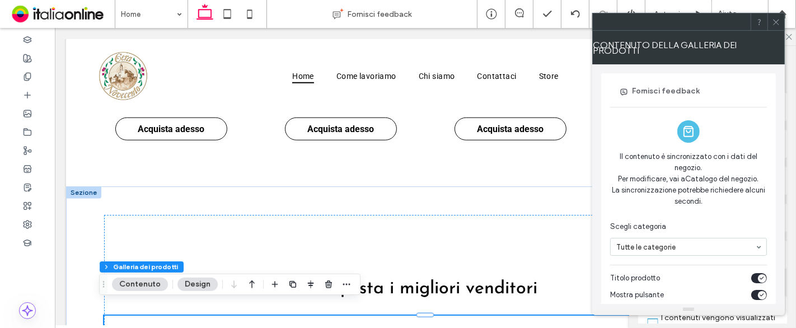
click at [777, 25] on icon at bounding box center [776, 22] width 8 height 8
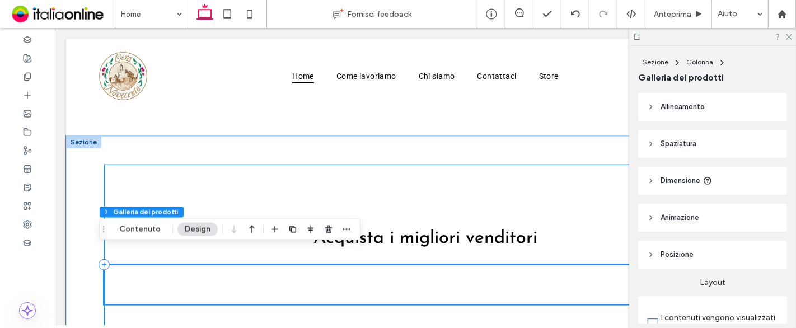
scroll to position [1018, 0]
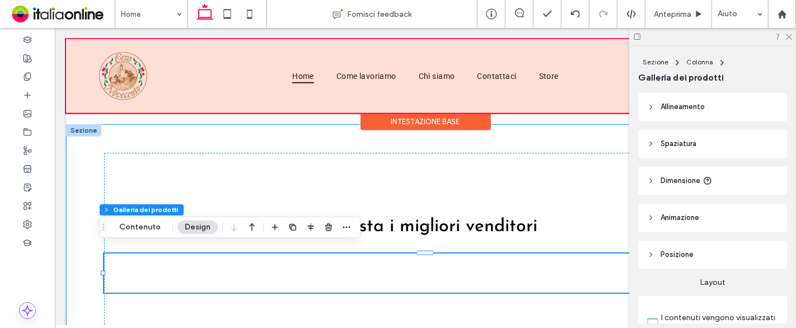
drag, startPoint x: 451, startPoint y: 132, endPoint x: 418, endPoint y: 130, distance: 33.1
click at [451, 132] on div "Acquista i migliori venditori Mostra altri" at bounding box center [425, 252] width 672 height 257
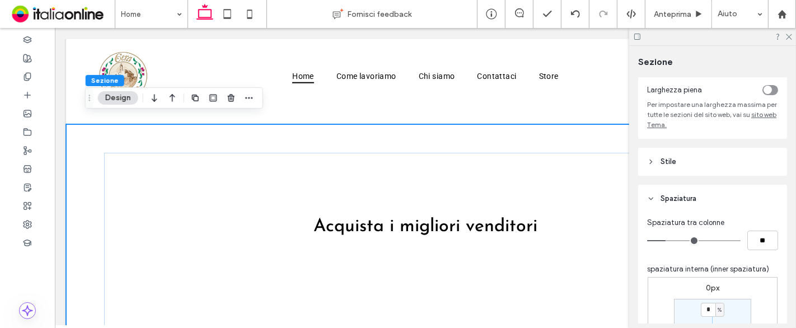
scroll to position [124, 0]
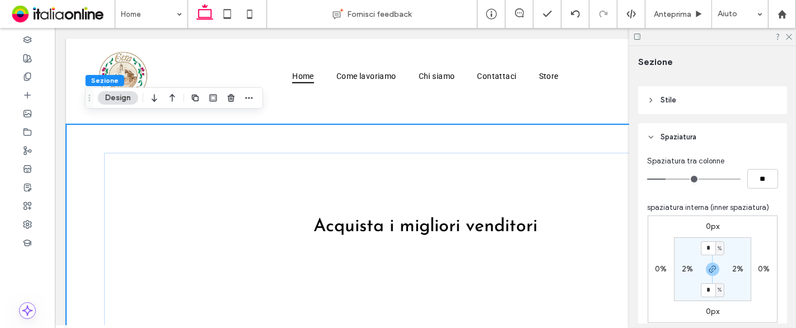
click at [723, 99] on header "Stile" at bounding box center [712, 100] width 149 height 28
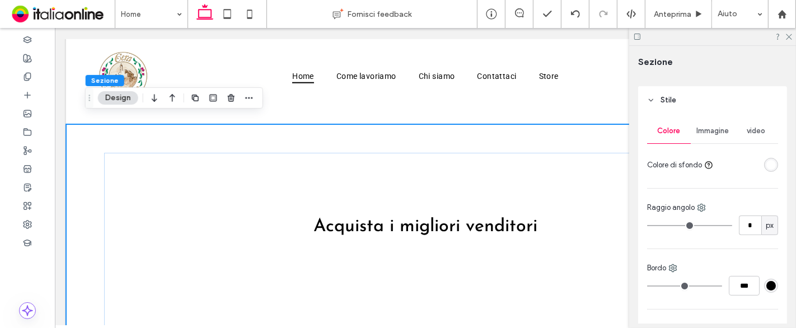
click at [764, 159] on div "rgba(255, 255, 255, 1)" at bounding box center [771, 165] width 14 height 14
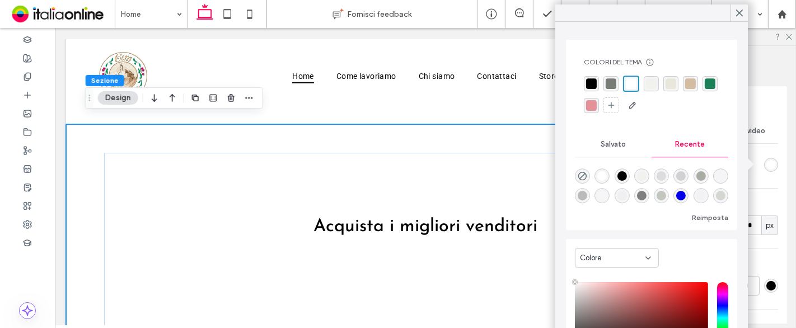
click at [665, 82] on div "rgba(233, 231, 219, 1)" at bounding box center [670, 83] width 11 height 11
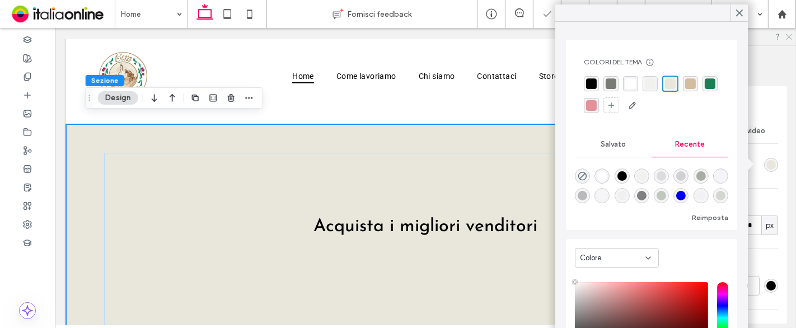
click at [789, 36] on icon at bounding box center [788, 35] width 7 height 7
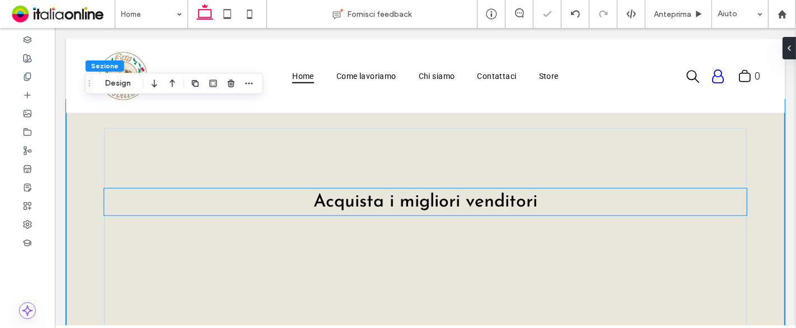
scroll to position [1080, 0]
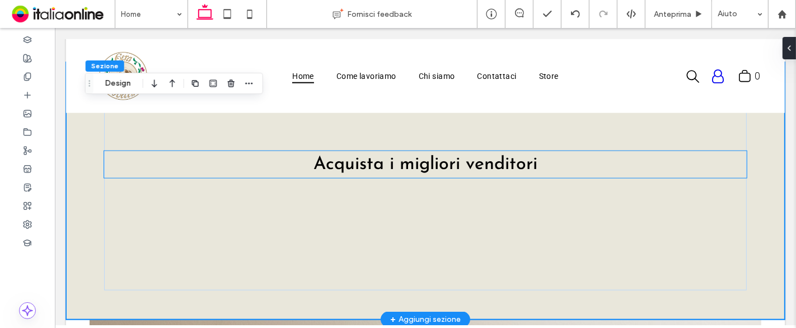
click at [410, 156] on span "Acquista i migliori venditori" at bounding box center [425, 165] width 224 height 18
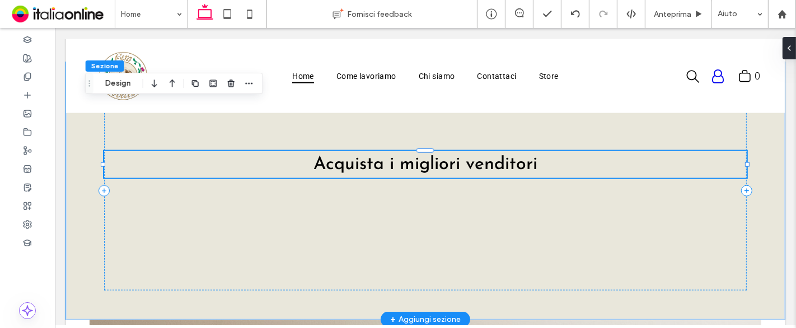
click at [410, 153] on div "Acquista i migliori venditori" at bounding box center [425, 164] width 643 height 27
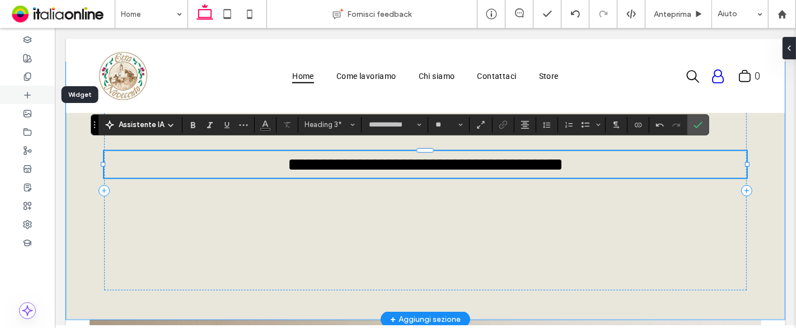
click at [29, 87] on div at bounding box center [27, 95] width 55 height 18
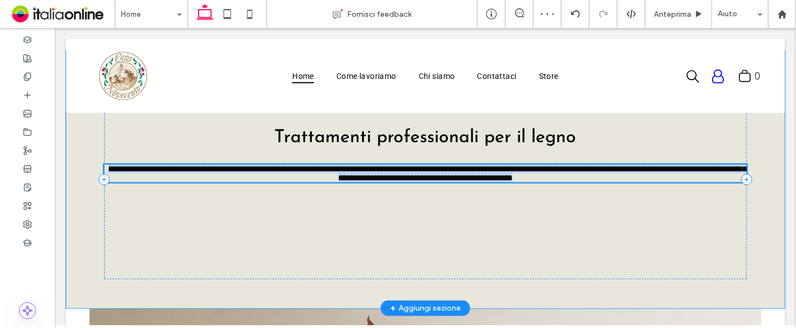
type input "******"
type input "**"
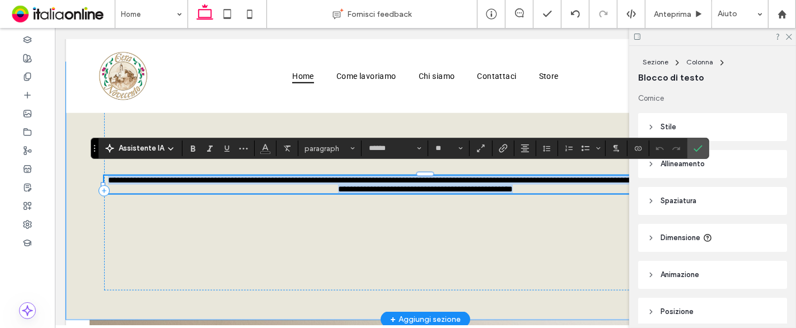
click at [527, 183] on p "**********" at bounding box center [425, 185] width 643 height 18
paste div
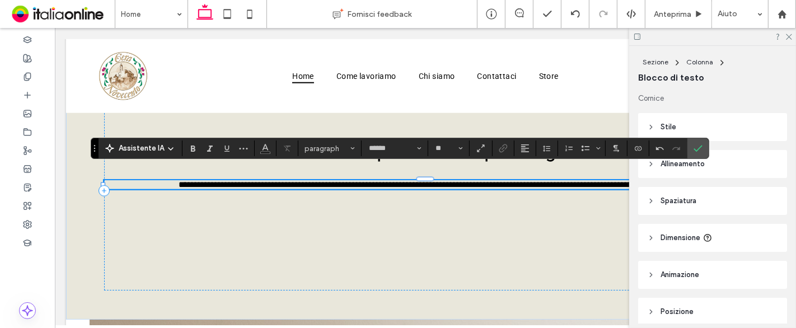
drag, startPoint x: 695, startPoint y: 144, endPoint x: 733, endPoint y: 125, distance: 42.3
click at [695, 144] on icon "Conferma" at bounding box center [697, 148] width 9 height 9
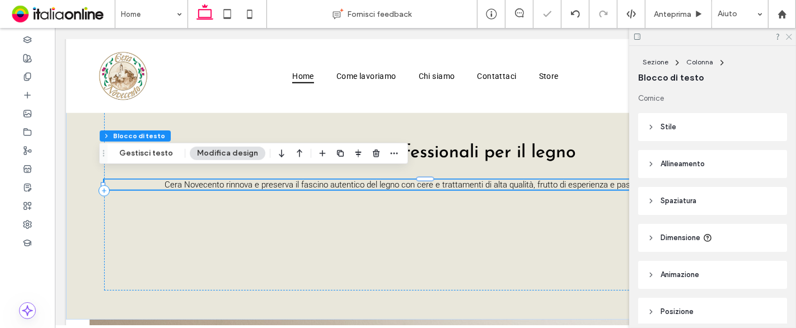
click at [786, 38] on icon at bounding box center [788, 35] width 7 height 7
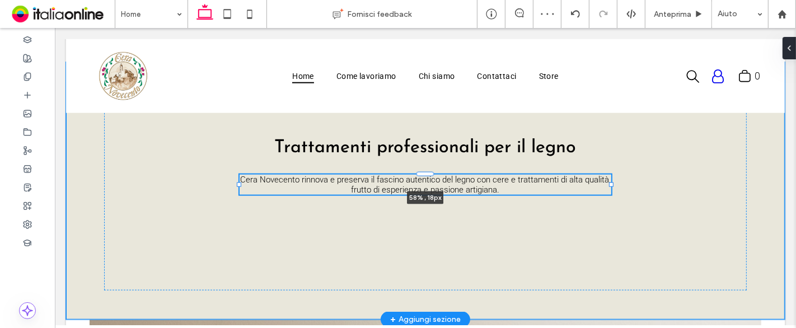
drag, startPoint x: 741, startPoint y: 178, endPoint x: 605, endPoint y: 180, distance: 136.0
click at [608, 182] on div at bounding box center [610, 184] width 4 height 4
type input "**"
type input "****"
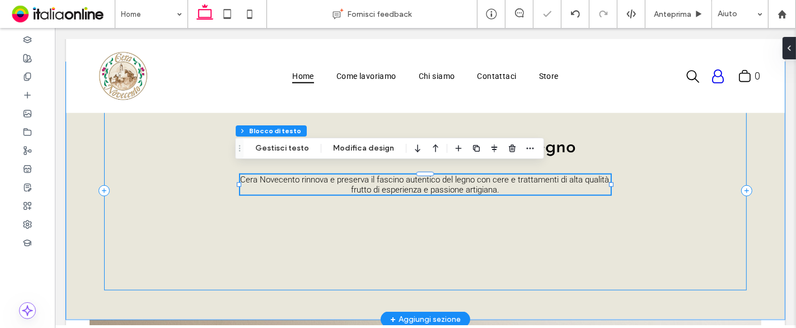
click at [718, 159] on div "Trattamenti professionali per il legno Cera Novecento rinnova e preserva il fas…" at bounding box center [425, 191] width 643 height 200
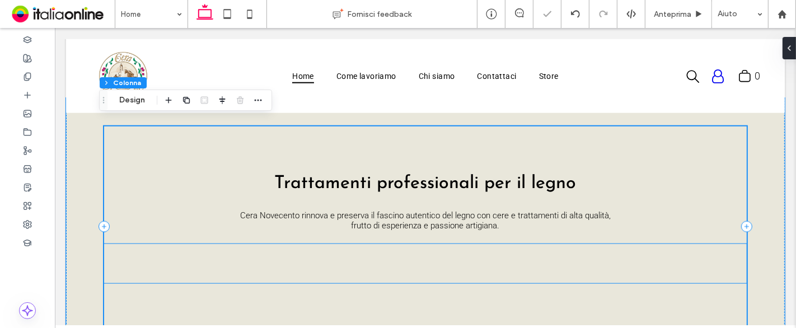
scroll to position [1018, 0]
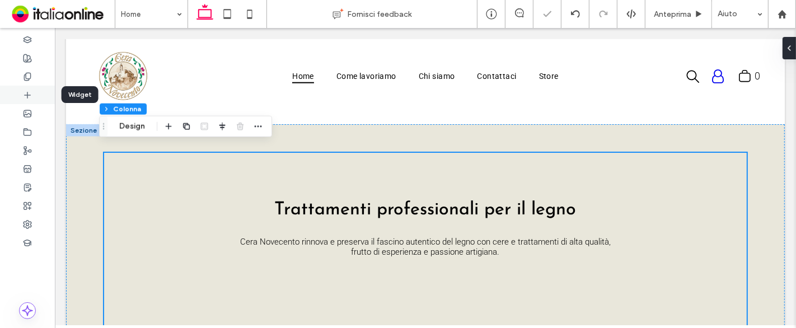
click at [25, 100] on div at bounding box center [27, 95] width 55 height 18
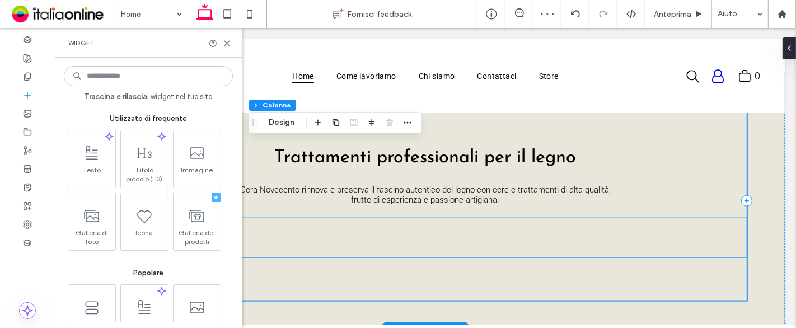
scroll to position [1142, 0]
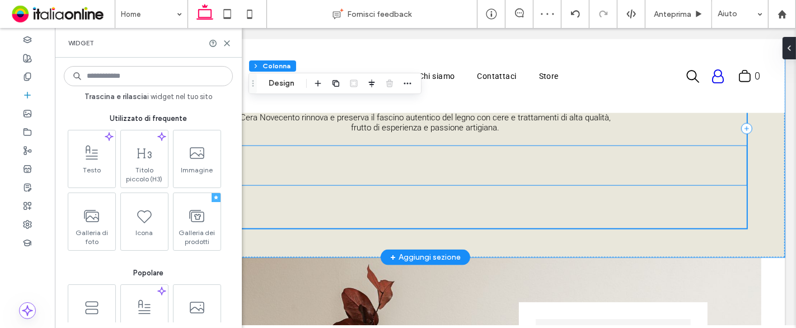
click at [373, 158] on div "Mostra altri" at bounding box center [425, 165] width 643 height 39
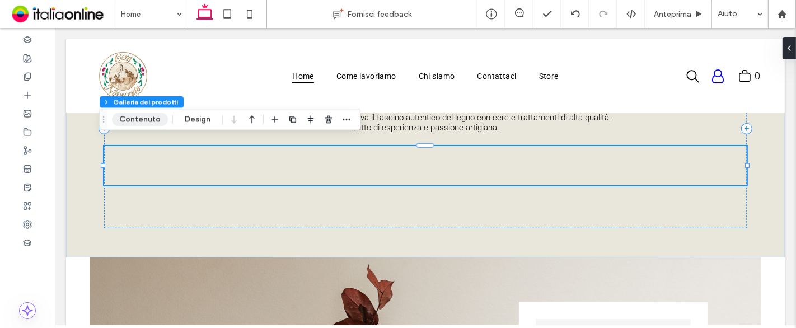
click at [152, 119] on button "Contenuto" at bounding box center [140, 119] width 56 height 13
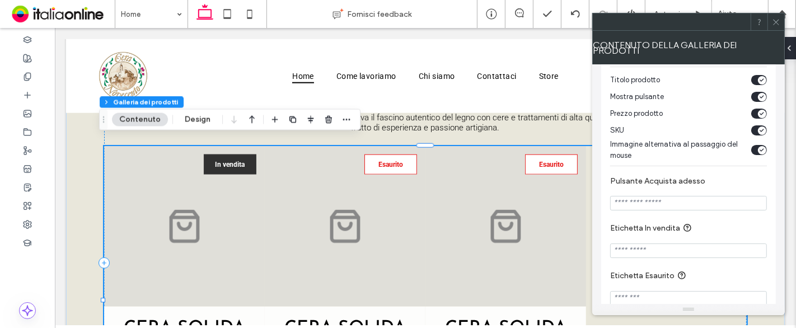
scroll to position [211, 0]
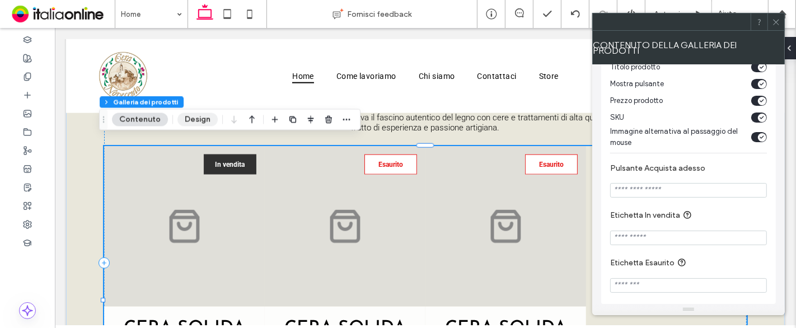
click at [199, 118] on button "Design" at bounding box center [197, 119] width 40 height 13
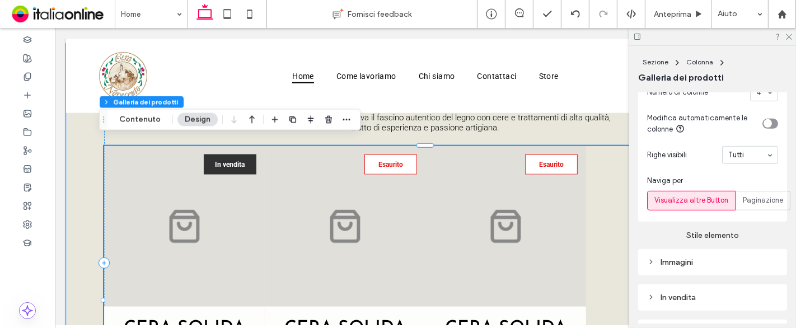
scroll to position [560, 0]
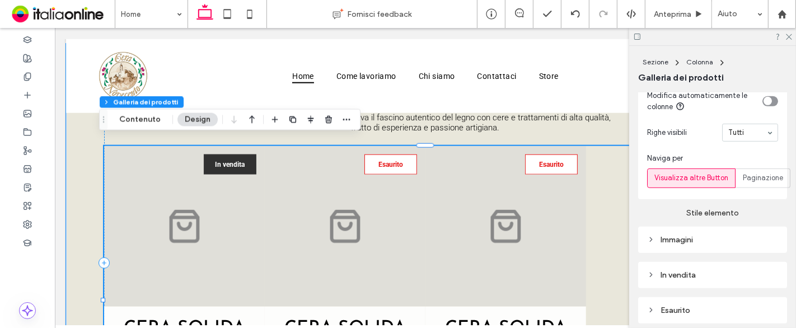
click at [711, 245] on div "Immagini" at bounding box center [712, 240] width 131 height 10
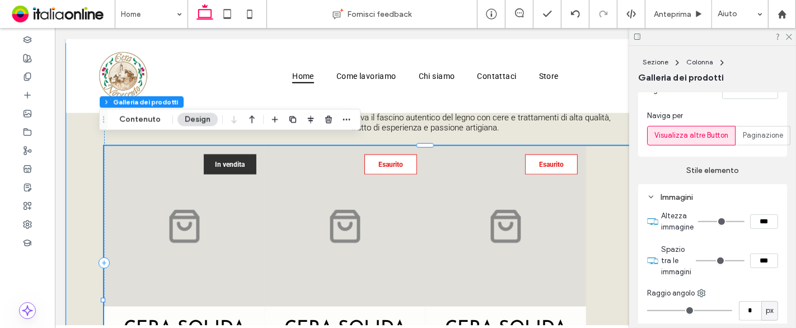
scroll to position [622, 0]
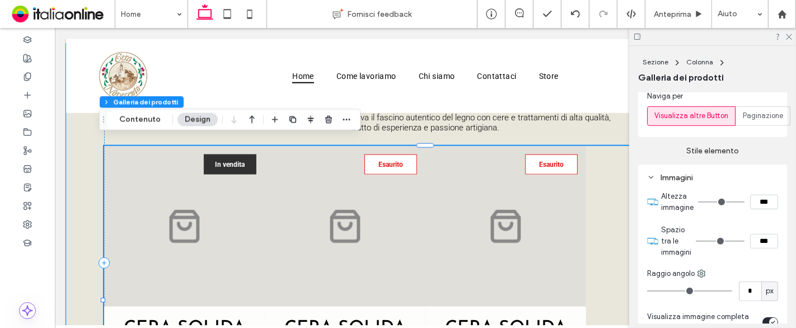
click at [750, 247] on input "***" at bounding box center [764, 241] width 28 height 15
type input "****"
type input "**"
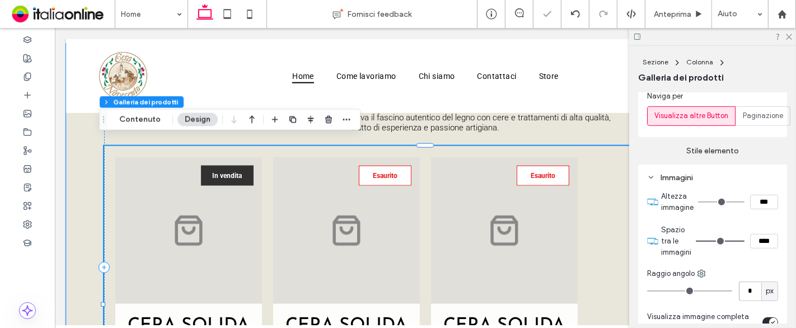
click at [751, 298] on input "*" at bounding box center [750, 292] width 22 height 20
type input "*"
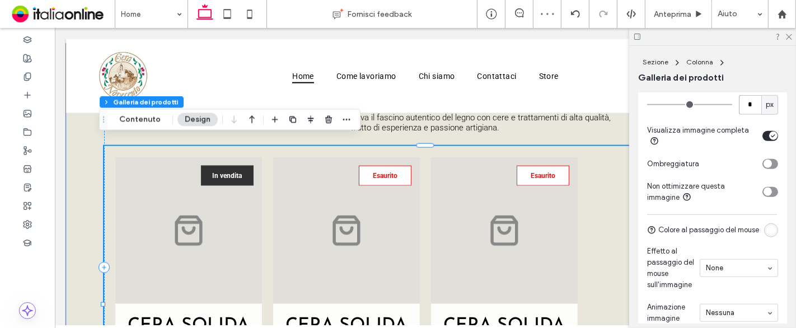
scroll to position [870, 0]
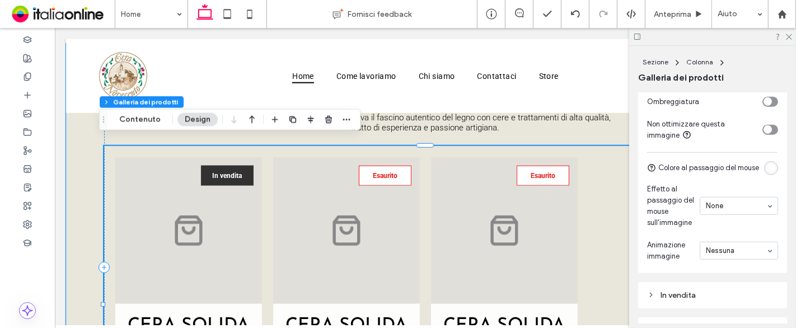
click at [767, 173] on div "rgba(255, 255, 255, 0.9)" at bounding box center [771, 168] width 10 height 10
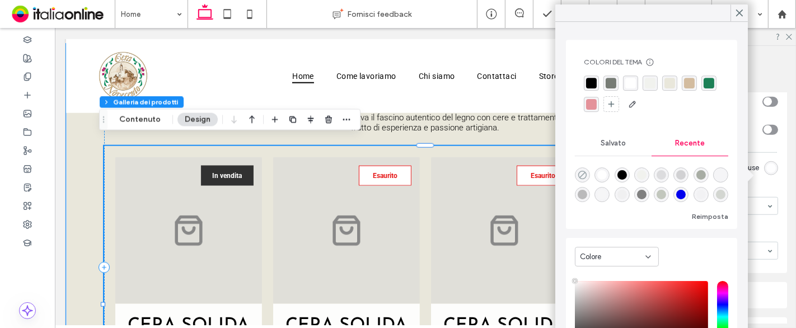
click at [585, 176] on use "rgba(0, 0, 0, 0)" at bounding box center [582, 175] width 8 height 8
type input "*******"
type input "*"
type input "**"
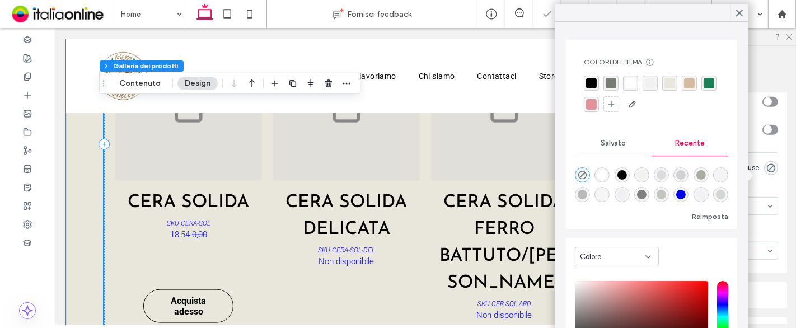
scroll to position [1222, 0]
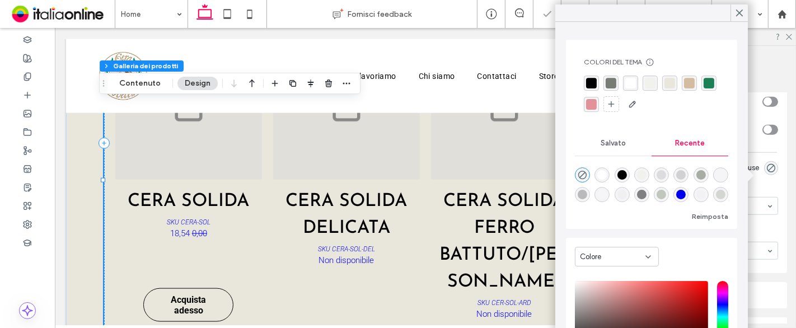
click at [771, 196] on section "Effetto al passaggio del mouse sull'immagine None" at bounding box center [712, 206] width 131 height 56
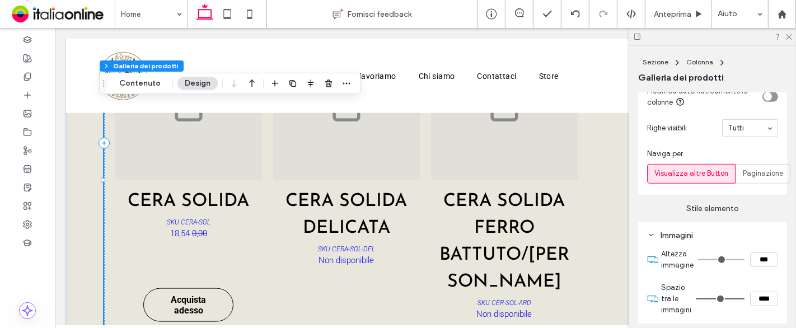
scroll to position [560, 0]
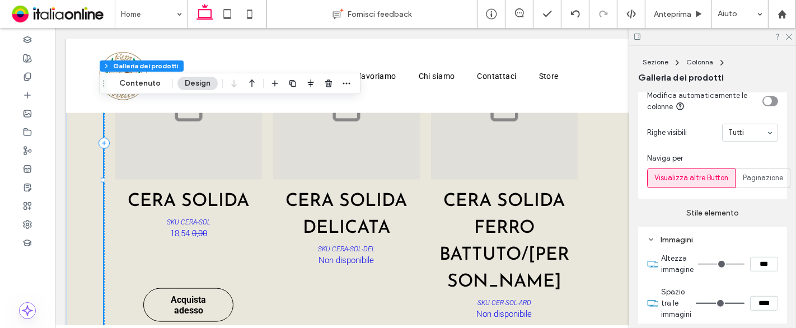
click at [691, 245] on div "Immagini" at bounding box center [712, 240] width 131 height 10
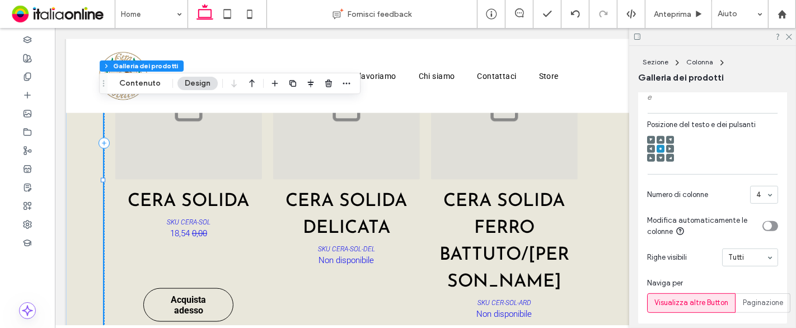
scroll to position [311, 0]
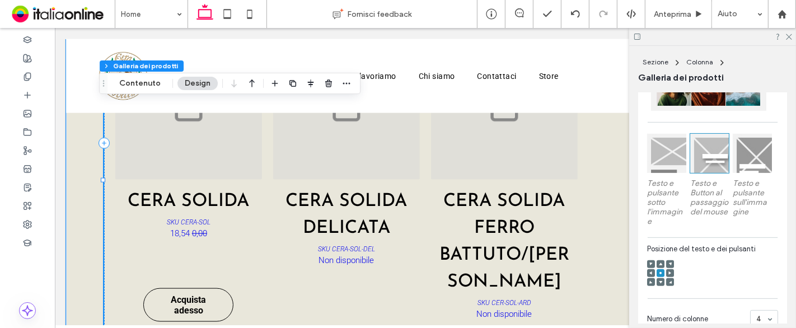
click at [439, 213] on h3 "CERA SOLIDA FERRO BATTUTO/ARDESIA" at bounding box center [504, 241] width 130 height 107
click at [144, 82] on button "Contenuto" at bounding box center [140, 83] width 56 height 13
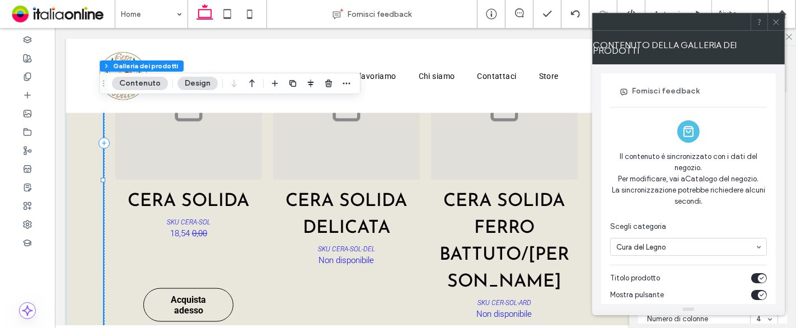
scroll to position [62, 0]
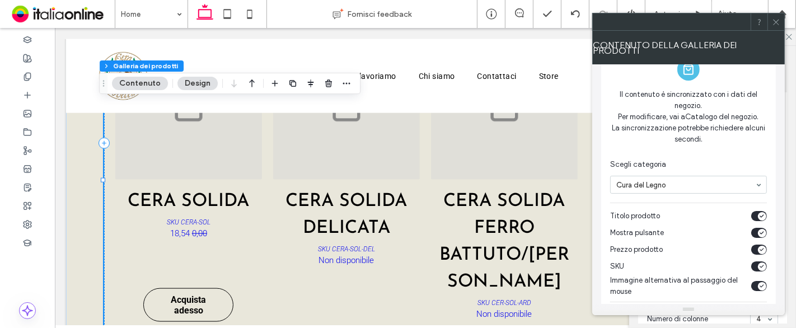
click at [757, 261] on div "toggle" at bounding box center [759, 266] width 16 height 10
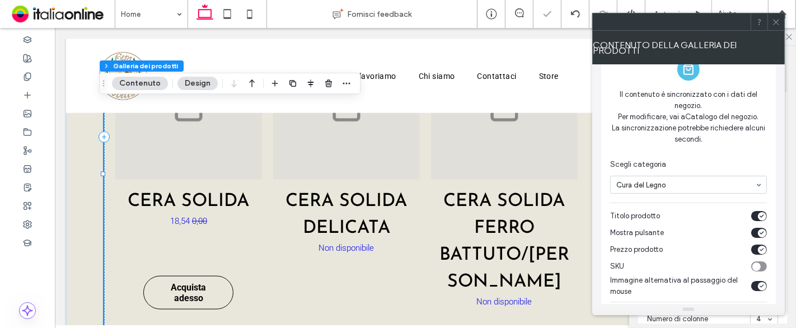
scroll to position [124, 0]
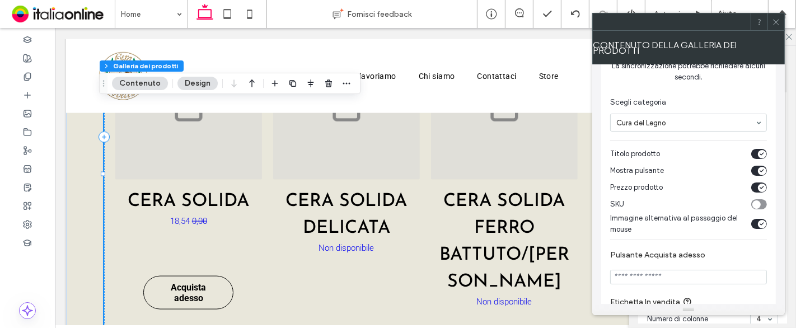
click at [703, 270] on input "Pulsante Acquista adesso" at bounding box center [688, 277] width 157 height 15
type input "**********"
click at [740, 251] on label "Pulsante Acquista adesso" at bounding box center [686, 256] width 152 height 12
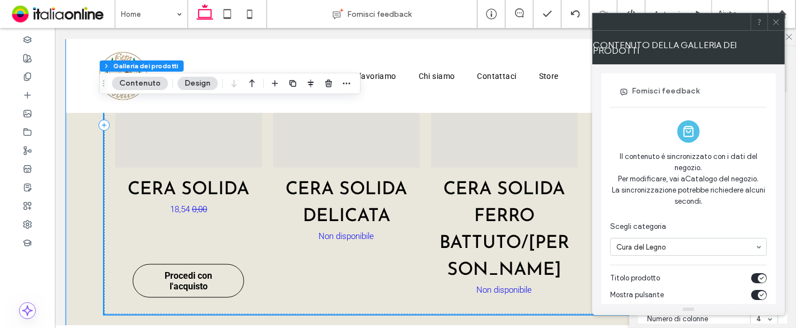
scroll to position [1222, 0]
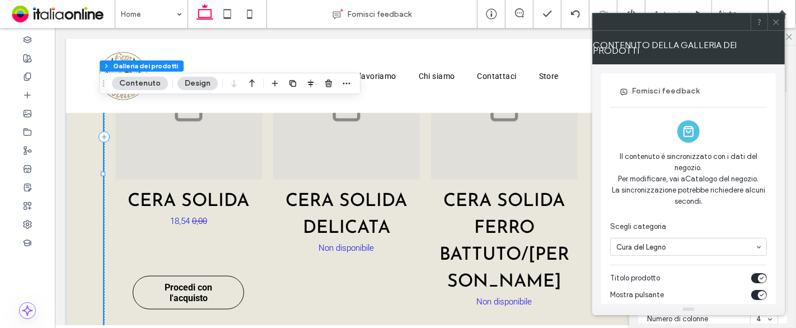
click at [146, 82] on button "Contenuto" at bounding box center [140, 83] width 56 height 13
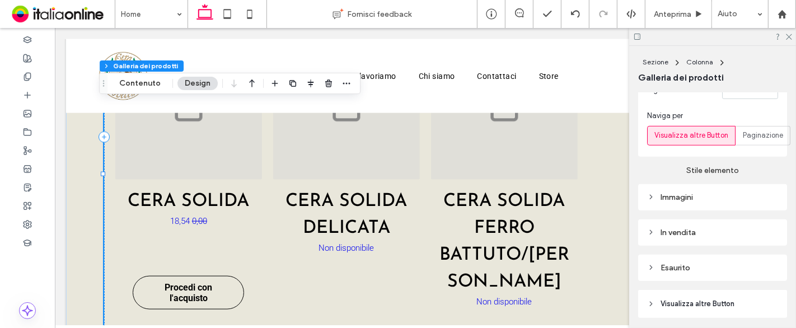
scroll to position [622, 0]
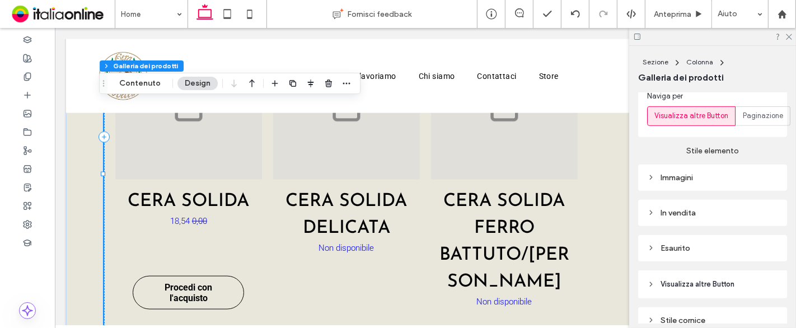
click at [709, 182] on div "Immagini" at bounding box center [712, 178] width 131 height 10
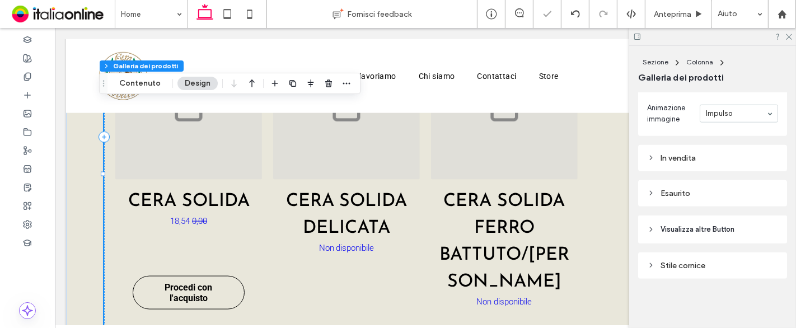
scroll to position [1016, 0]
click at [715, 194] on div "Esaurito" at bounding box center [712, 194] width 131 height 10
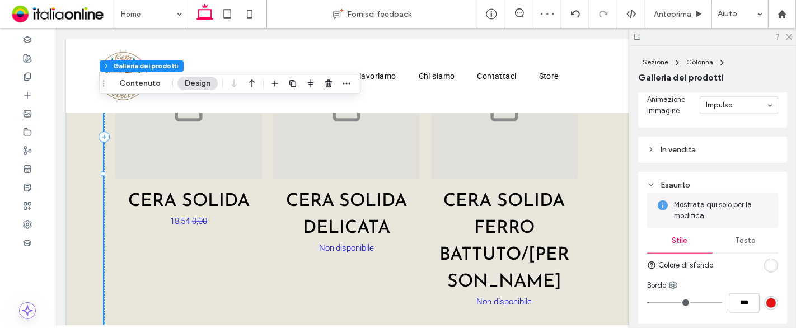
click at [718, 190] on div "Esaurito" at bounding box center [712, 185] width 131 height 10
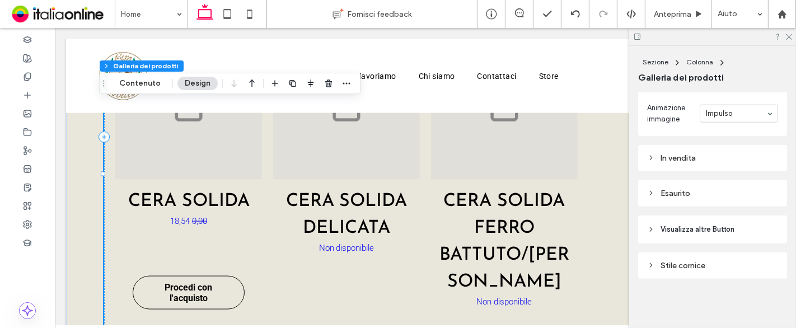
click at [718, 263] on div "Stile cornice" at bounding box center [712, 266] width 131 height 10
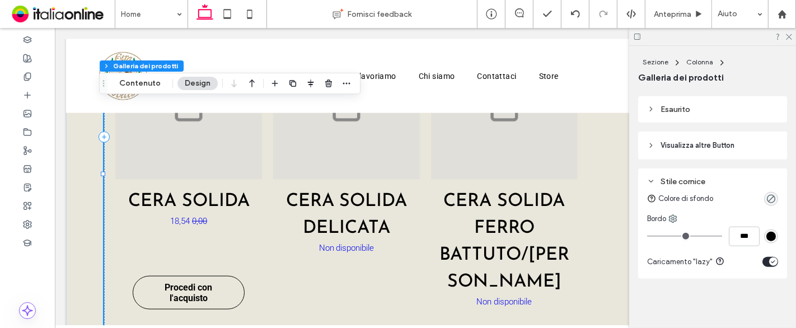
scroll to position [1100, 0]
click at [712, 147] on span "Visualizza altre Button" at bounding box center [697, 145] width 74 height 11
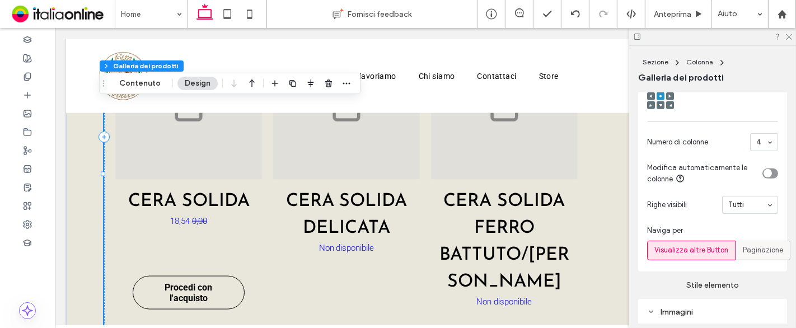
scroll to position [478, 0]
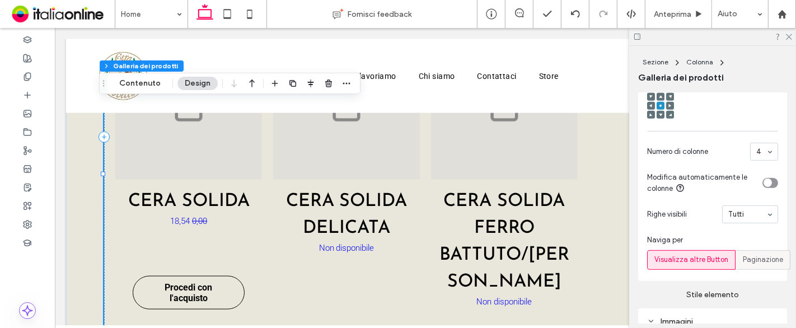
click at [756, 265] on span "Paginazione" at bounding box center [763, 259] width 40 height 11
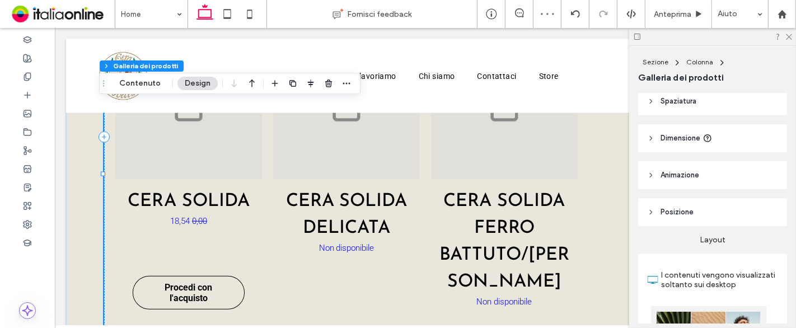
scroll to position [0, 0]
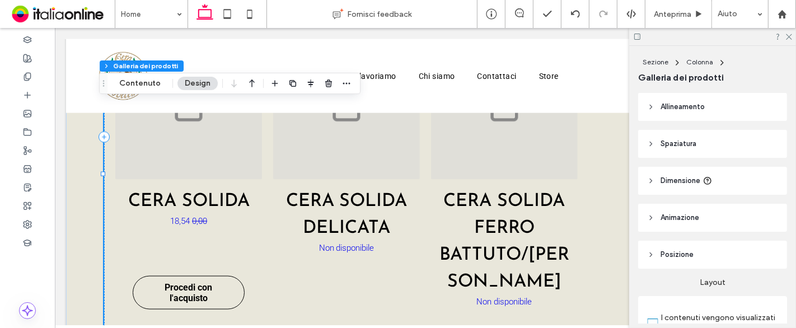
click at [719, 109] on header "Allineamento" at bounding box center [712, 107] width 149 height 28
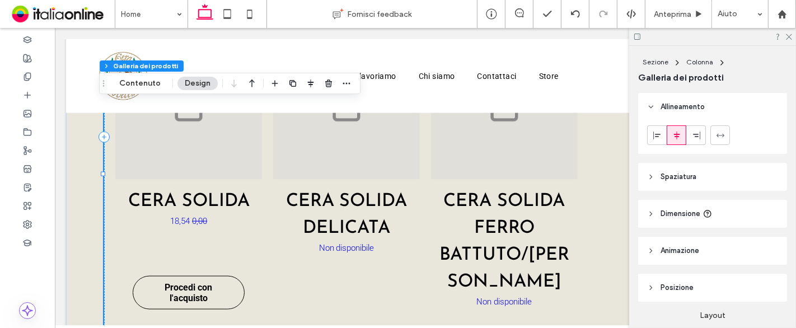
click at [723, 168] on header "Spaziatura" at bounding box center [712, 177] width 149 height 28
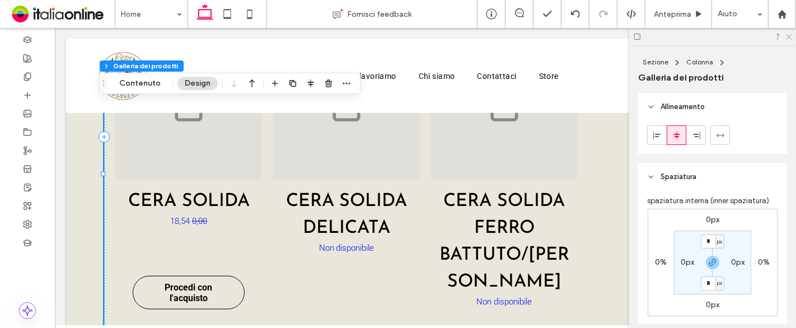
click at [791, 39] on icon at bounding box center [788, 35] width 7 height 7
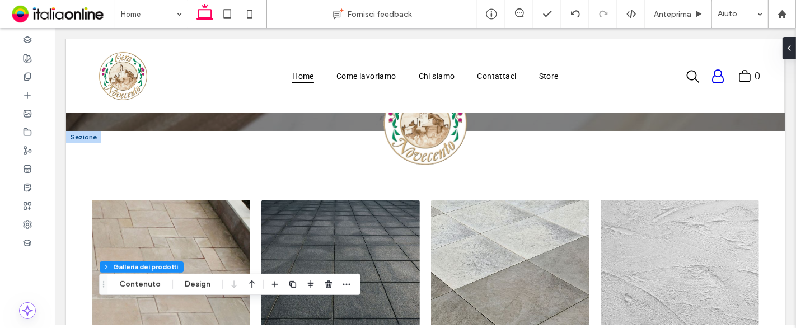
scroll to position [414, 0]
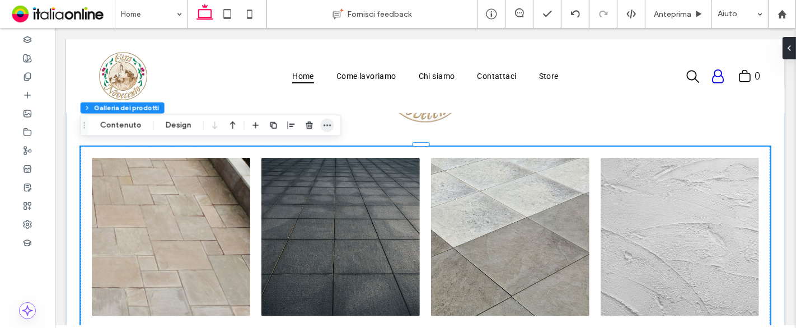
click at [324, 128] on icon "button" at bounding box center [327, 125] width 9 height 9
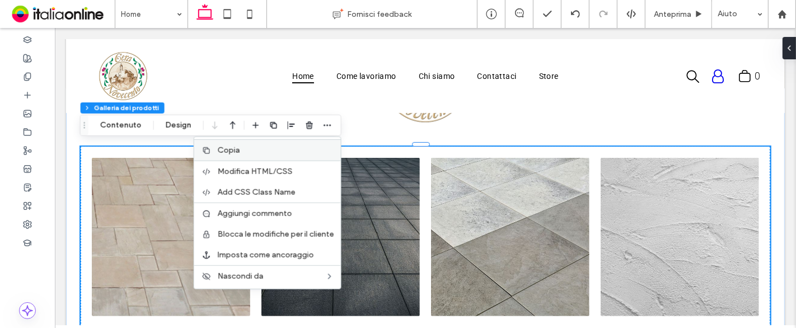
click at [246, 151] on label "Copia" at bounding box center [276, 151] width 116 height 10
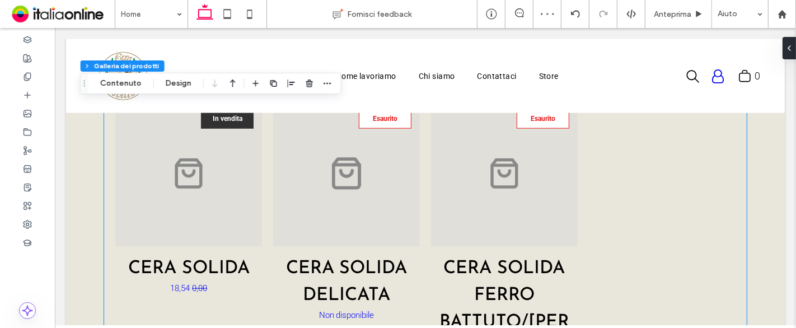
scroll to position [1222, 0]
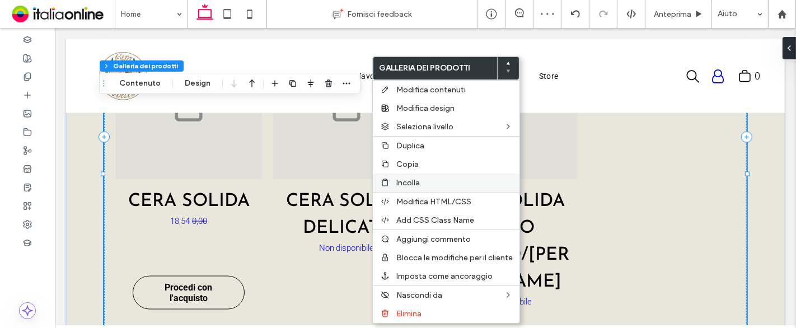
click at [400, 184] on span "Incolla" at bounding box center [408, 183] width 24 height 10
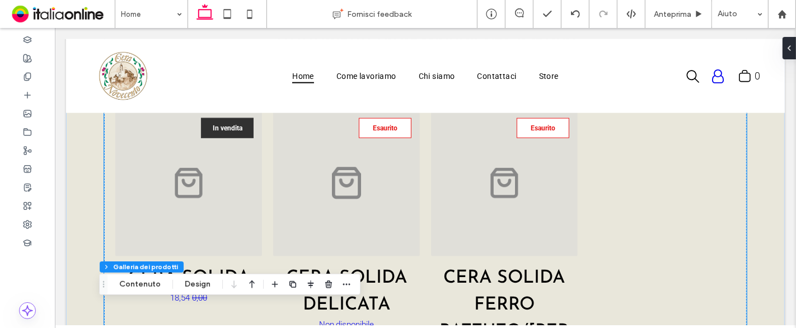
scroll to position [1145, 0]
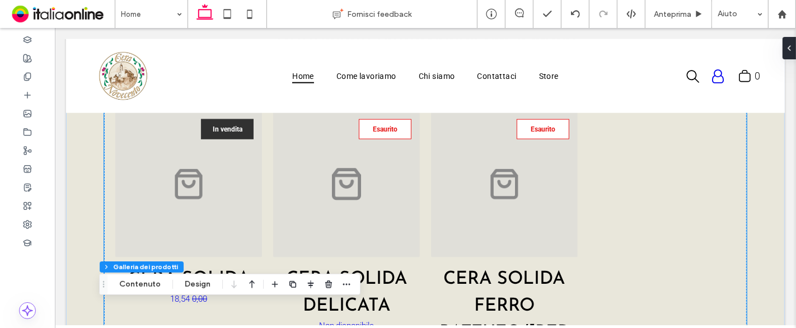
click at [393, 177] on link at bounding box center [346, 184] width 156 height 156
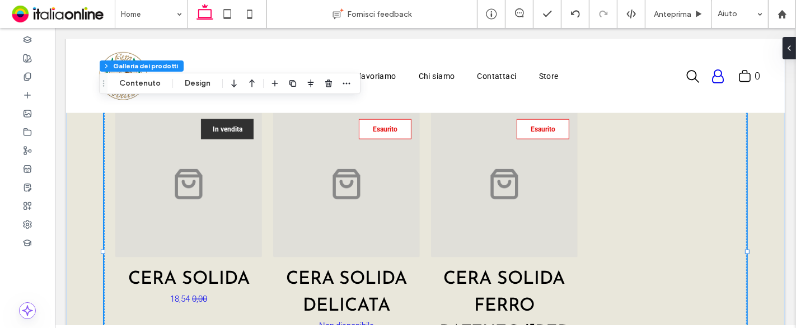
click at [325, 76] on div at bounding box center [328, 83] width 13 height 20
click at [325, 82] on use "button" at bounding box center [328, 82] width 7 height 7
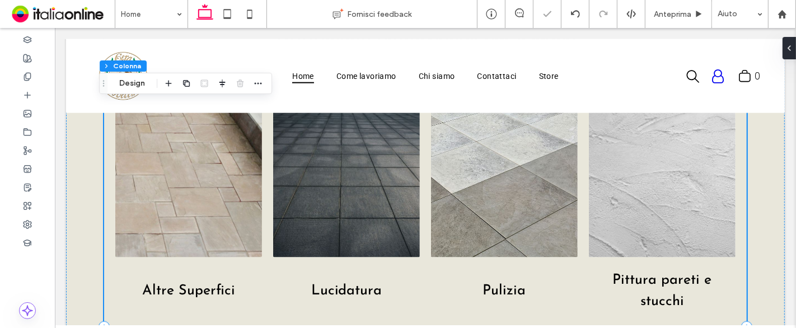
drag, startPoint x: 406, startPoint y: 204, endPoint x: 209, endPoint y: 125, distance: 213.0
click at [406, 204] on link at bounding box center [346, 184] width 147 height 147
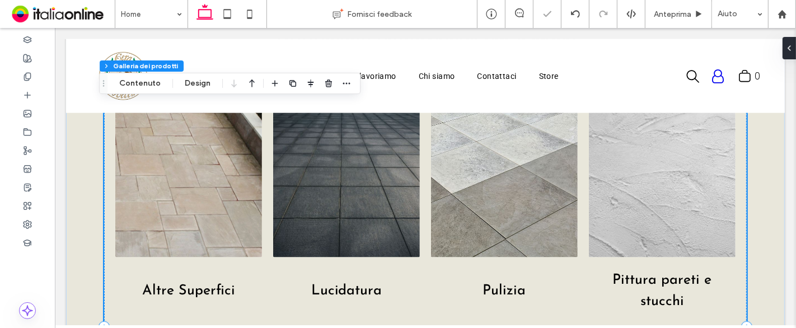
click at [152, 75] on div "Sezione Colonna Galleria dei prodotti Contenuto Design" at bounding box center [229, 83] width 261 height 21
click at [155, 83] on button "Contenuto" at bounding box center [140, 83] width 56 height 13
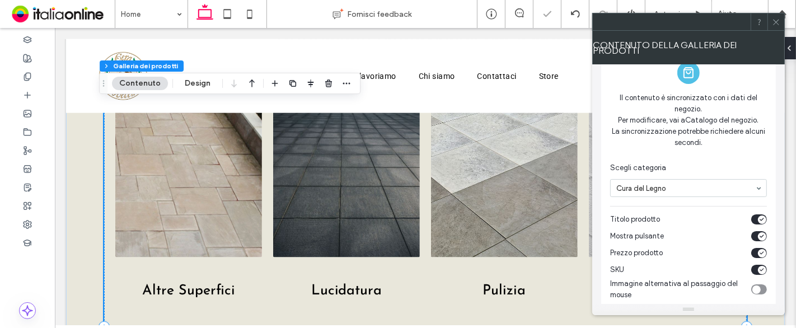
scroll to position [910, 0]
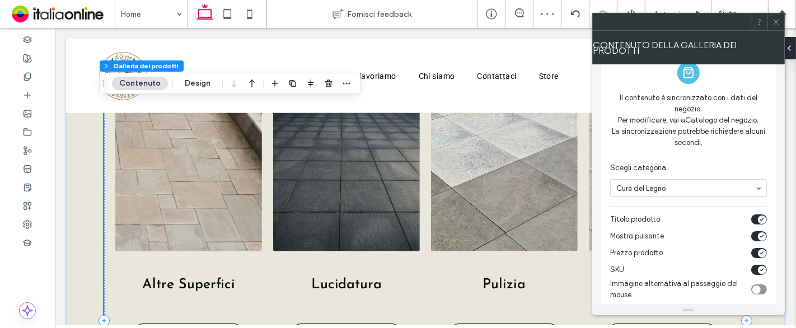
click at [758, 266] on div "toggle" at bounding box center [762, 270] width 8 height 8
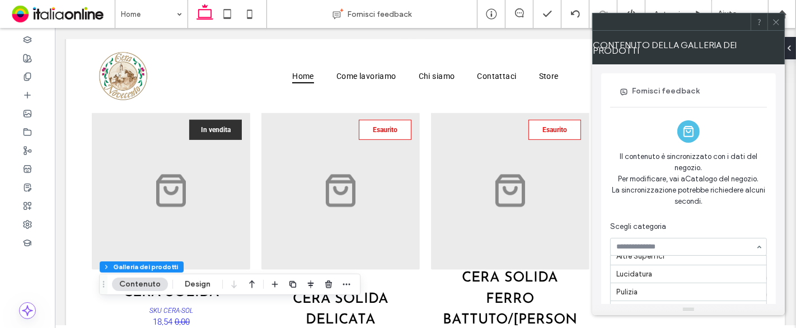
scroll to position [0, 0]
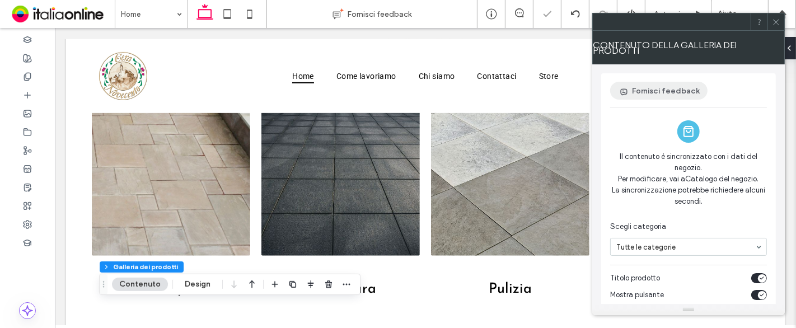
drag, startPoint x: 781, startPoint y: 22, endPoint x: 700, endPoint y: 86, distance: 103.2
click at [781, 22] on div at bounding box center [775, 21] width 17 height 17
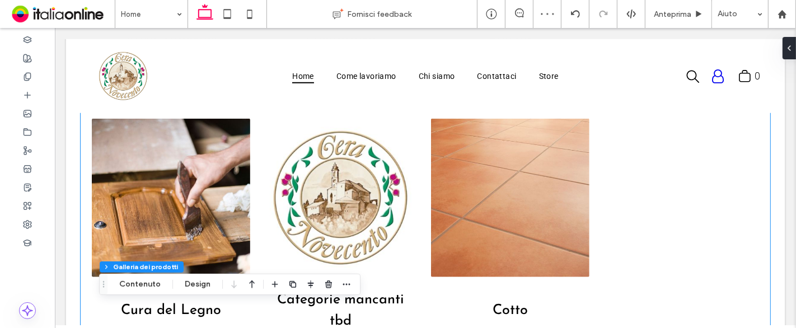
scroll to position [1034, 0]
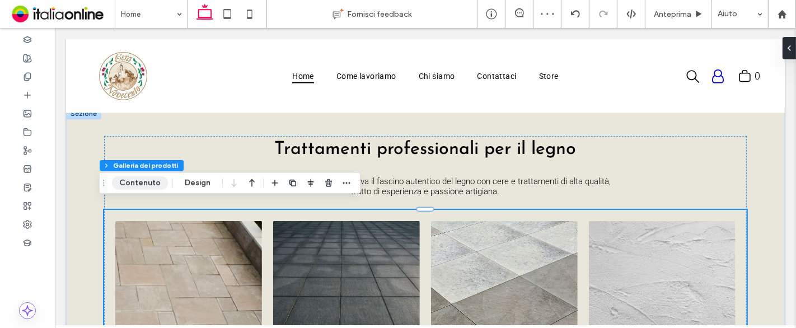
click at [155, 183] on button "Contenuto" at bounding box center [140, 182] width 56 height 13
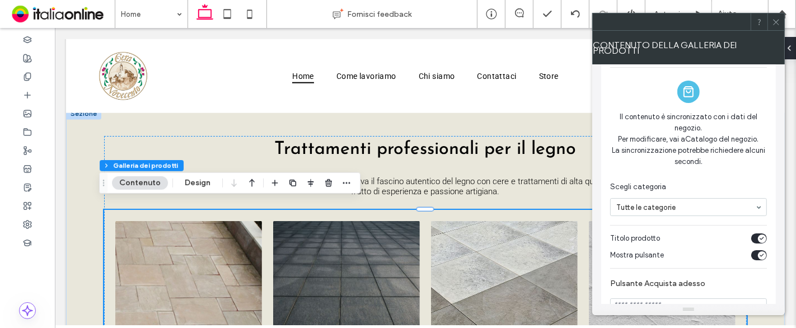
scroll to position [59, 0]
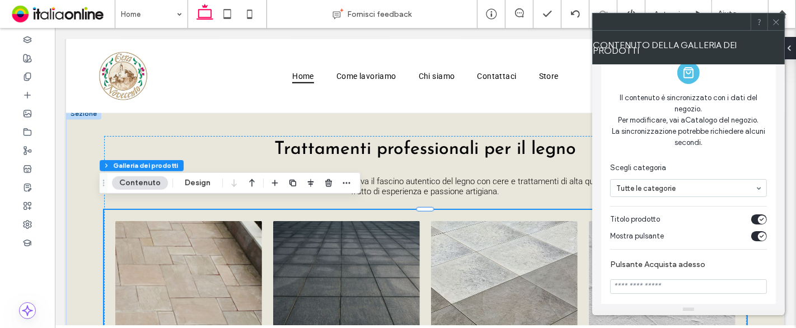
drag, startPoint x: 720, startPoint y: 178, endPoint x: 715, endPoint y: 188, distance: 10.8
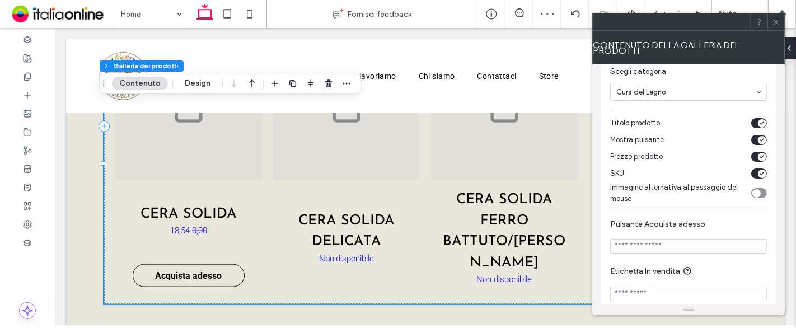
scroll to position [184, 0]
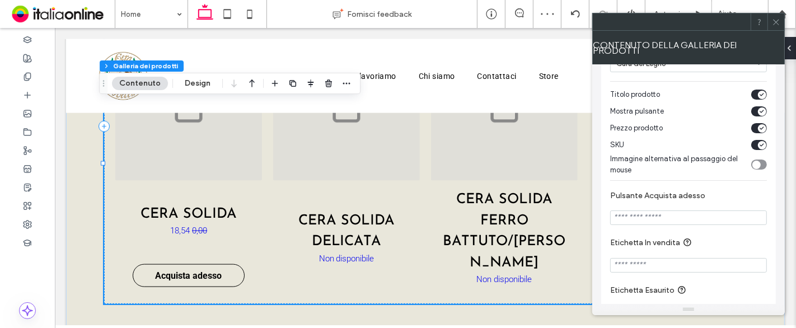
click at [718, 213] on input "Pulsante Acquista adesso" at bounding box center [688, 217] width 157 height 15
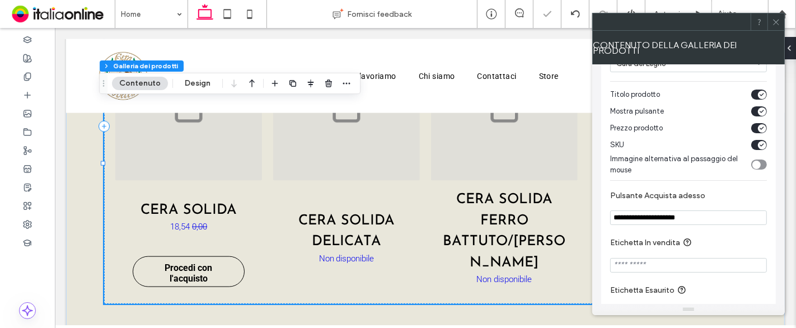
type input "**********"
click at [700, 199] on section "**********" at bounding box center [688, 207] width 157 height 45
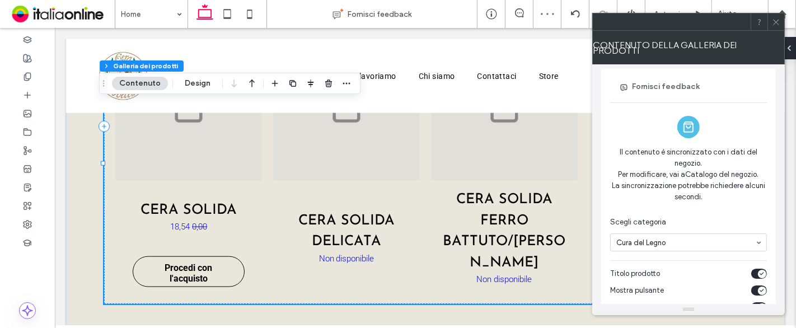
scroll to position [0, 0]
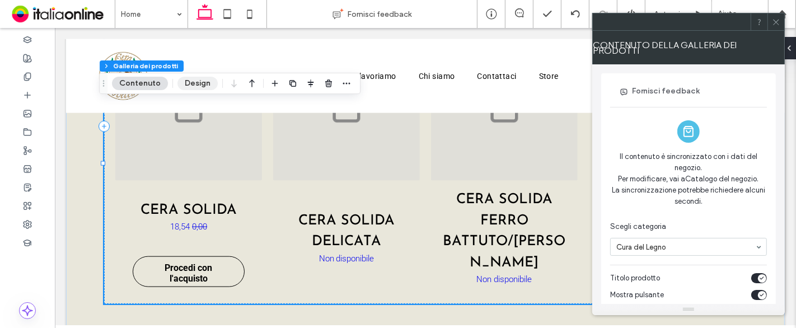
drag, startPoint x: 199, startPoint y: 81, endPoint x: 204, endPoint y: 82, distance: 5.8
click at [199, 81] on button "Design" at bounding box center [197, 83] width 40 height 13
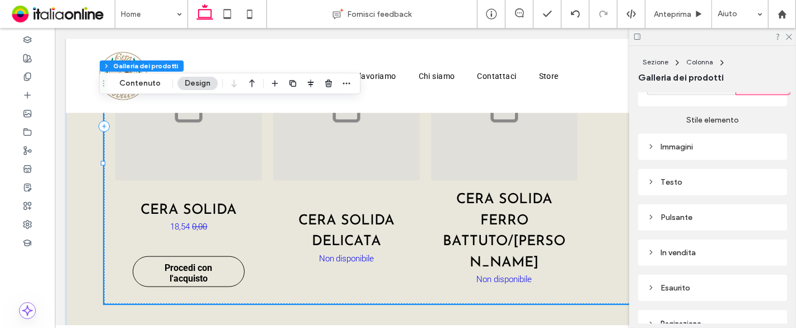
scroll to position [870, 0]
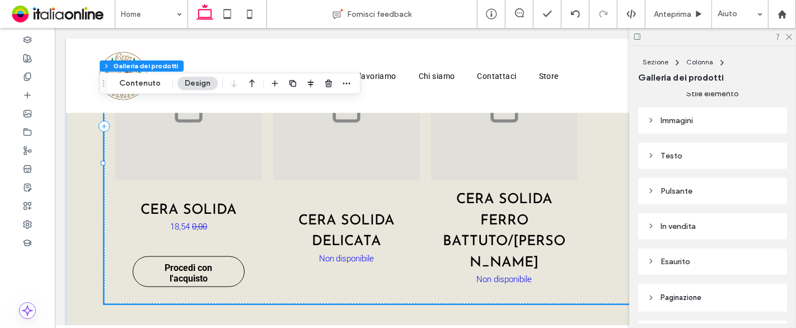
click at [721, 159] on div "Testo" at bounding box center [712, 156] width 131 height 10
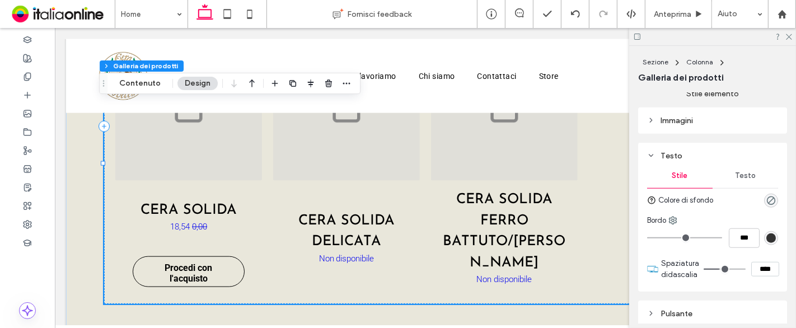
click at [729, 187] on div "Testo" at bounding box center [745, 175] width 65 height 25
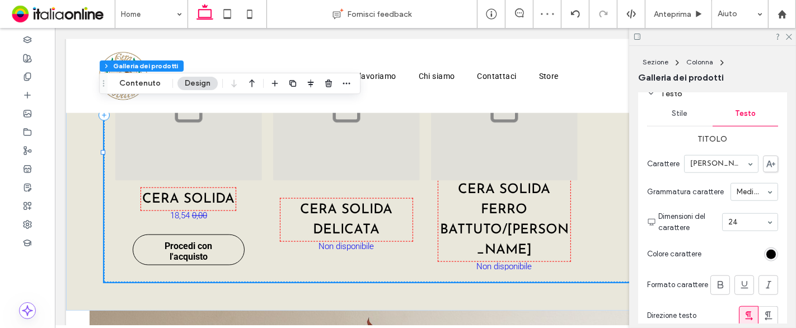
scroll to position [746, 0]
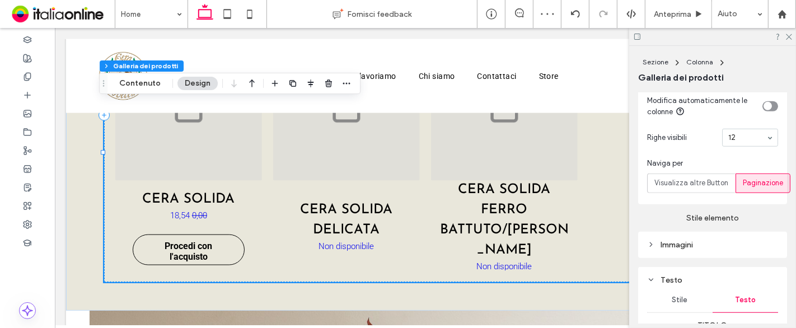
click at [672, 303] on span "Stile" at bounding box center [680, 300] width 16 height 9
click at [683, 252] on div "Immagini" at bounding box center [712, 244] width 131 height 15
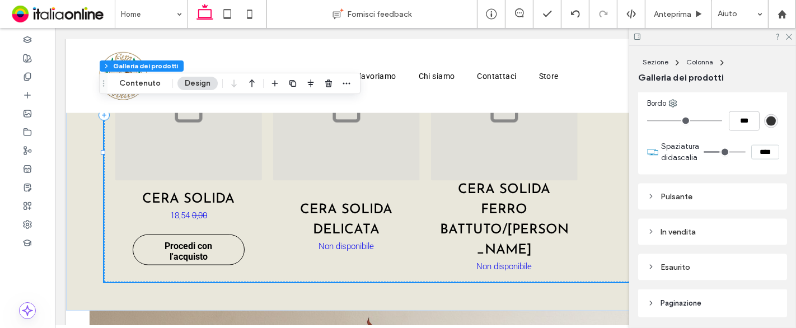
scroll to position [1368, 0]
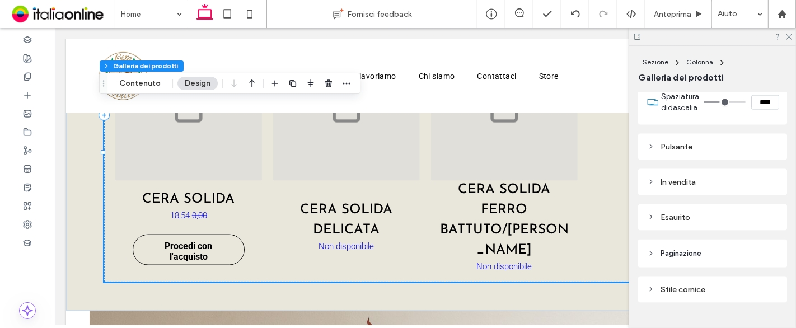
click at [700, 152] on div "Pulsante" at bounding box center [712, 147] width 131 height 10
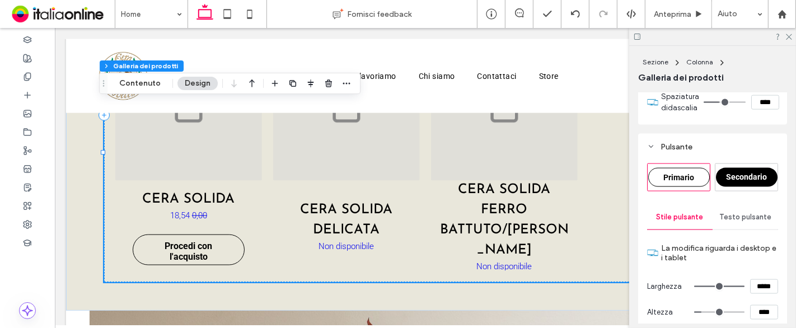
click at [691, 182] on span "Primario" at bounding box center [678, 177] width 31 height 9
click at [746, 187] on div "Secondario" at bounding box center [747, 177] width 62 height 19
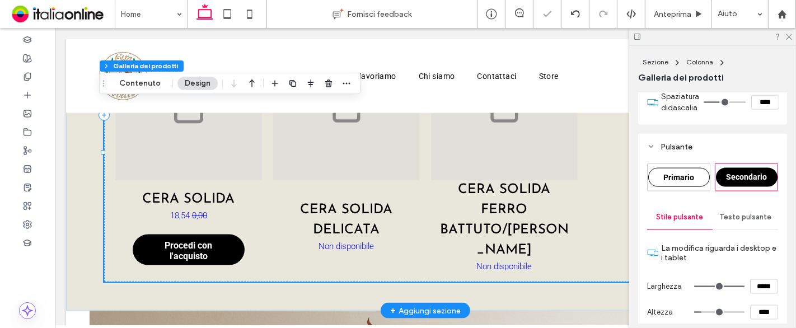
type input "*"
type input "***"
click at [692, 185] on div "Primario" at bounding box center [679, 177] width 62 height 19
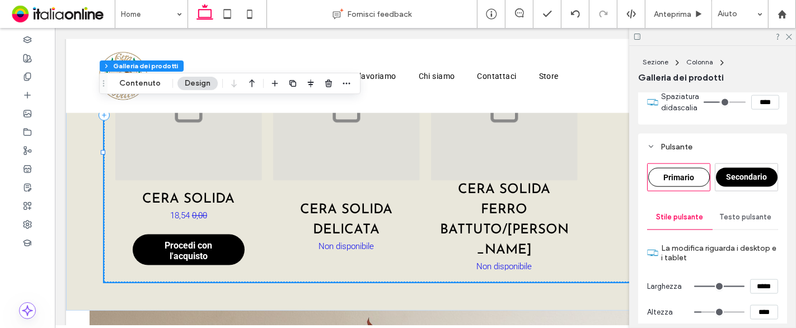
click at [676, 175] on div "Primario" at bounding box center [679, 177] width 62 height 27
click at [745, 152] on div "Pulsante" at bounding box center [712, 147] width 131 height 10
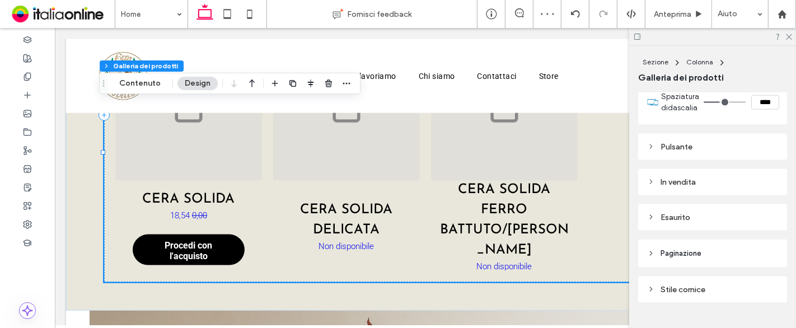
click at [683, 149] on div "Pulsante" at bounding box center [712, 146] width 131 height 15
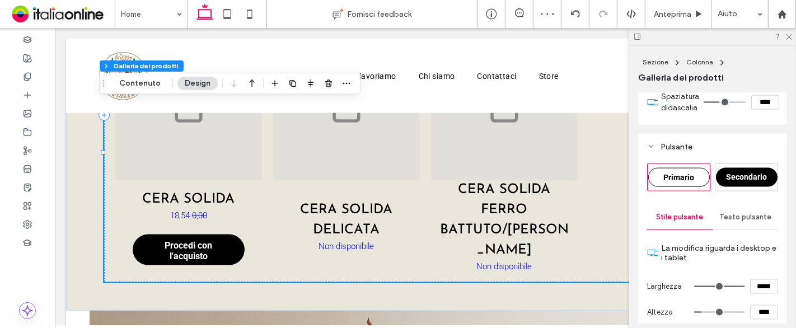
click at [657, 185] on div "Primario" at bounding box center [679, 177] width 62 height 19
click at [657, 184] on div "Primario" at bounding box center [679, 177] width 62 height 19
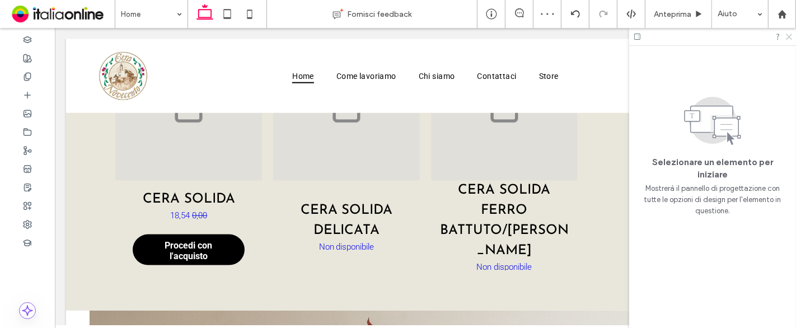
click at [785, 39] on icon at bounding box center [788, 35] width 7 height 7
